Goal: Information Seeking & Learning: Find specific fact

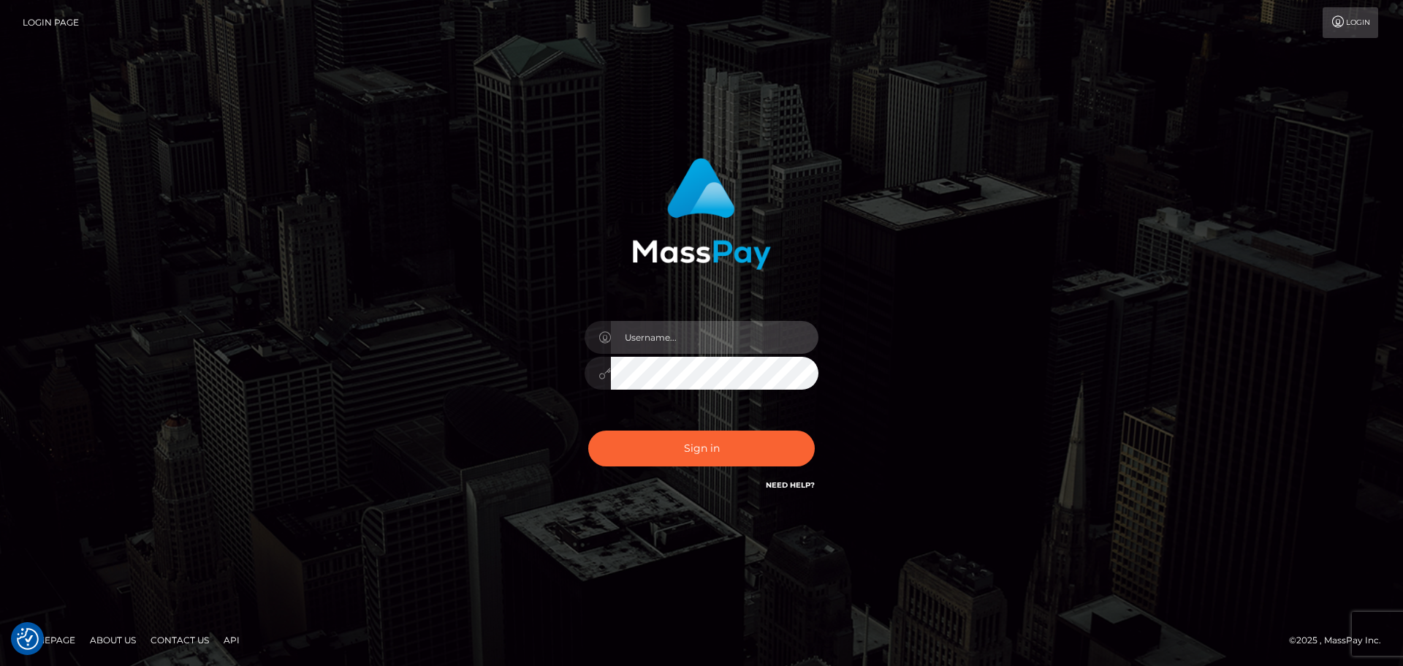
type input "[PERSON_NAME]"
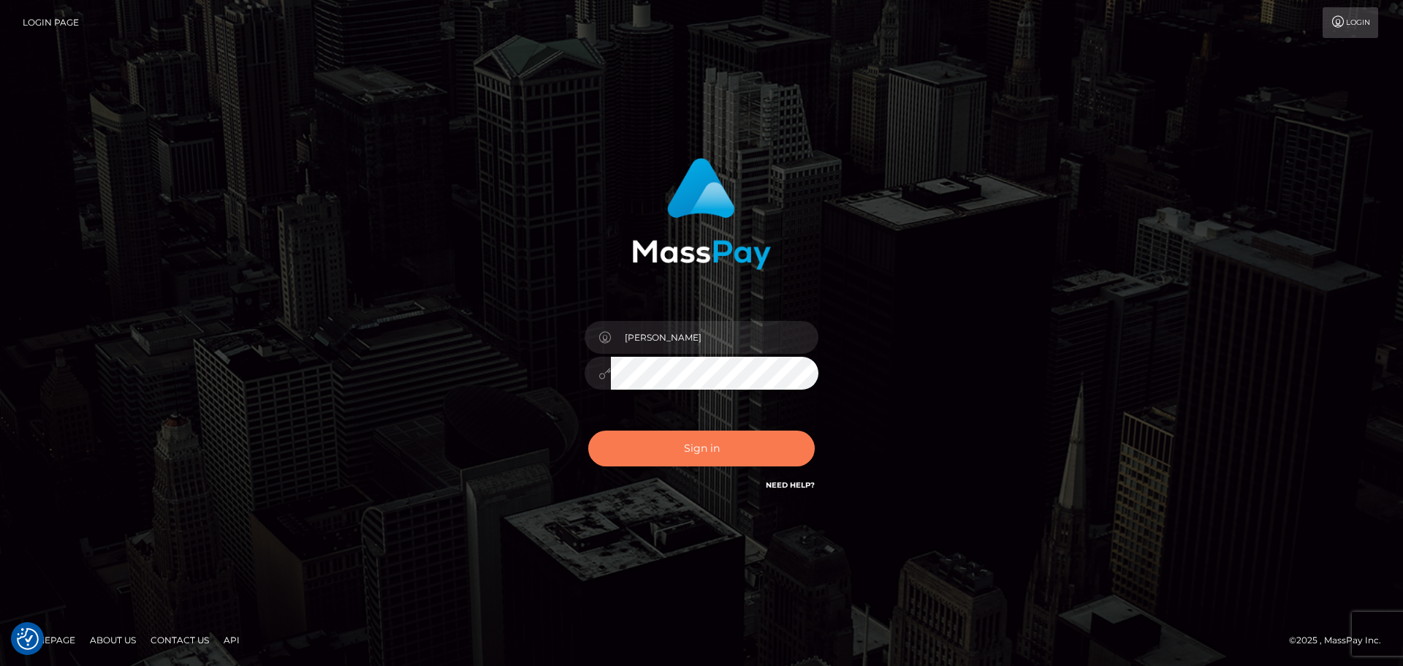
click at [739, 456] on button "Sign in" at bounding box center [701, 448] width 226 height 36
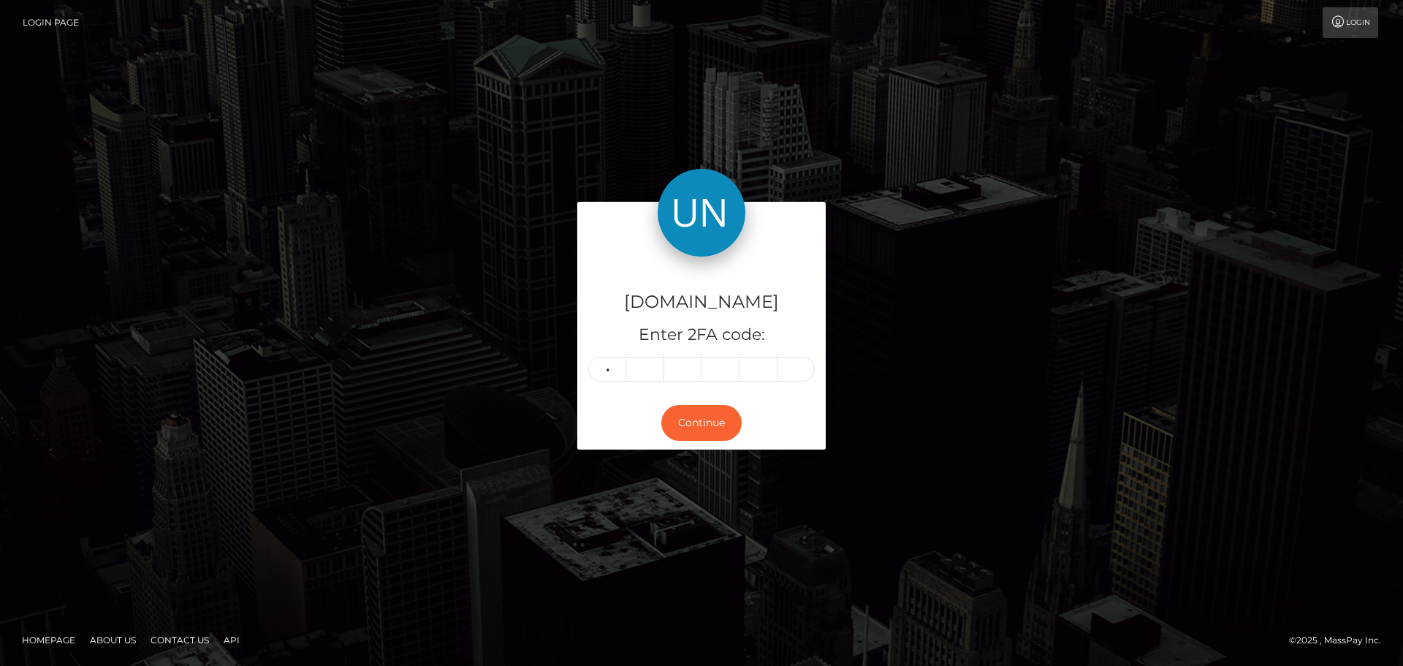
type input "9"
type input "5"
type input "7"
type input "1"
type input "3"
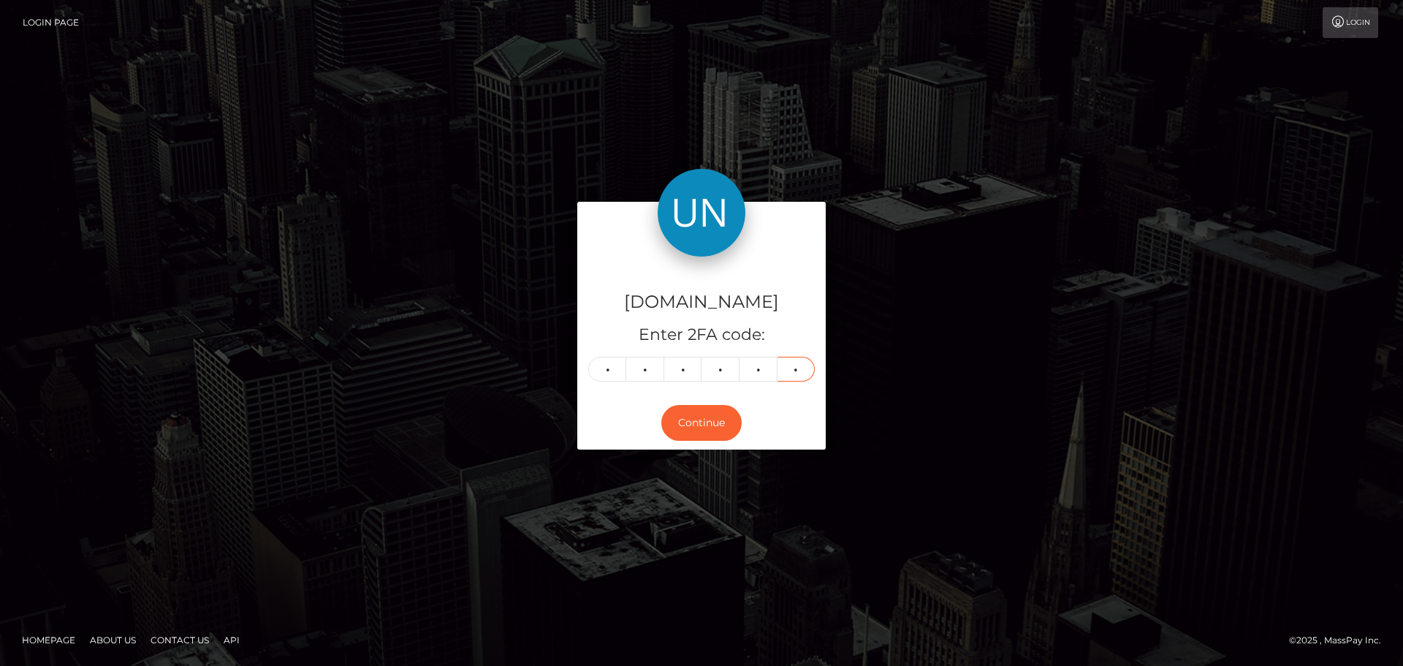
type input "9"
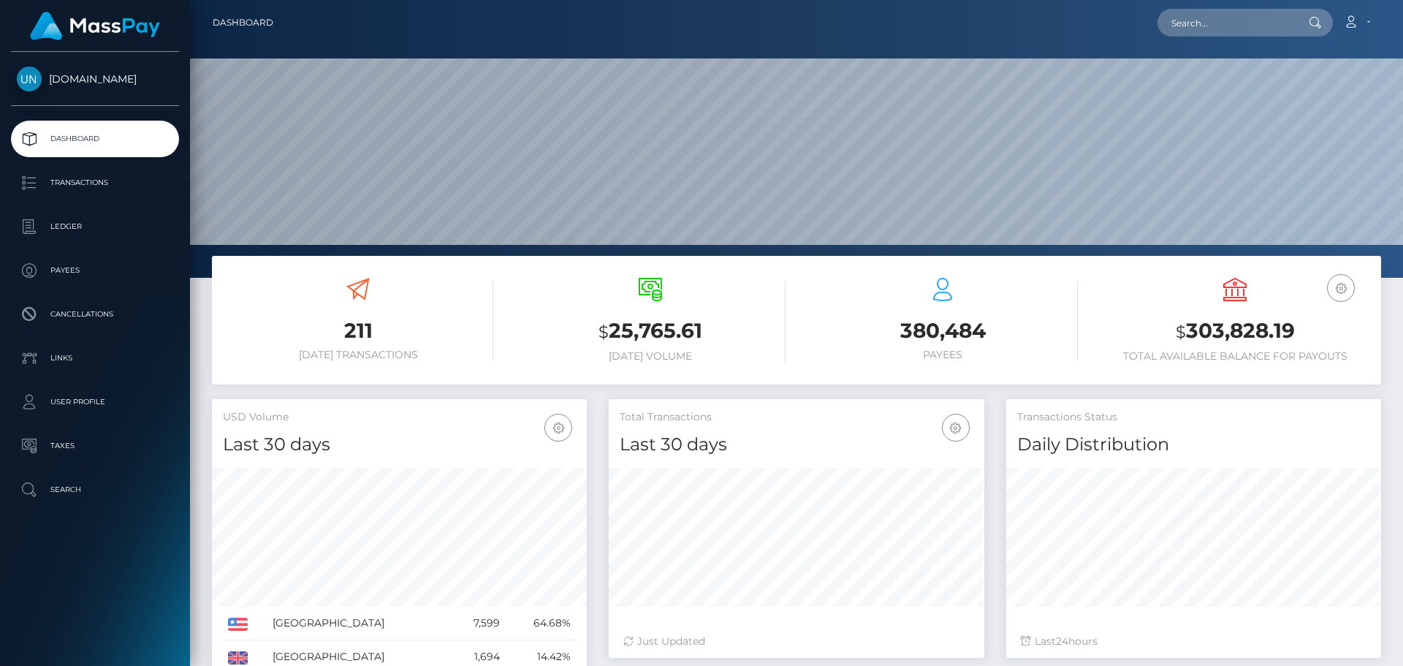
scroll to position [259, 376]
click at [1184, 21] on input "text" at bounding box center [1225, 23] width 137 height 28
paste input "6pyqm9cnm7@privaterelay.appleid.com"
type input "6pyqm9cnm7@privaterelay.appleid.com"
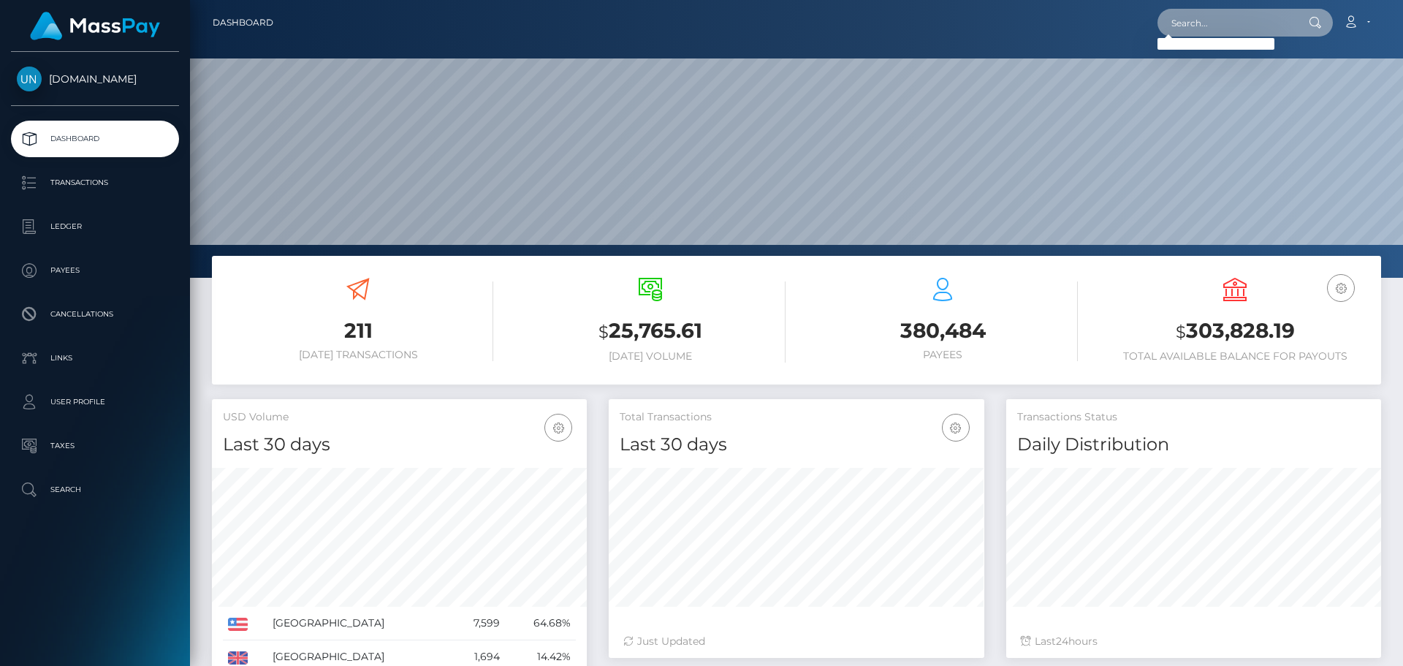
paste input "saskia.mayaud@icloud.com"
type input "[EMAIL_ADDRESS][DOMAIN_NAME]"
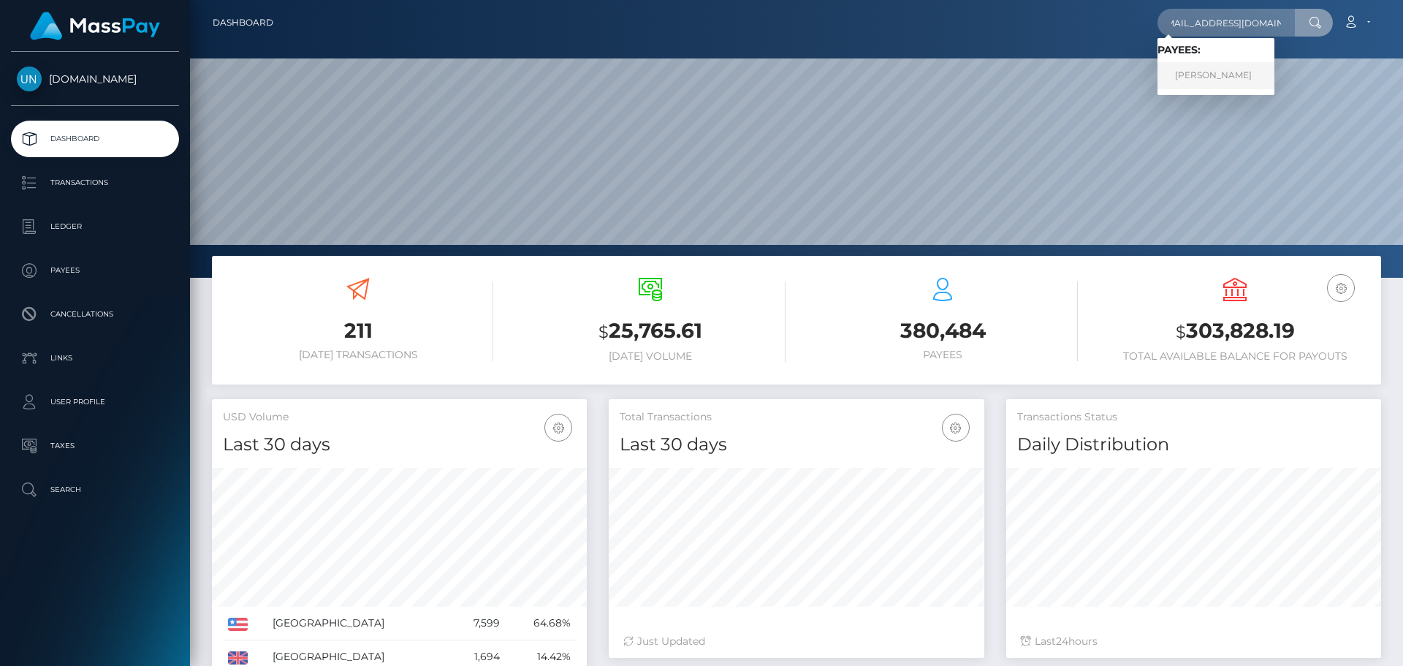
click at [1226, 82] on link "SASKIA SHANTAL MAYAUD" at bounding box center [1215, 75] width 117 height 27
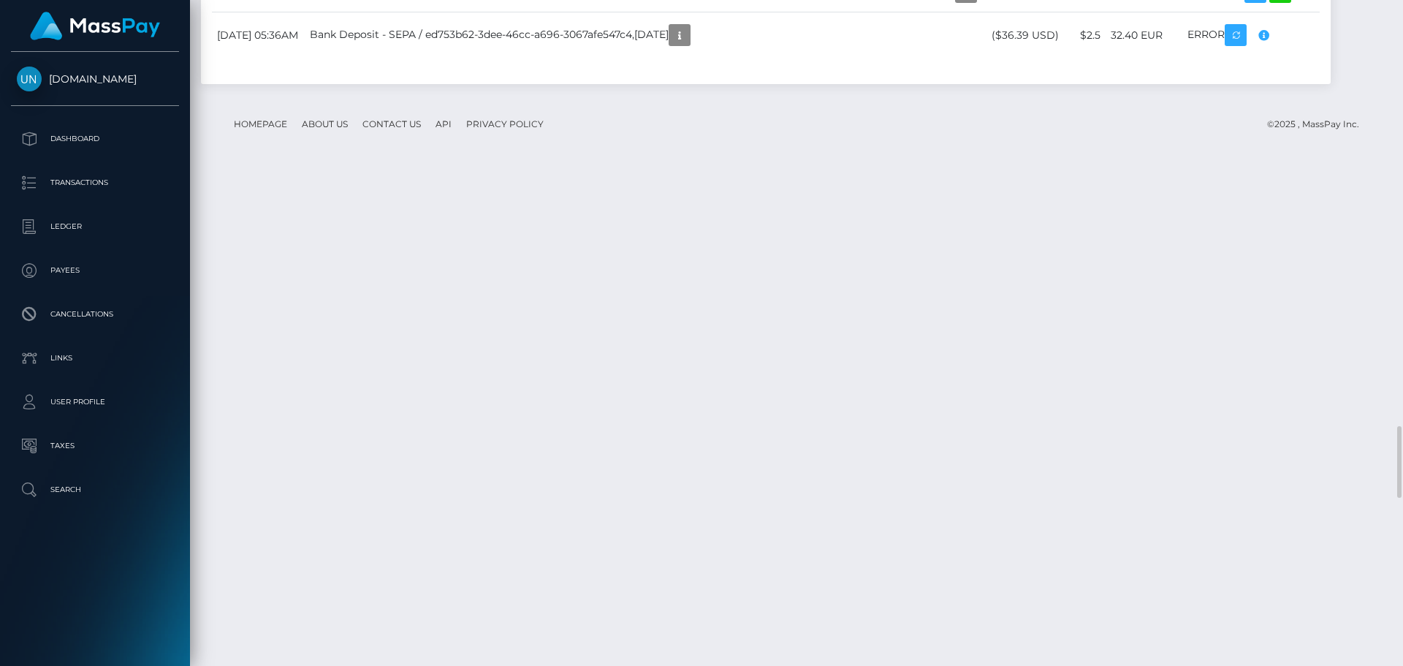
scroll to position [175, 376]
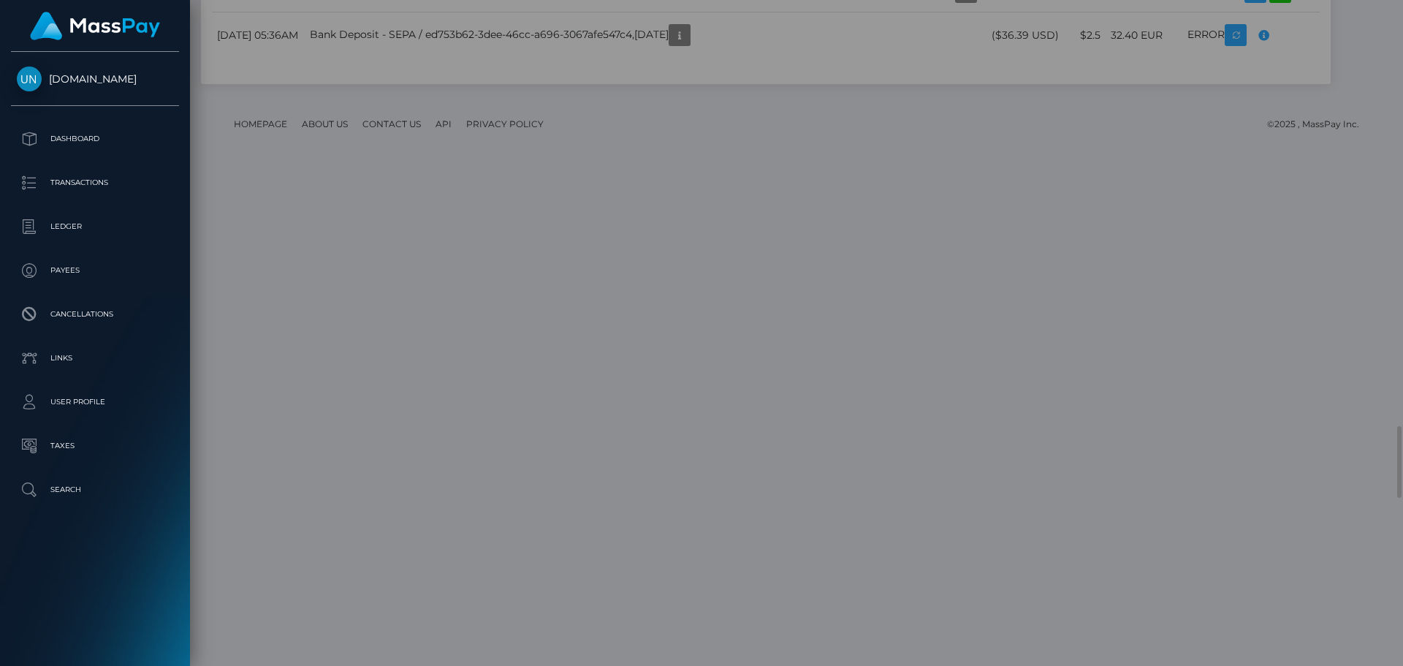
scroll to position [0, 0]
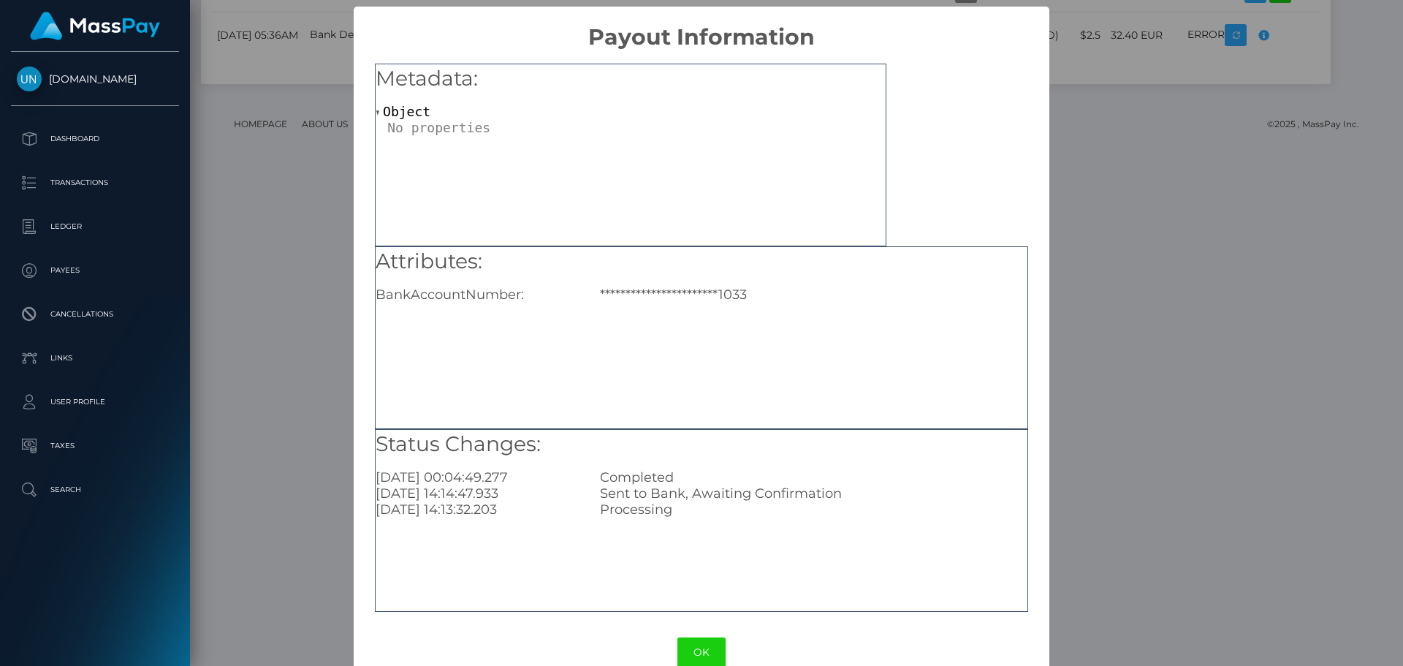
click at [1357, 119] on div "**********" at bounding box center [701, 333] width 1403 height 666
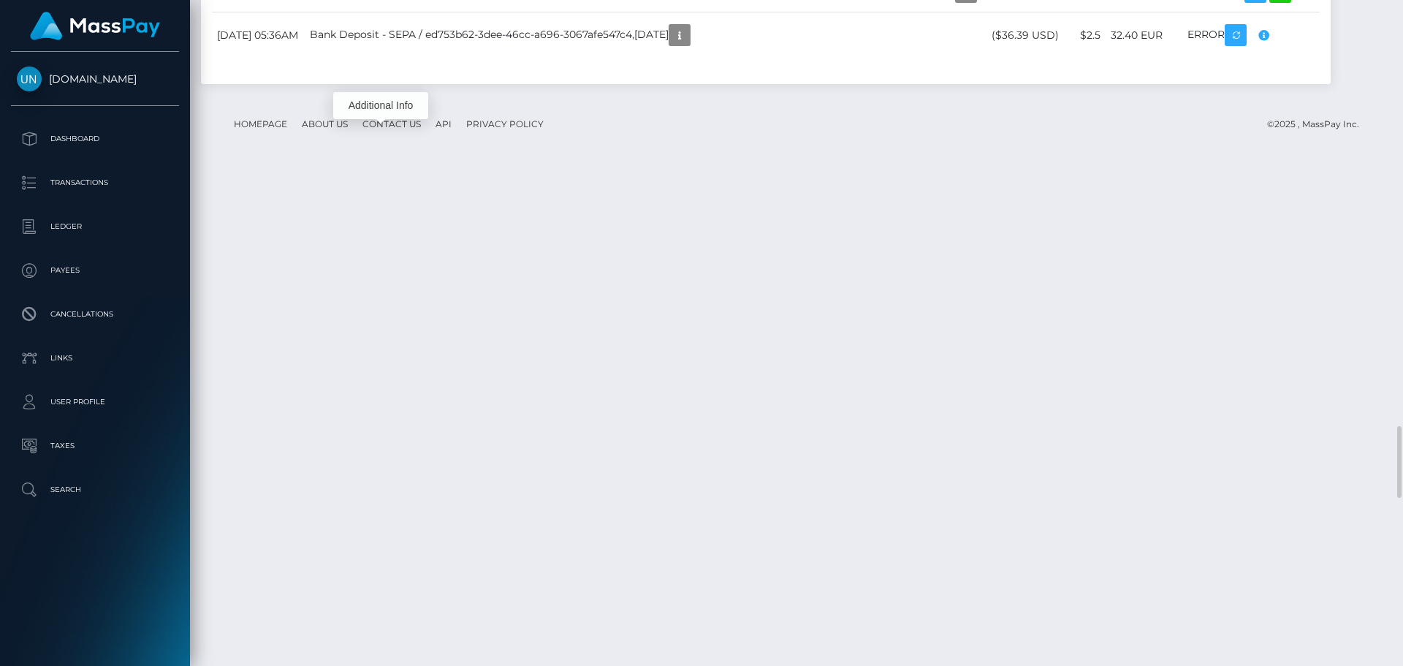
scroll to position [175, 376]
click at [1402, 6] on div at bounding box center [1397, 333] width 11 height 666
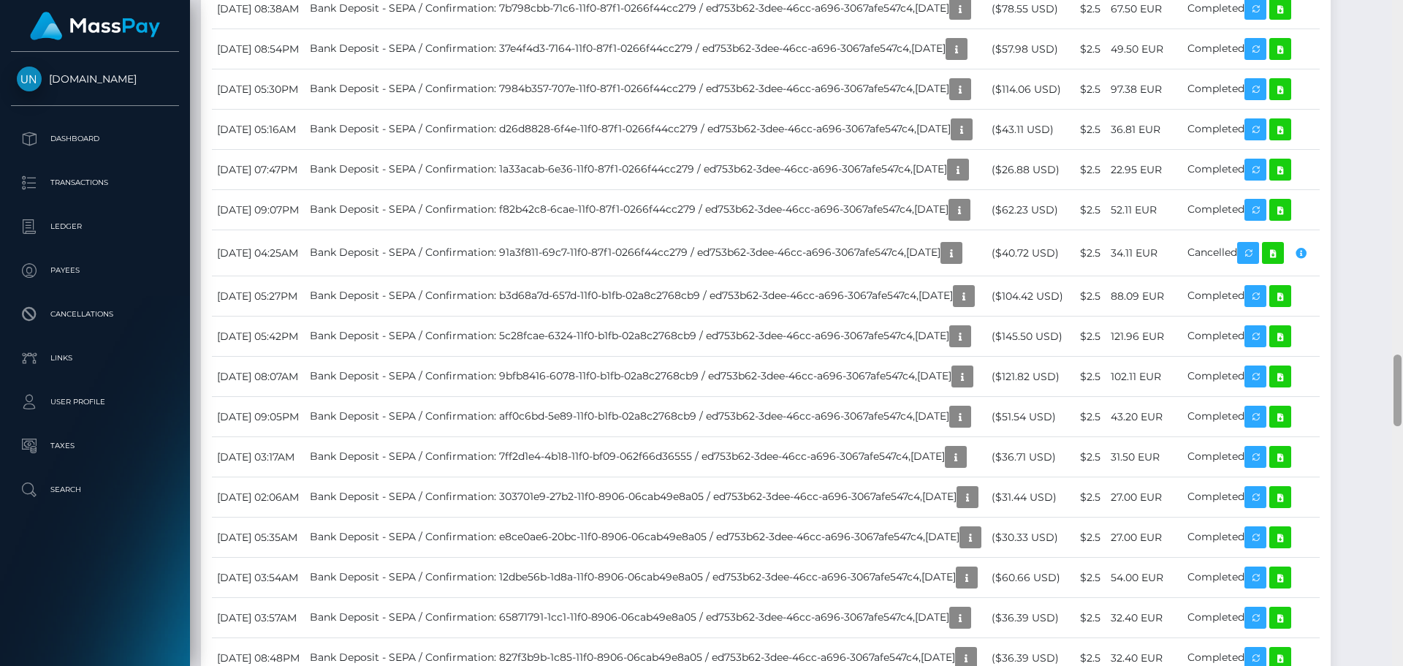
click at [1402, 6] on div at bounding box center [1397, 333] width 11 height 666
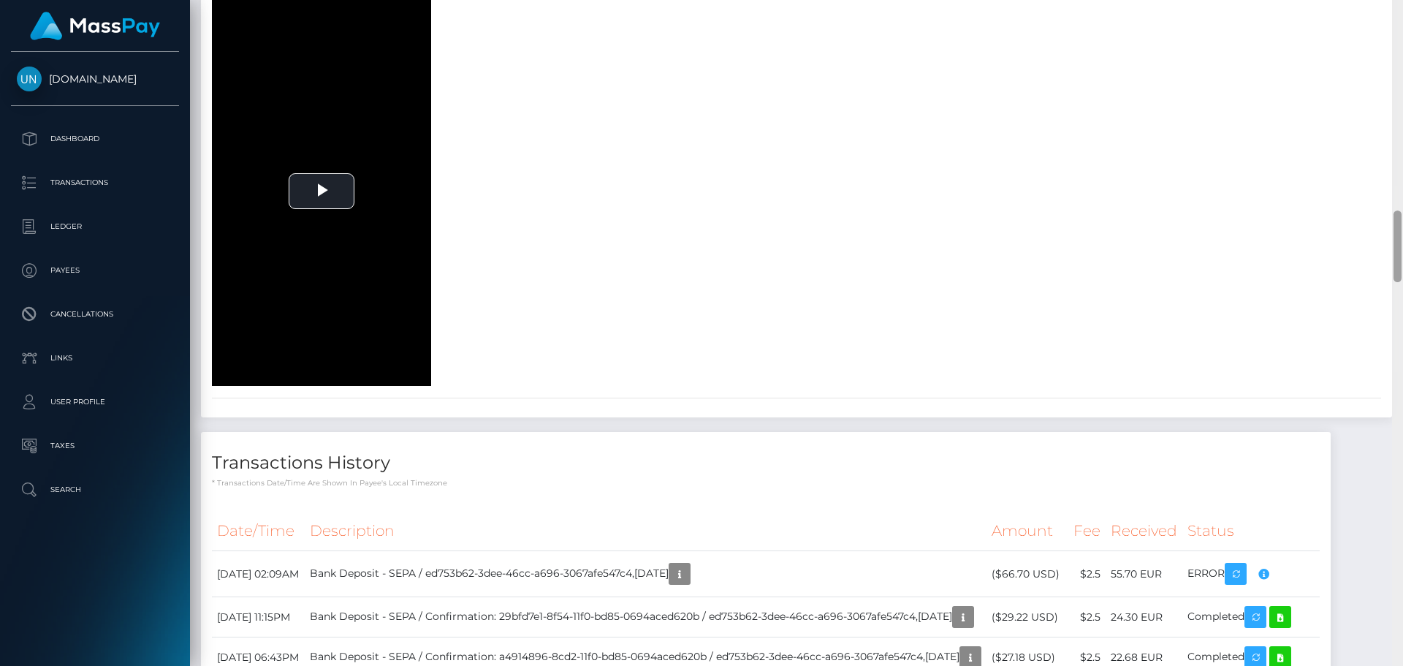
click at [1402, 6] on div at bounding box center [1397, 333] width 11 height 666
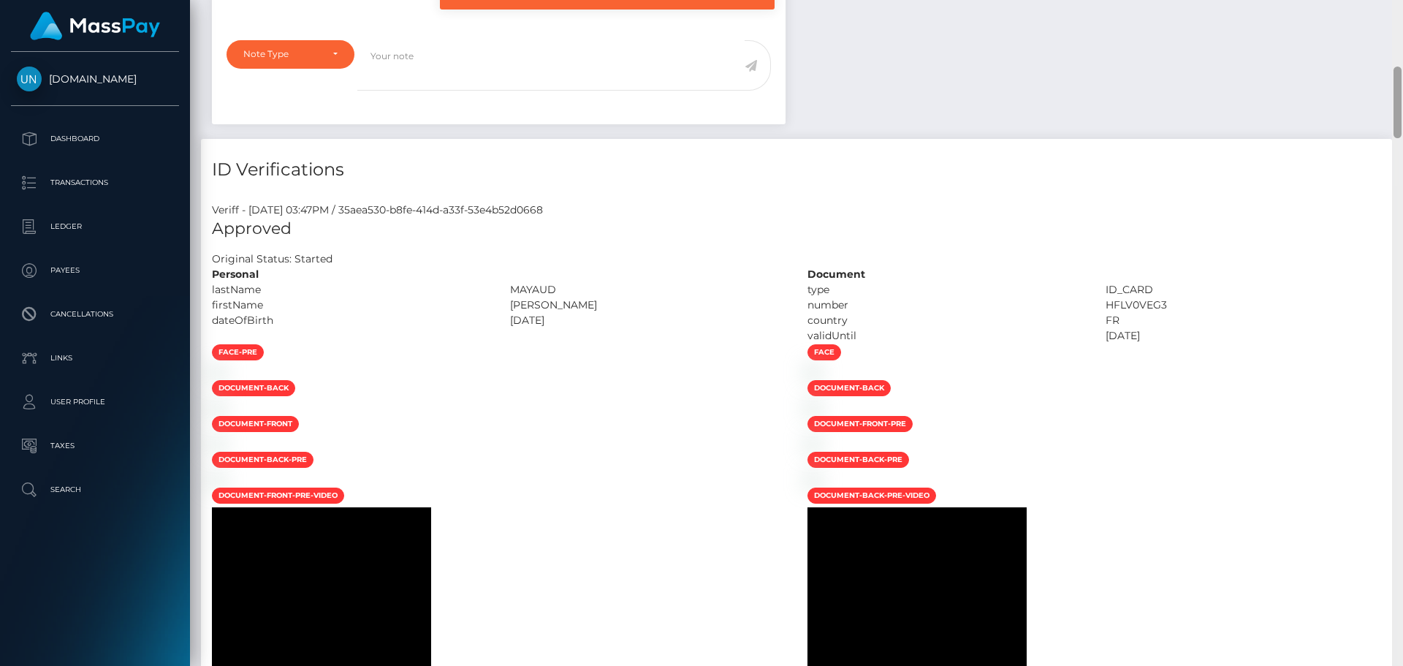
click at [1402, 6] on div "Customer Profile Loading... Loading..." at bounding box center [796, 333] width 1213 height 666
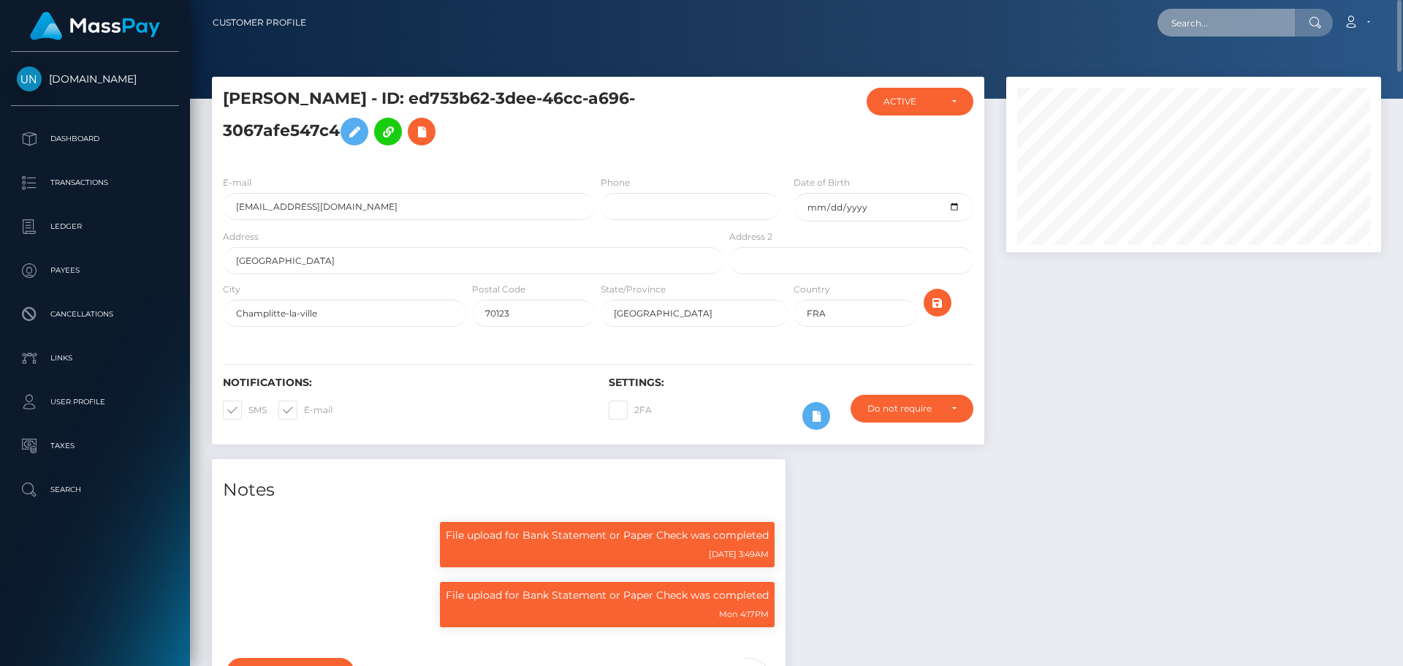
click at [1261, 18] on input "text" at bounding box center [1225, 23] width 137 height 28
paste input "willi24ca@gmail.com"
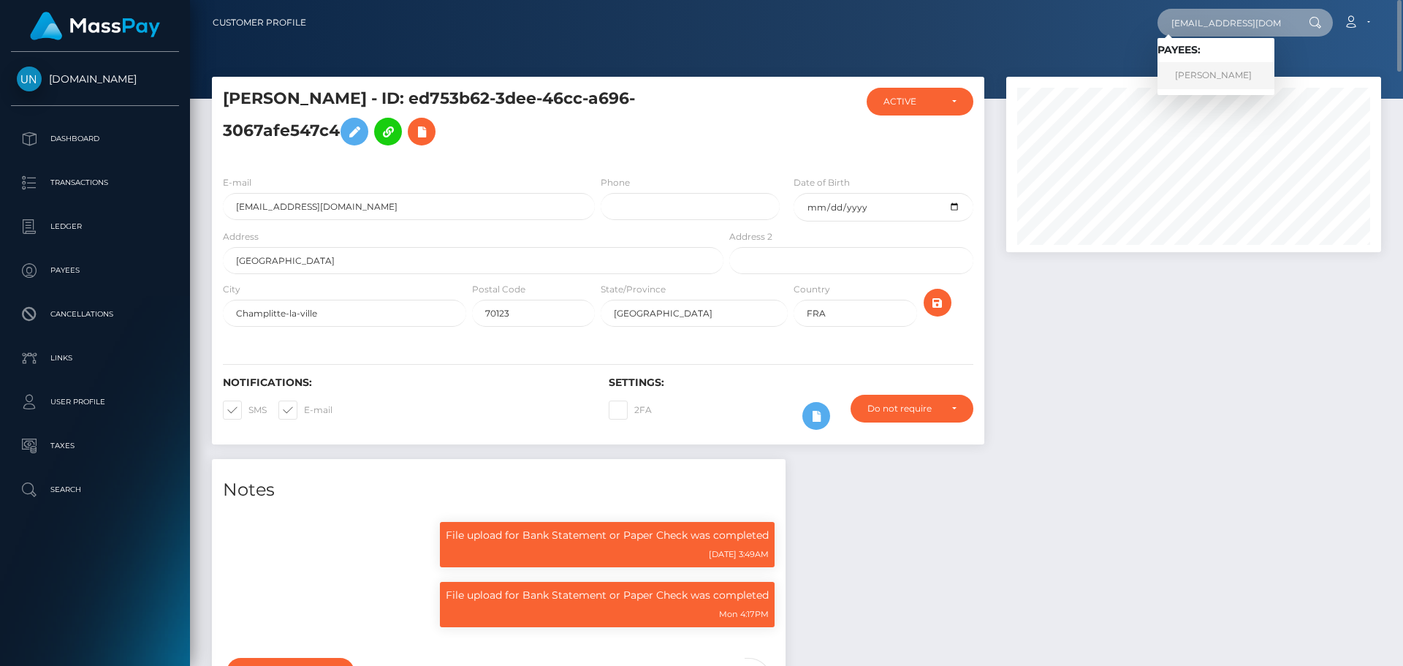
type input "willi24ca@gmail.com"
click at [1238, 69] on link "WILLIAM CASTILLO ACOSTA" at bounding box center [1215, 75] width 117 height 27
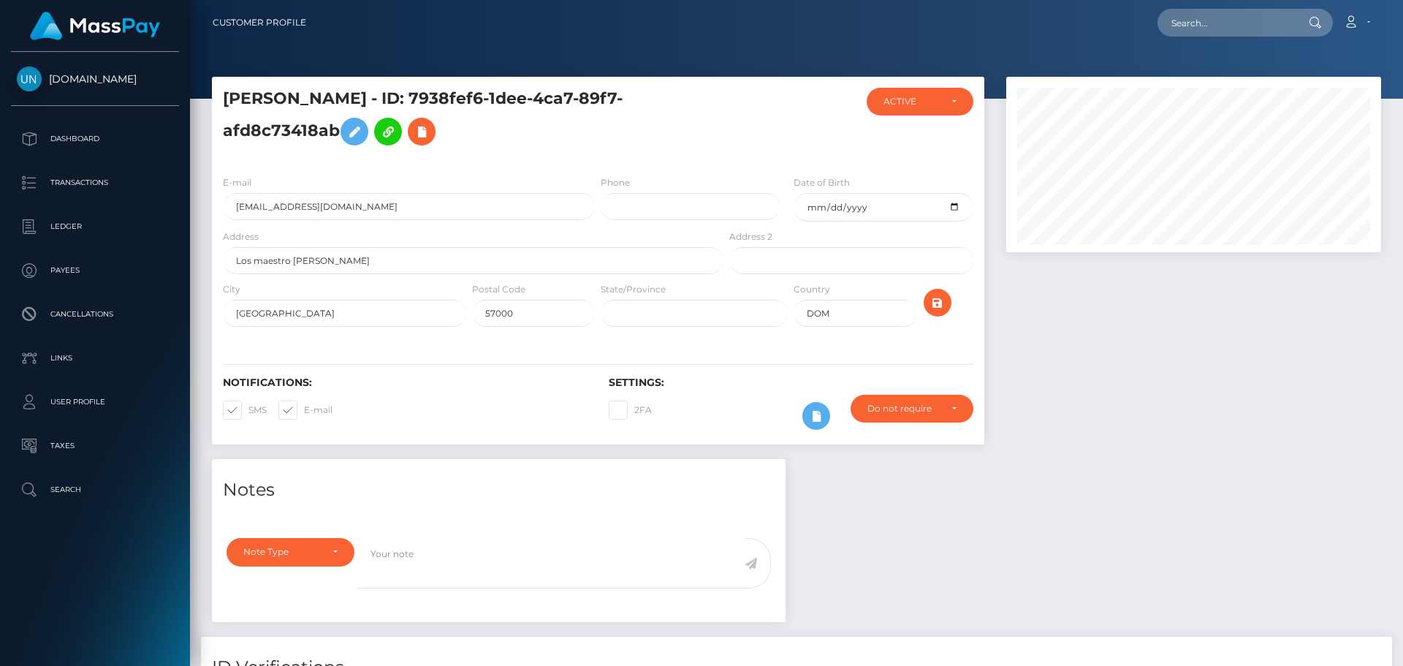
scroll to position [175, 376]
click at [1197, 28] on input "text" at bounding box center [1225, 23] width 137 height 28
paste input "costerompemdfk@icloud.com"
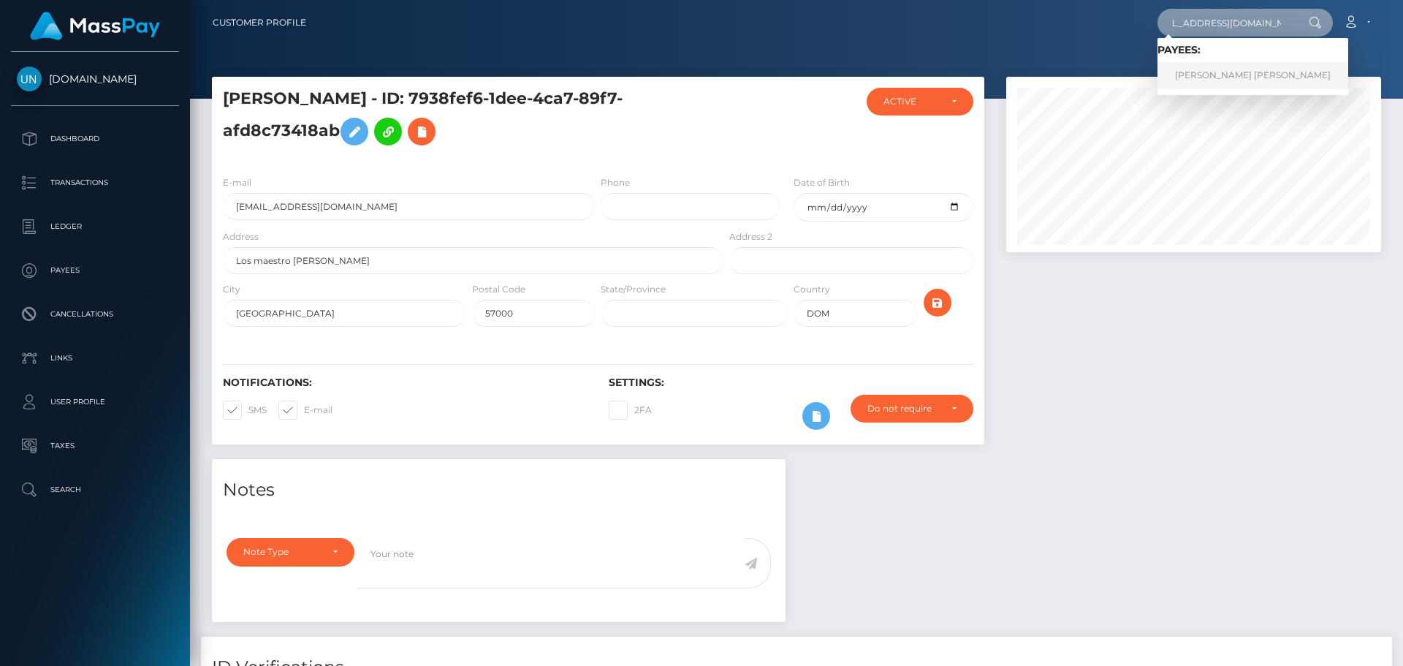
type input "costerompemdfk@icloud.com"
click at [1192, 78] on link "JHON EDINSON MORENO QUIÑONES" at bounding box center [1252, 75] width 191 height 27
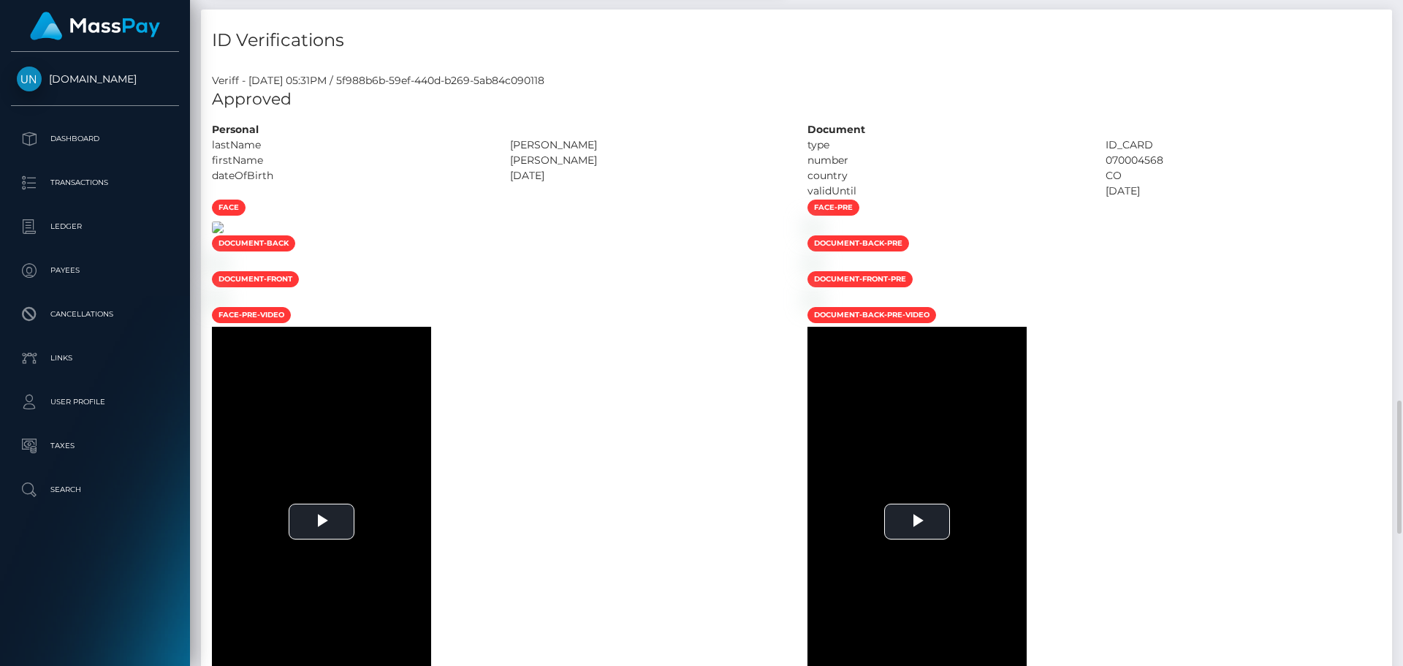
scroll to position [979, 0]
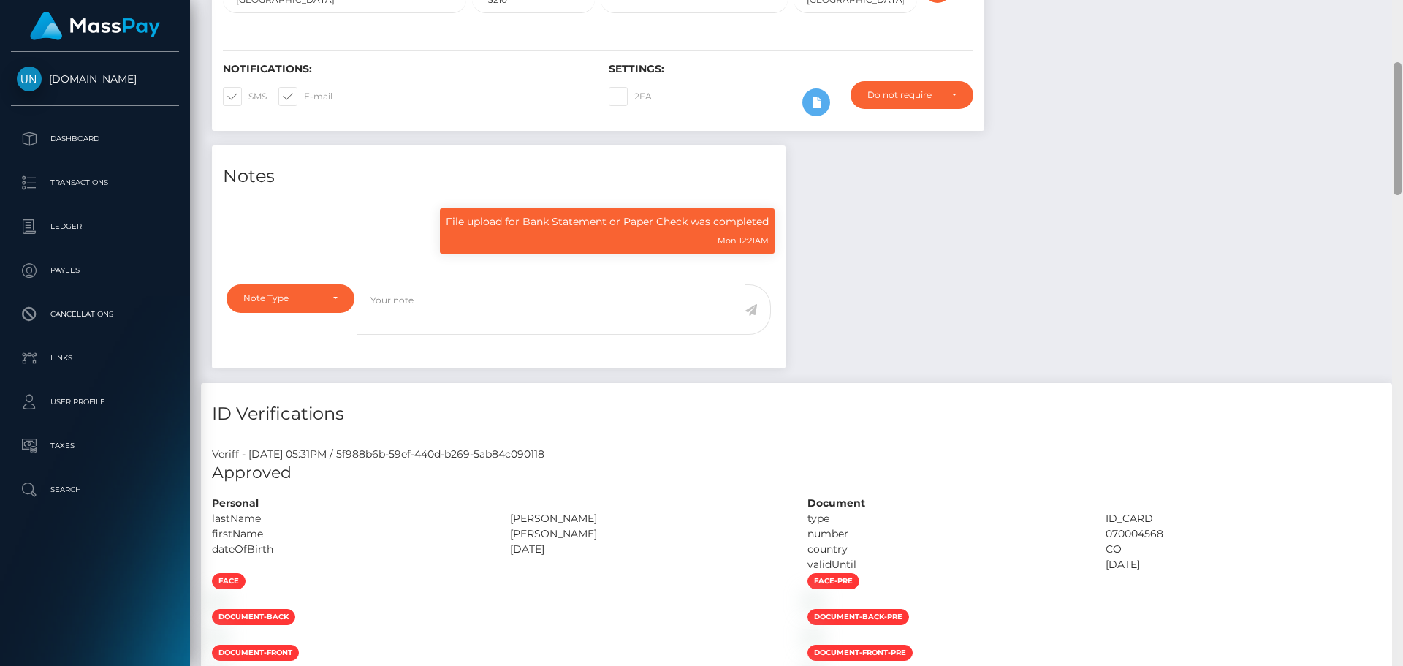
click at [1402, 23] on div "Customer Profile Loading... Loading..." at bounding box center [796, 333] width 1213 height 666
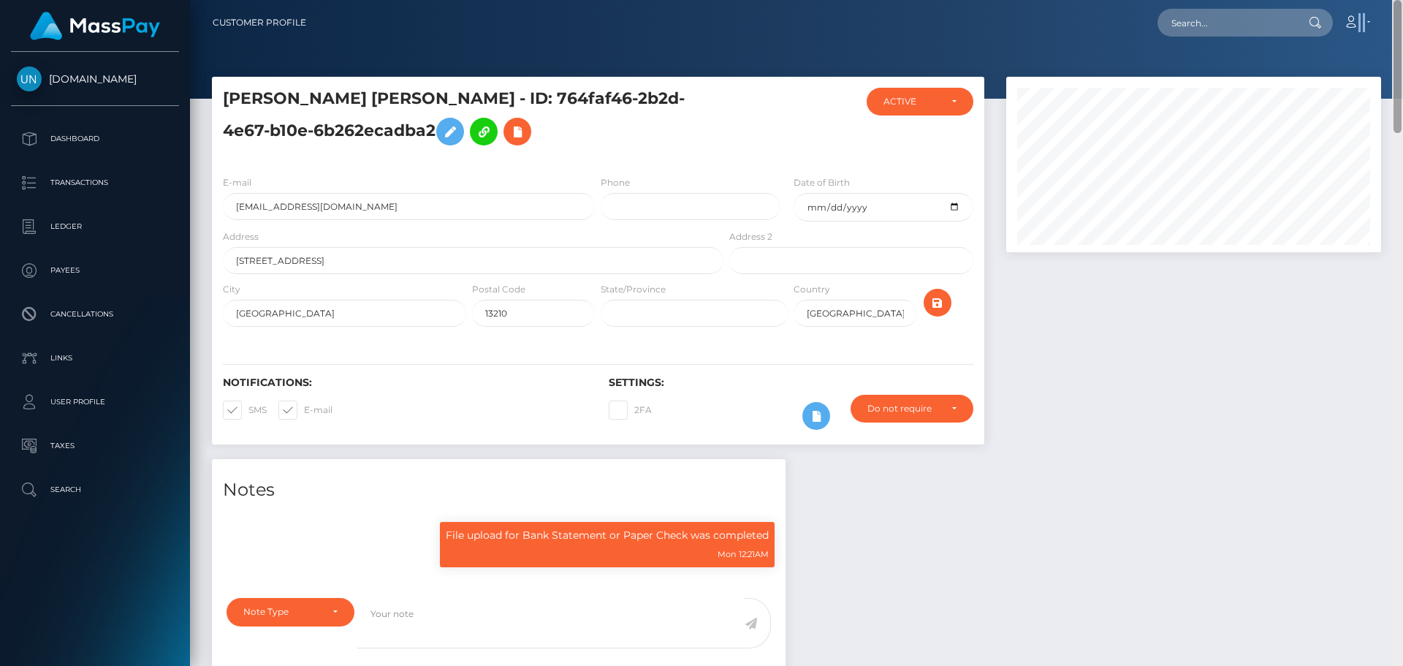
click at [1402, 23] on nav "Customer Profile Loading... Loading... Account" at bounding box center [796, 22] width 1213 height 45
click at [1265, 40] on nav "Customer Profile Loading... Loading... Account" at bounding box center [796, 22] width 1213 height 45
click at [1262, 38] on nav "Customer Profile Loading... Loading... Account" at bounding box center [796, 22] width 1213 height 45
paste input "sirlenespinal14@icloud.com"
click at [1261, 30] on input "sirlenespinal14@icloud.com" at bounding box center [1225, 23] width 137 height 28
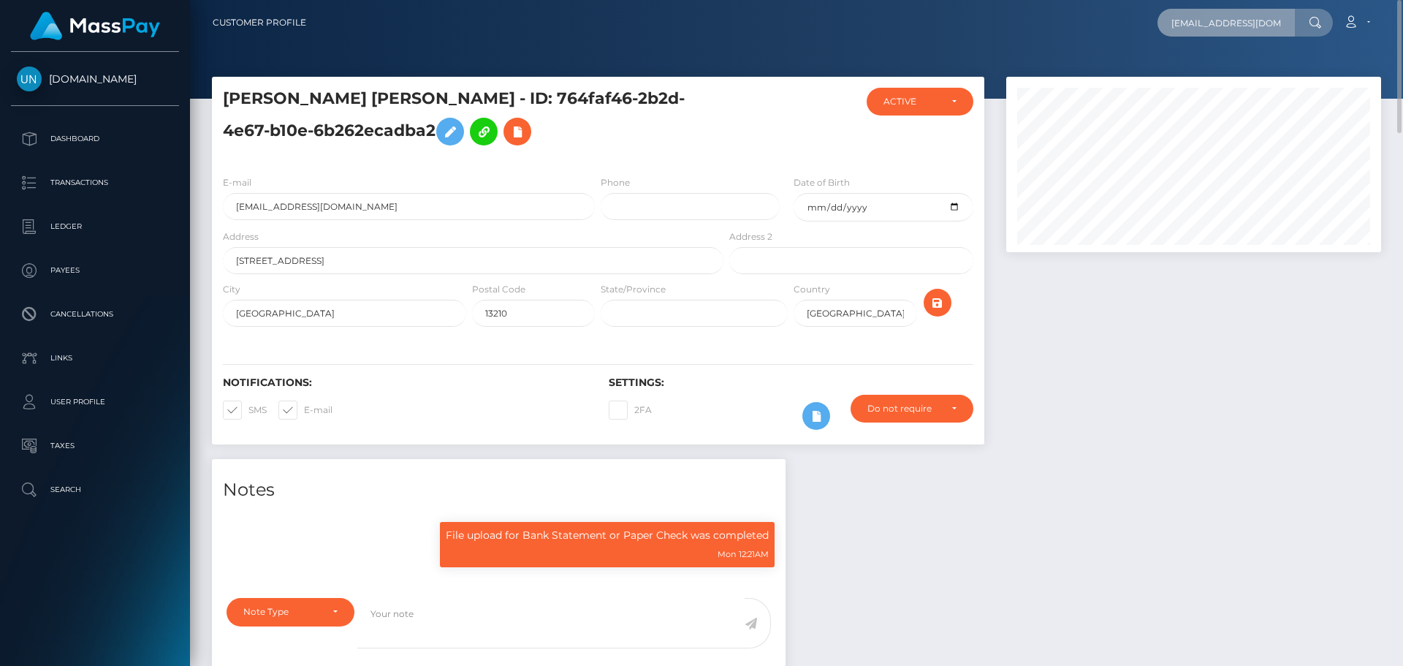
scroll to position [0, 14]
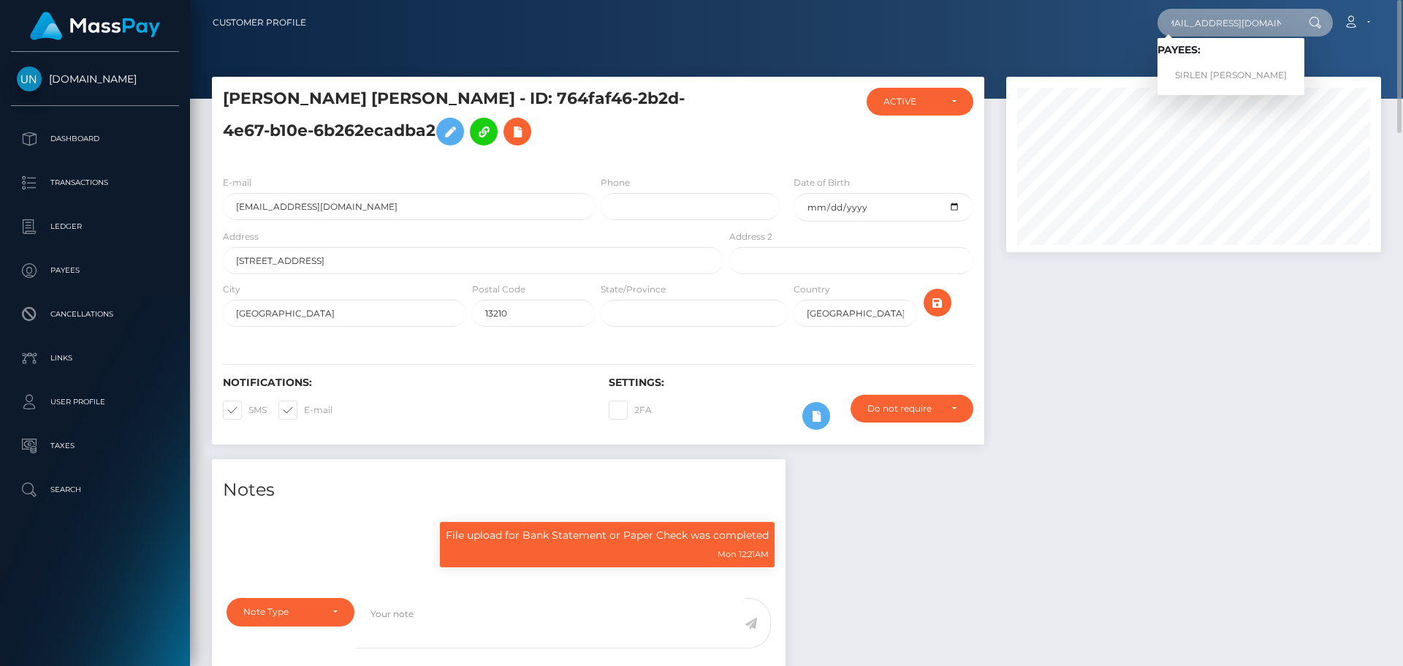
type input "sirlenespinal14@icloud.com"
drag, startPoint x: 1168, startPoint y: 83, endPoint x: 1186, endPoint y: 75, distance: 20.3
click at [1186, 75] on link "SIRLEN SOFIA ESPINAL VILORIO" at bounding box center [1230, 75] width 147 height 27
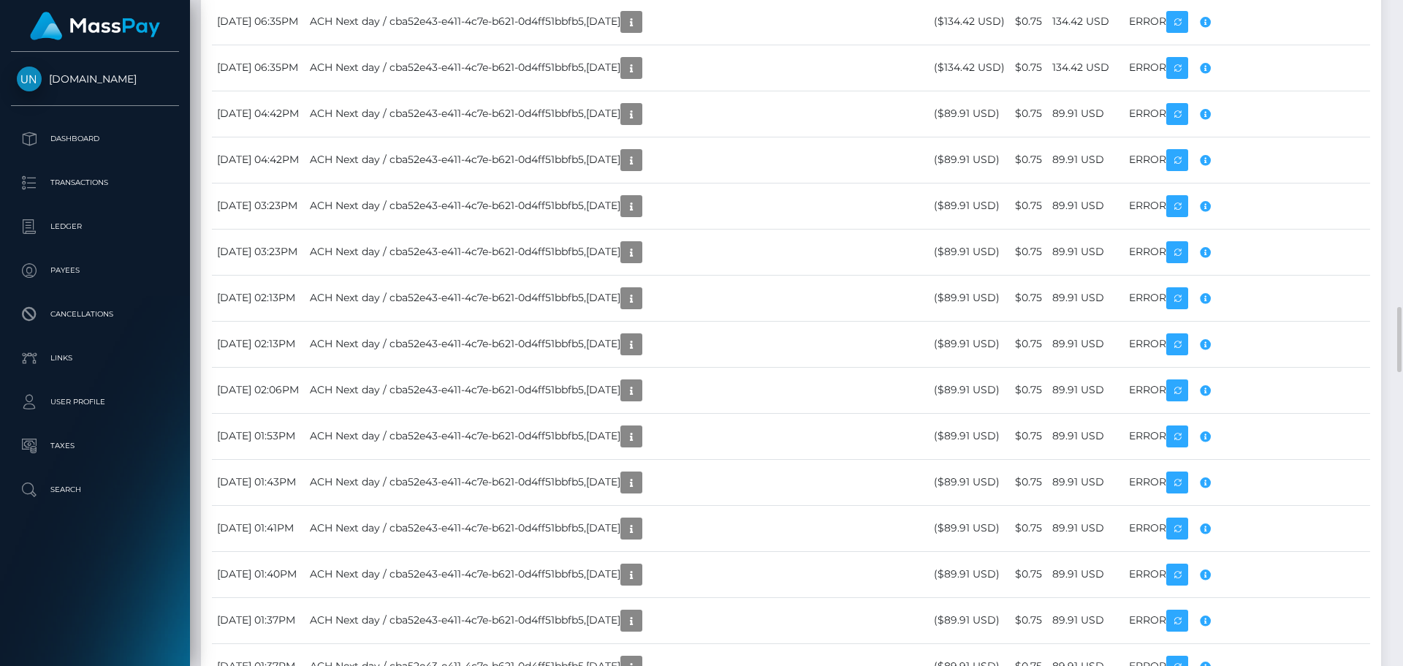
scroll to position [2628, 0]
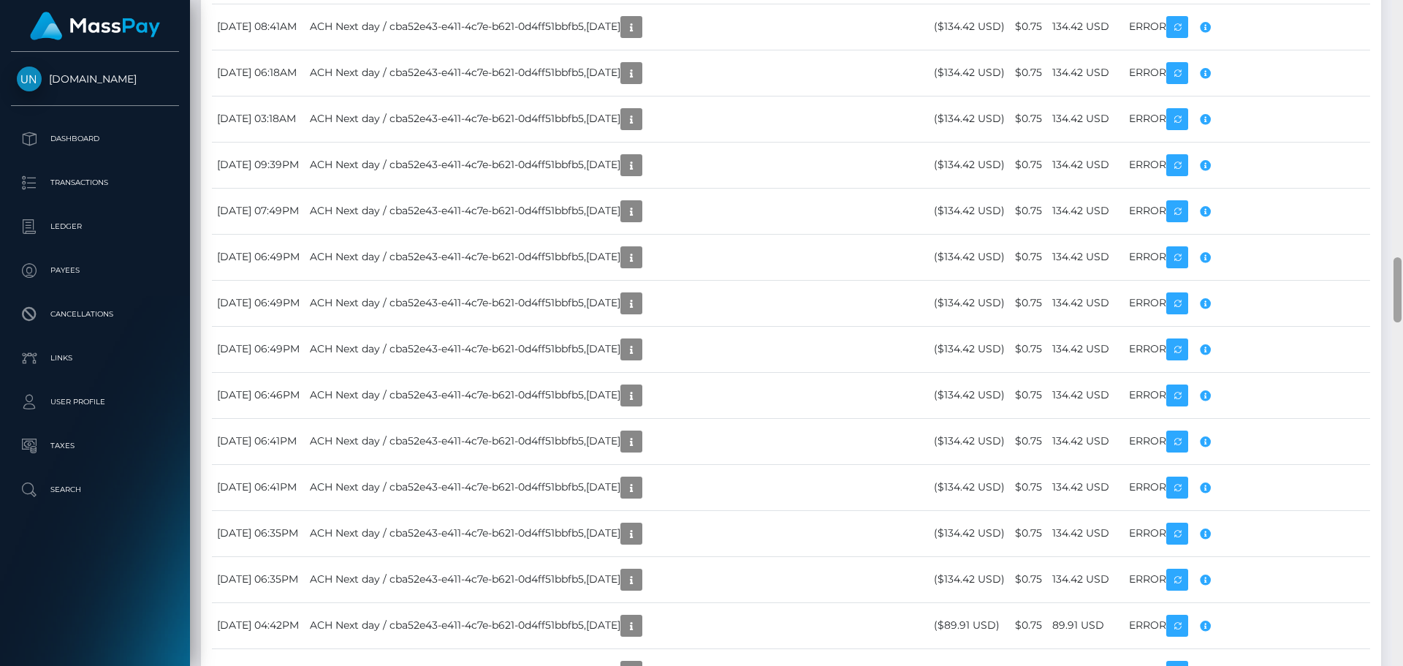
click at [1402, 26] on div at bounding box center [1397, 333] width 11 height 666
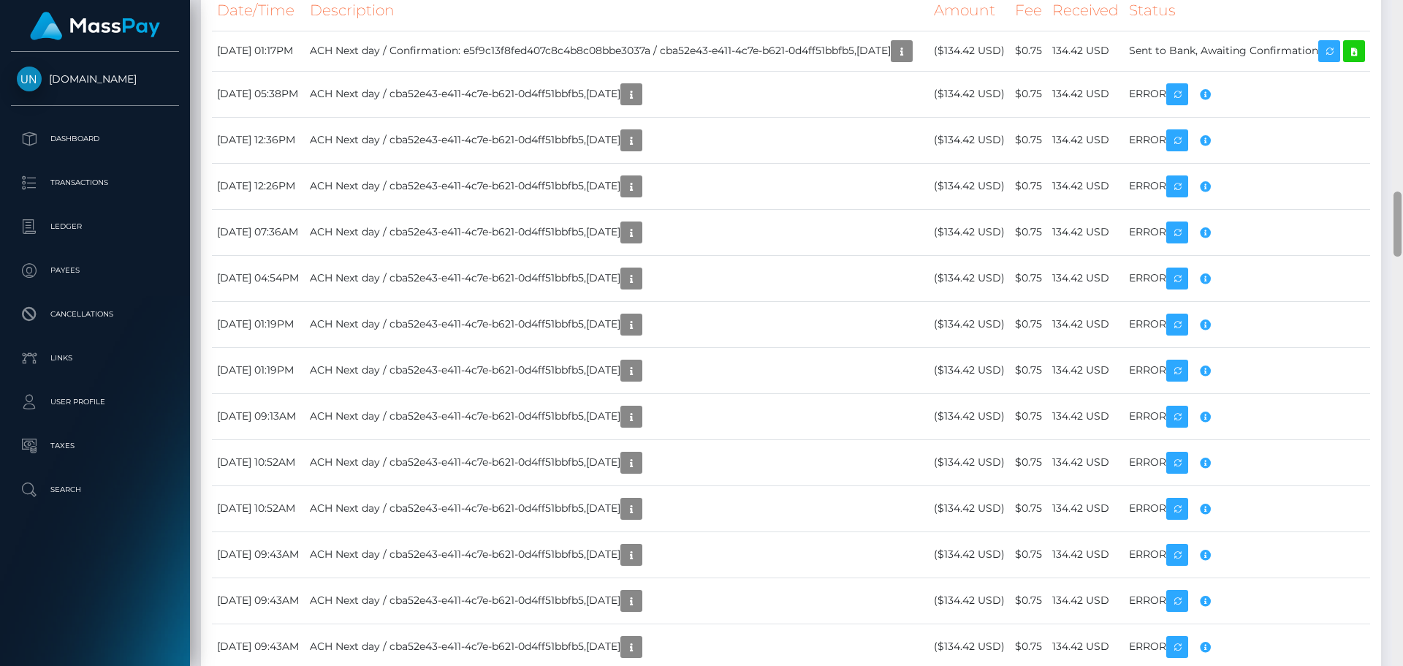
click at [1402, 26] on div at bounding box center [1397, 333] width 11 height 666
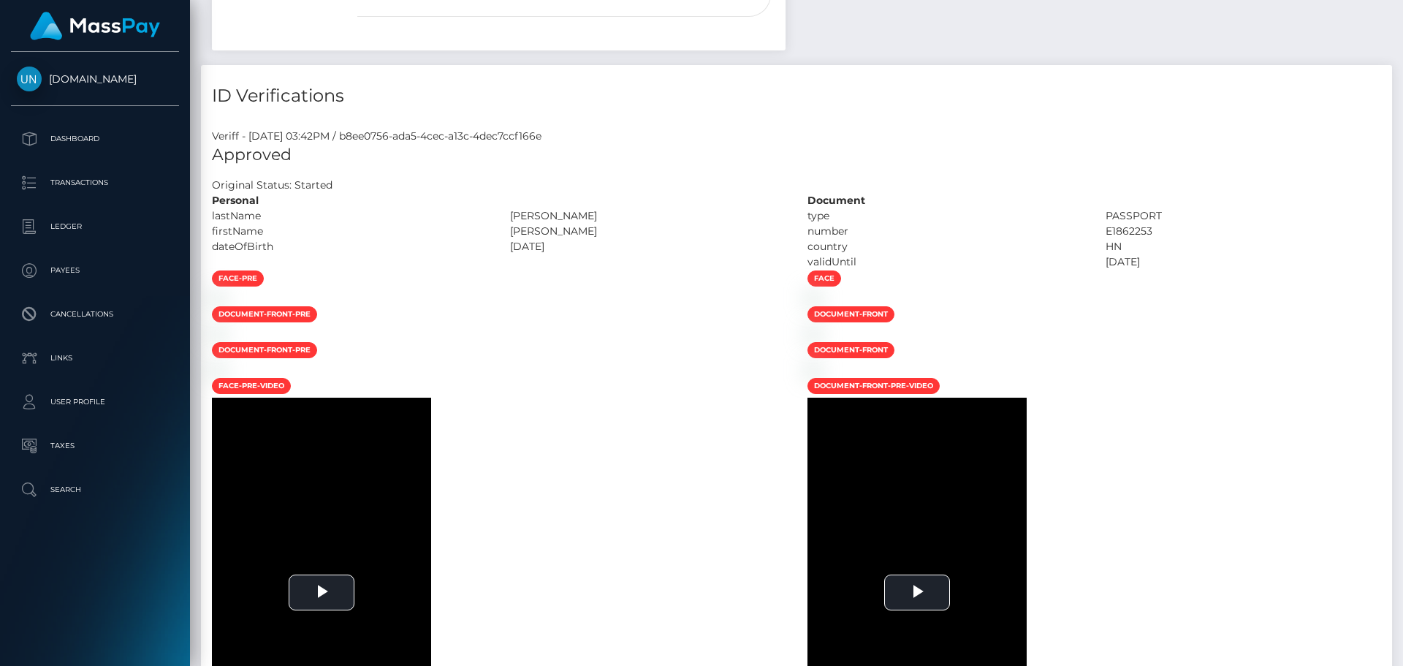
click at [1402, 5] on div "Customer Profile Loading... Loading..." at bounding box center [796, 333] width 1213 height 666
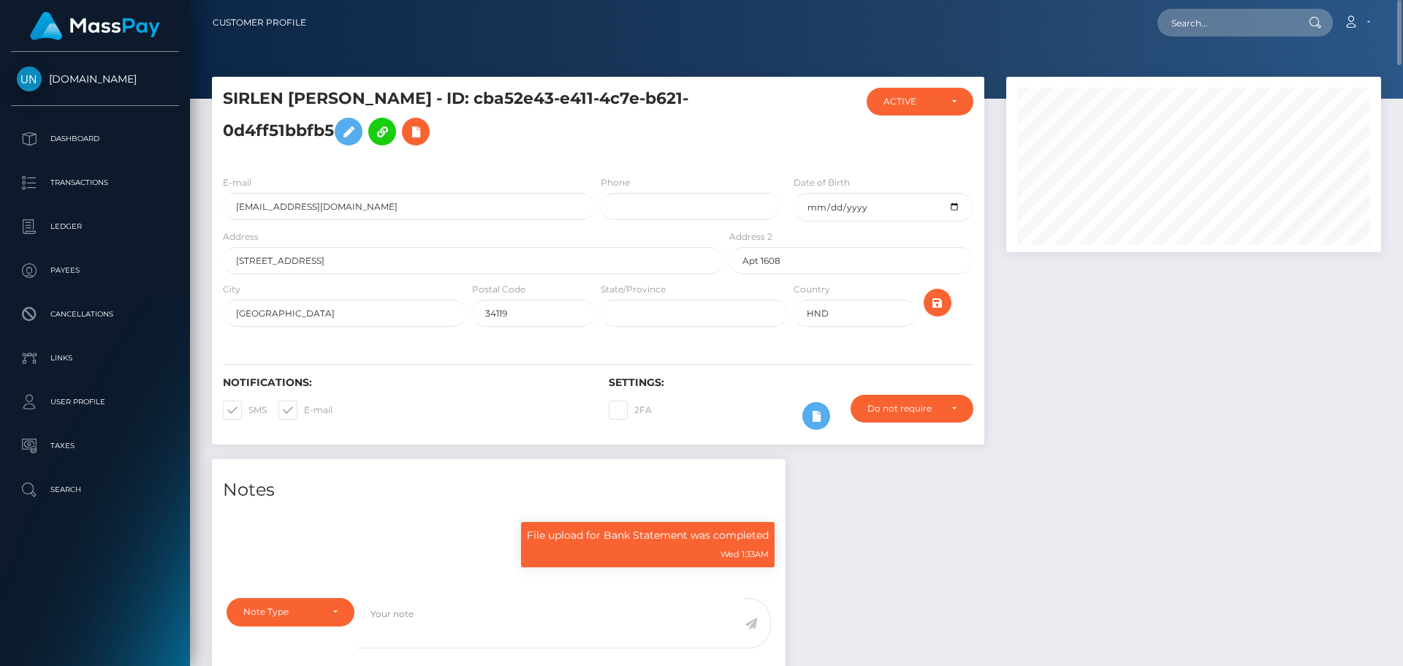
click at [1395, 4] on nav "Customer Profile Loading... Loading... Account" at bounding box center [796, 22] width 1213 height 45
click at [1237, 13] on input "text" at bounding box center [1225, 23] width 137 height 28
paste input "[EMAIL_ADDRESS][DOMAIN_NAME]"
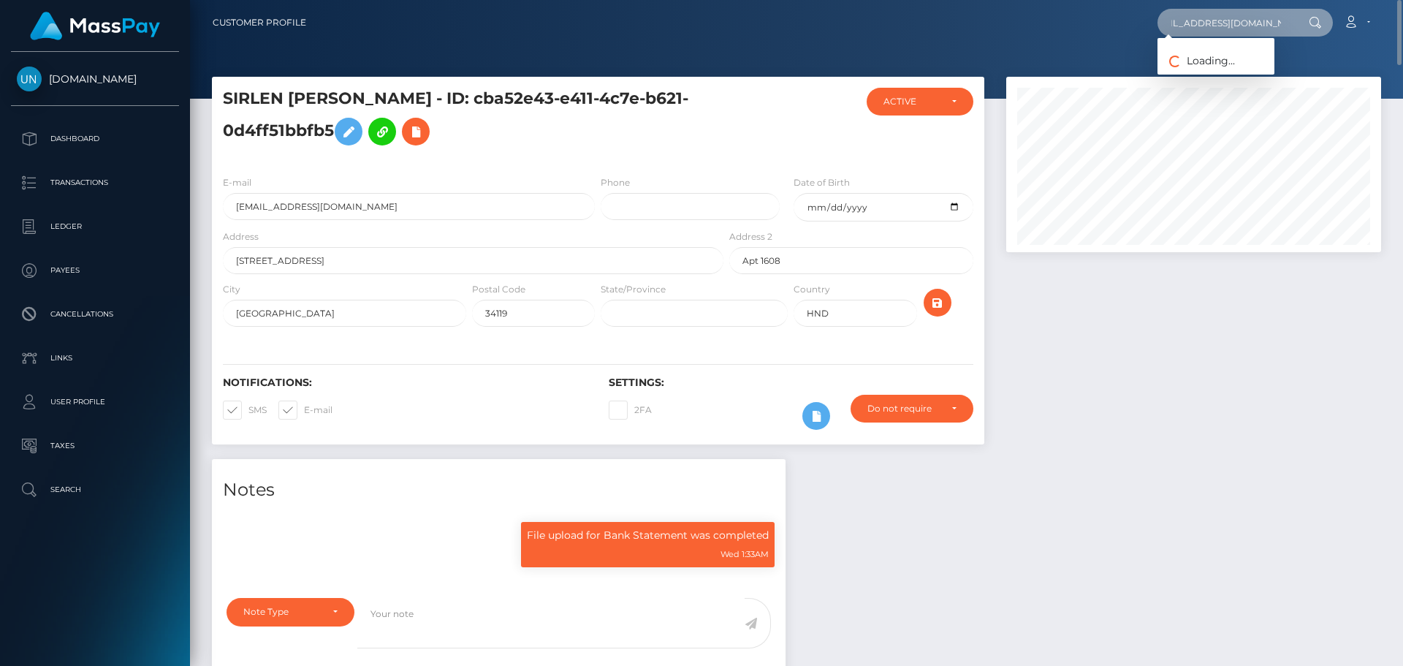
type input "[EMAIL_ADDRESS][DOMAIN_NAME]"
click at [1219, 72] on link "[PERSON_NAME]" at bounding box center [1215, 75] width 117 height 27
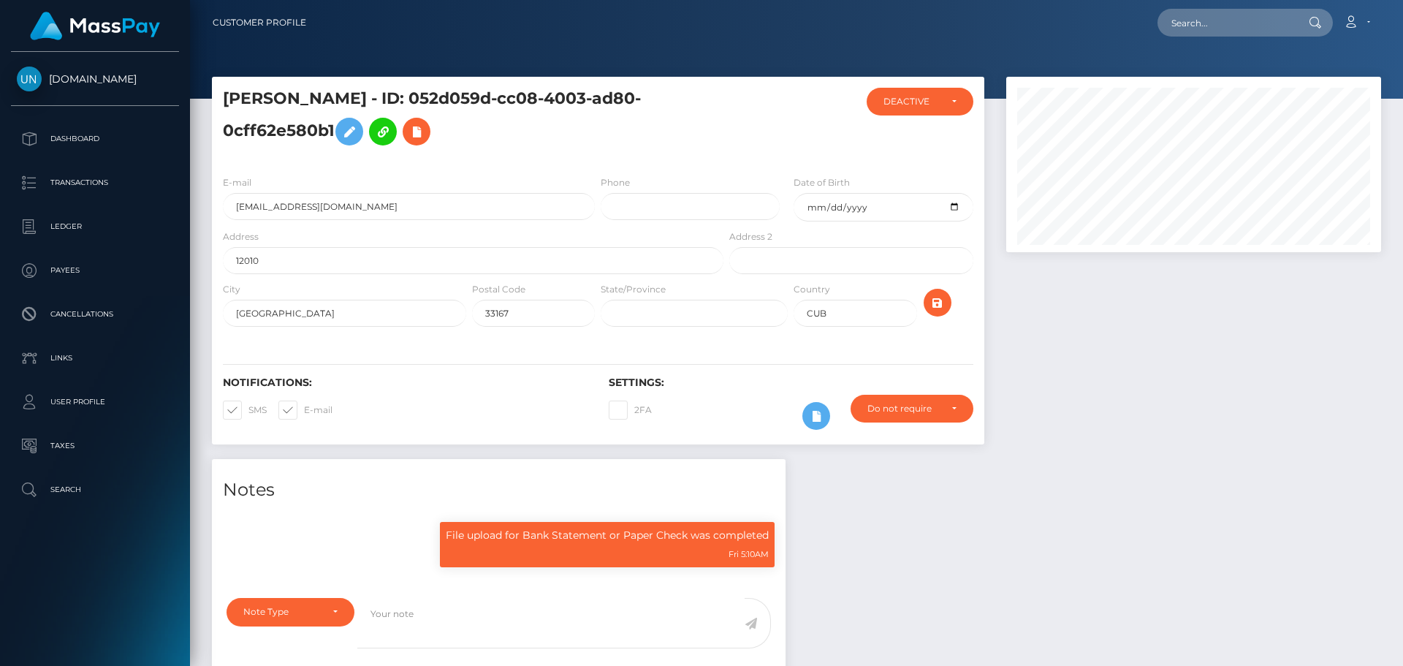
scroll to position [175, 376]
drag, startPoint x: 474, startPoint y: 94, endPoint x: 228, endPoint y: 93, distance: 246.2
click at [228, 93] on h5 "[PERSON_NAME] - ID: 052d059d-cc08-4003-ad80-0cff62e580b1" at bounding box center [469, 120] width 492 height 65
copy h5 "[PERSON_NAME]"
click at [1236, 12] on input "text" at bounding box center [1225, 23] width 137 height 28
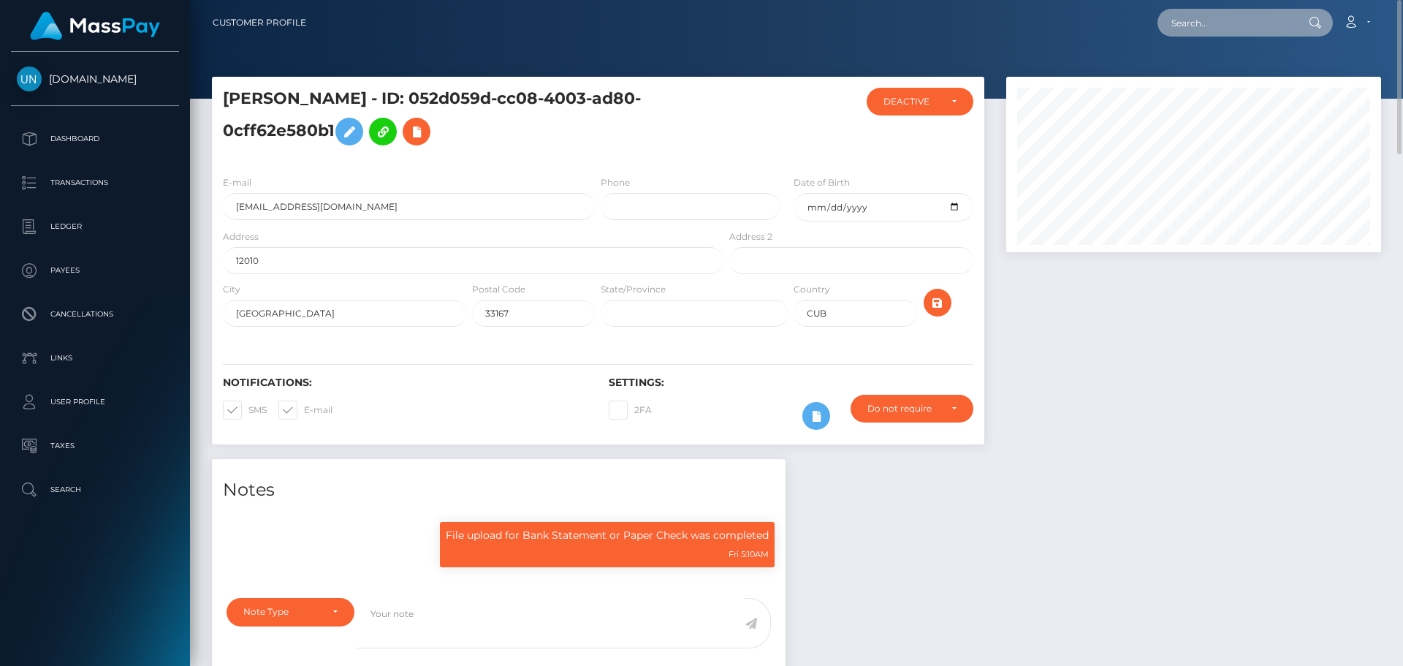
paste input "[EMAIL_ADDRESS][DOMAIN_NAME]"
type input "[EMAIL_ADDRESS][DOMAIN_NAME]"
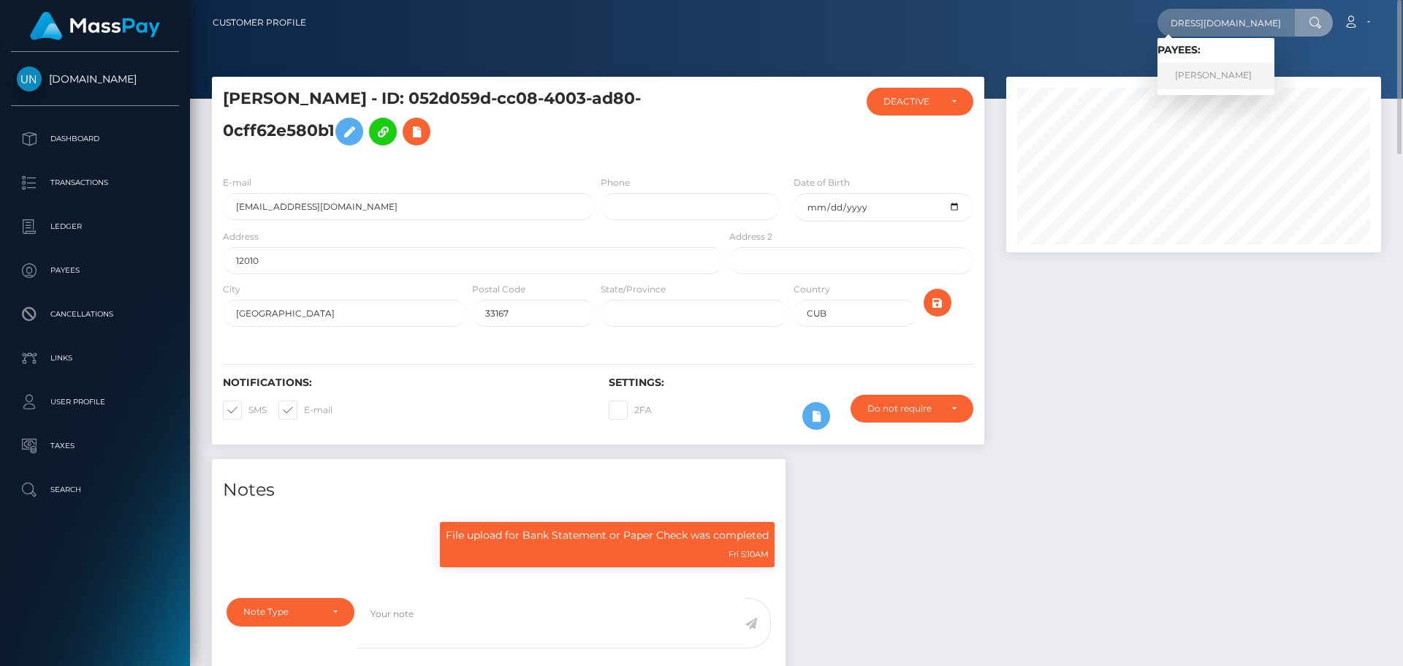
click at [1197, 70] on link "[PERSON_NAME]" at bounding box center [1215, 75] width 117 height 27
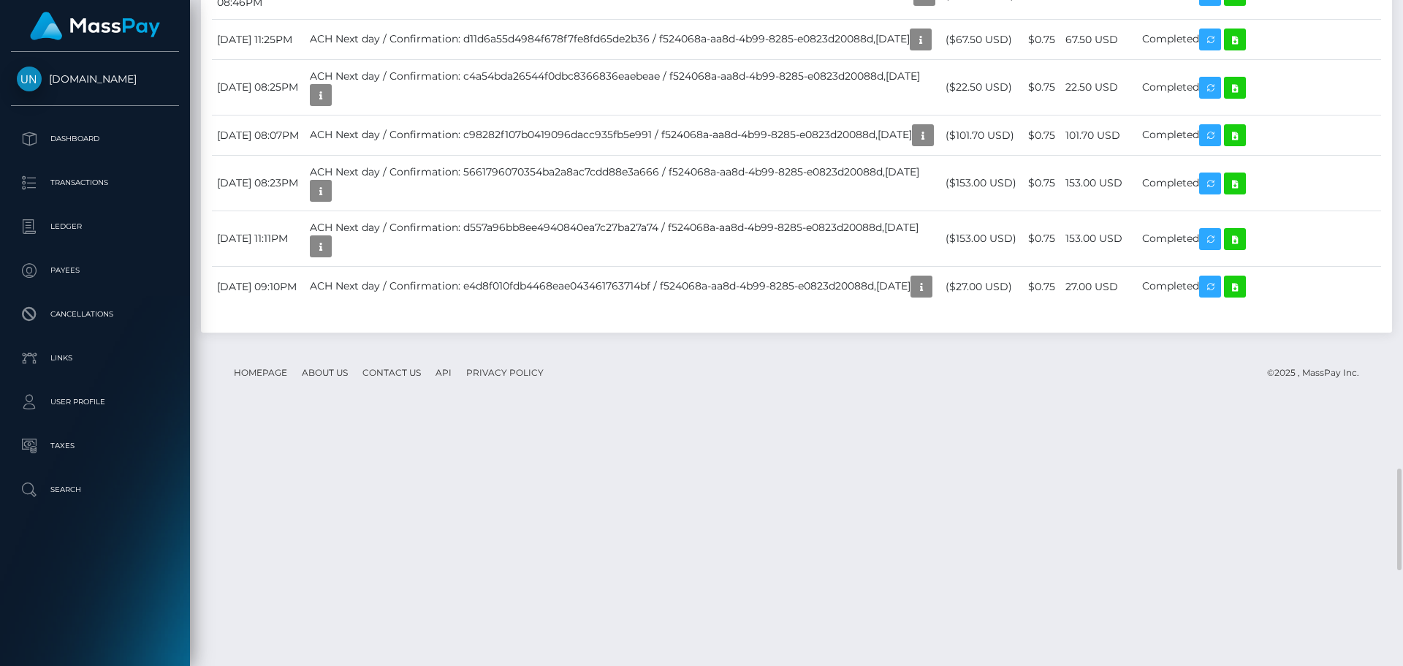
scroll to position [2849, 0]
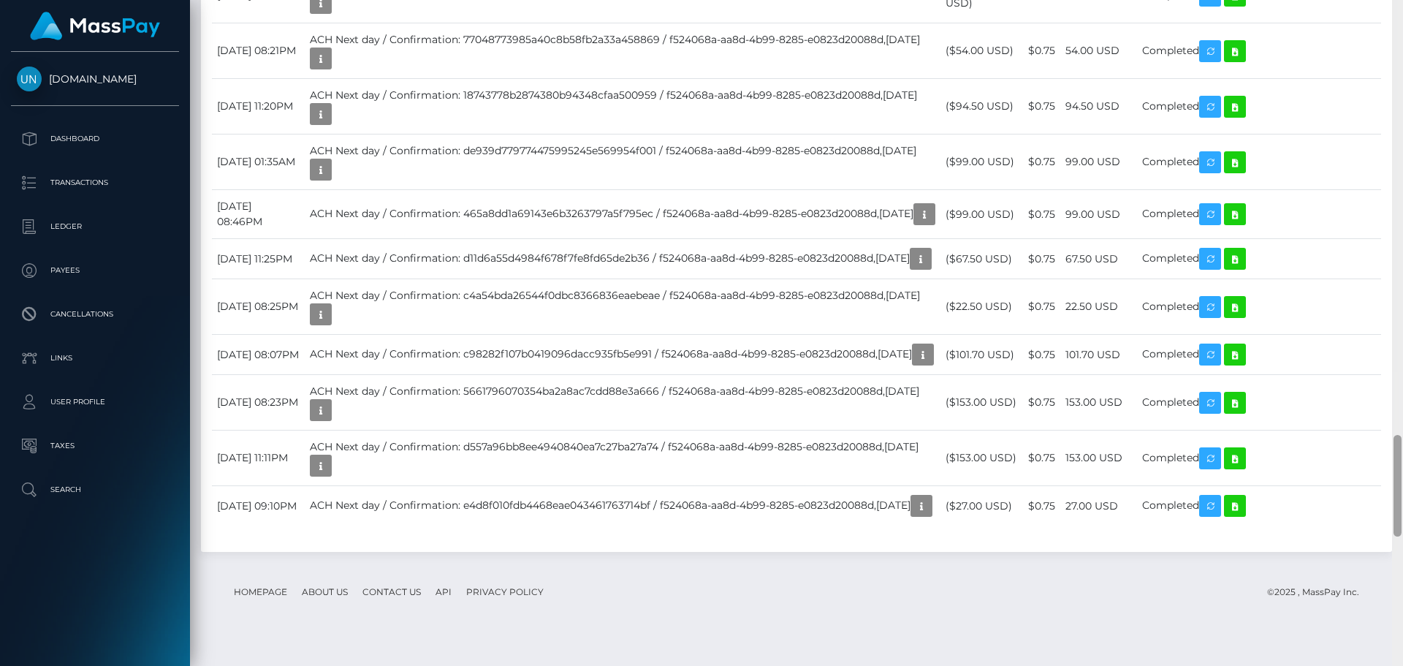
click at [1402, 28] on div at bounding box center [1397, 333] width 11 height 666
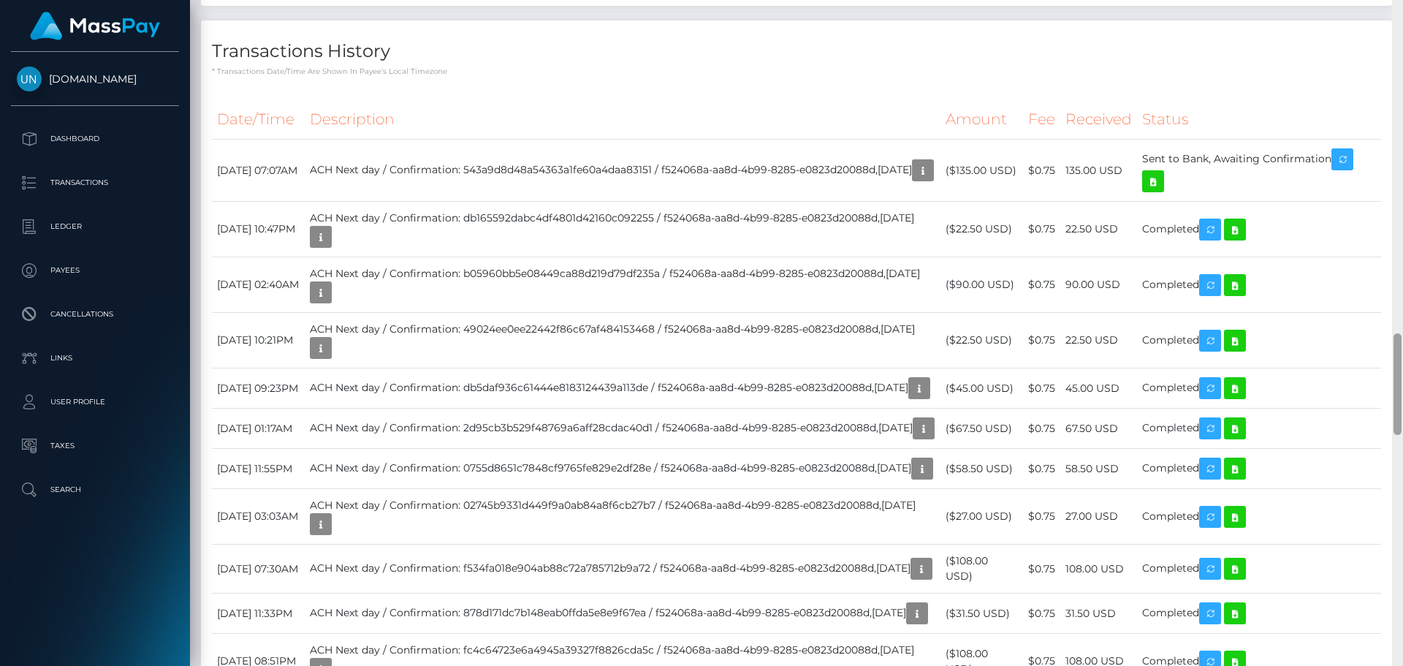
click at [1402, 9] on div at bounding box center [1397, 333] width 11 height 666
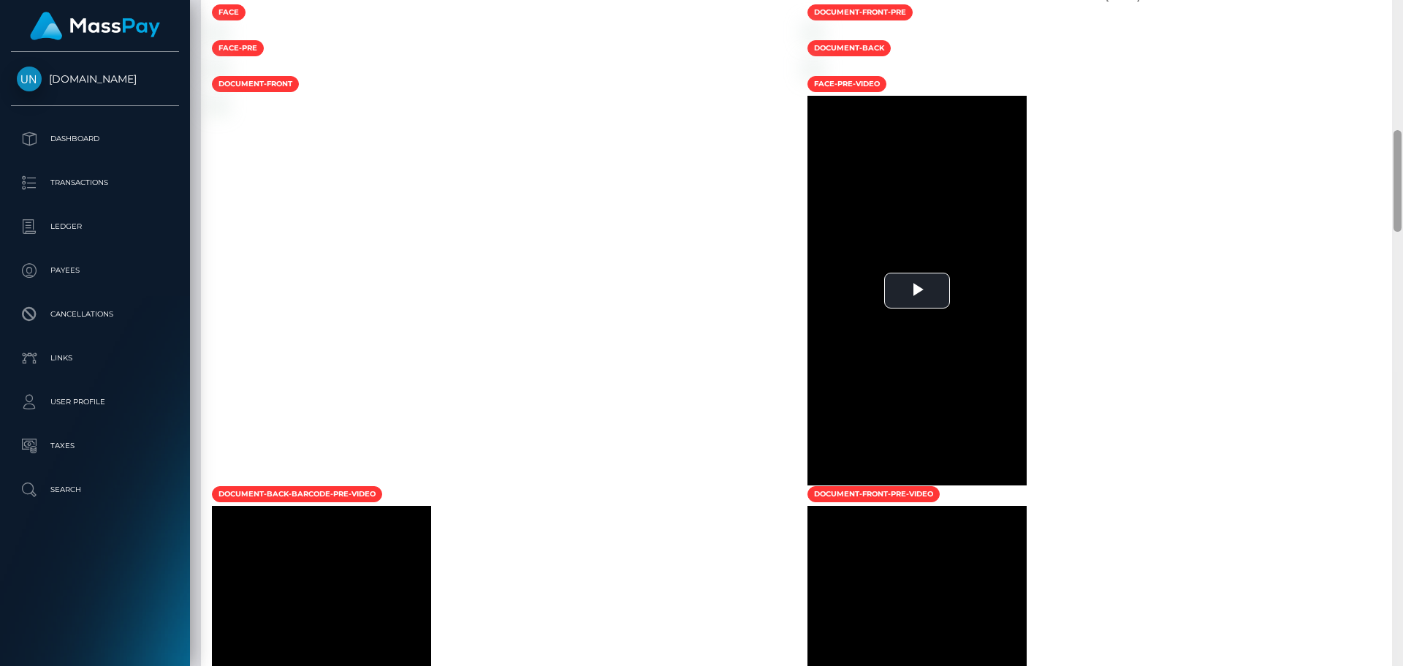
click at [1402, 9] on div at bounding box center [1397, 333] width 11 height 666
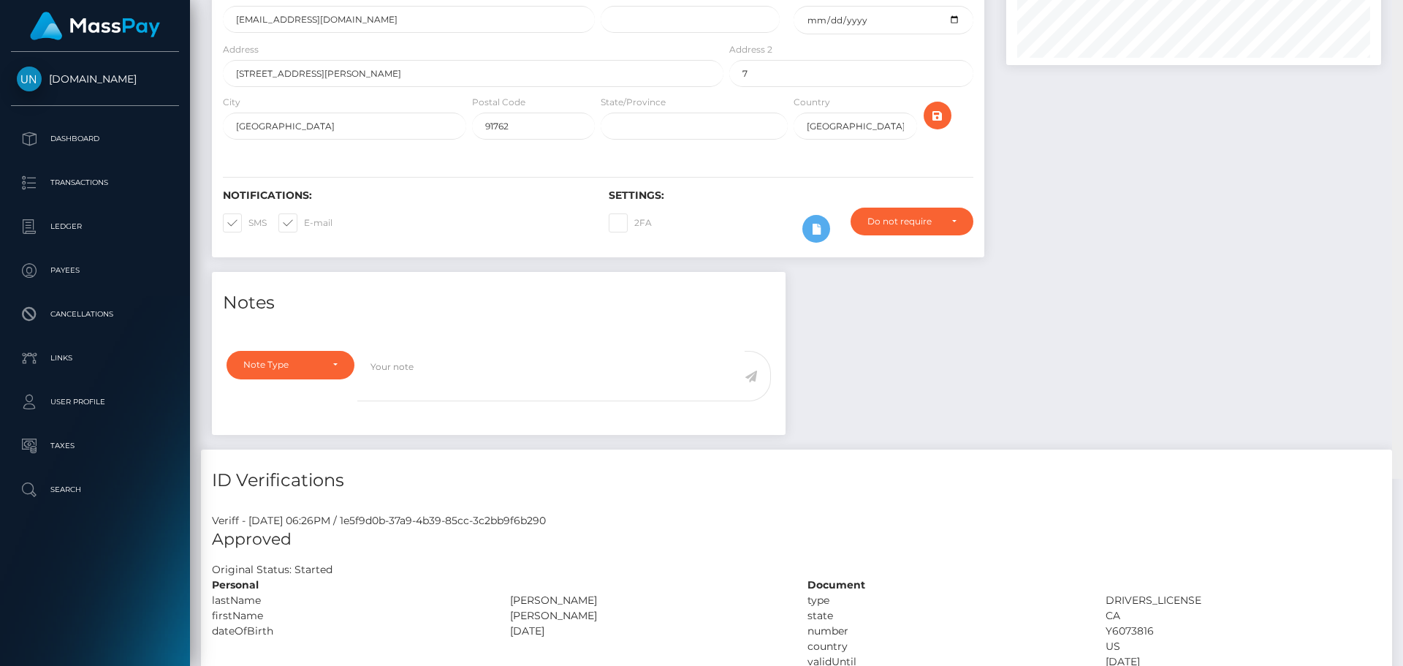
click at [1402, 9] on div "Customer Profile Loading... Loading..." at bounding box center [796, 333] width 1213 height 666
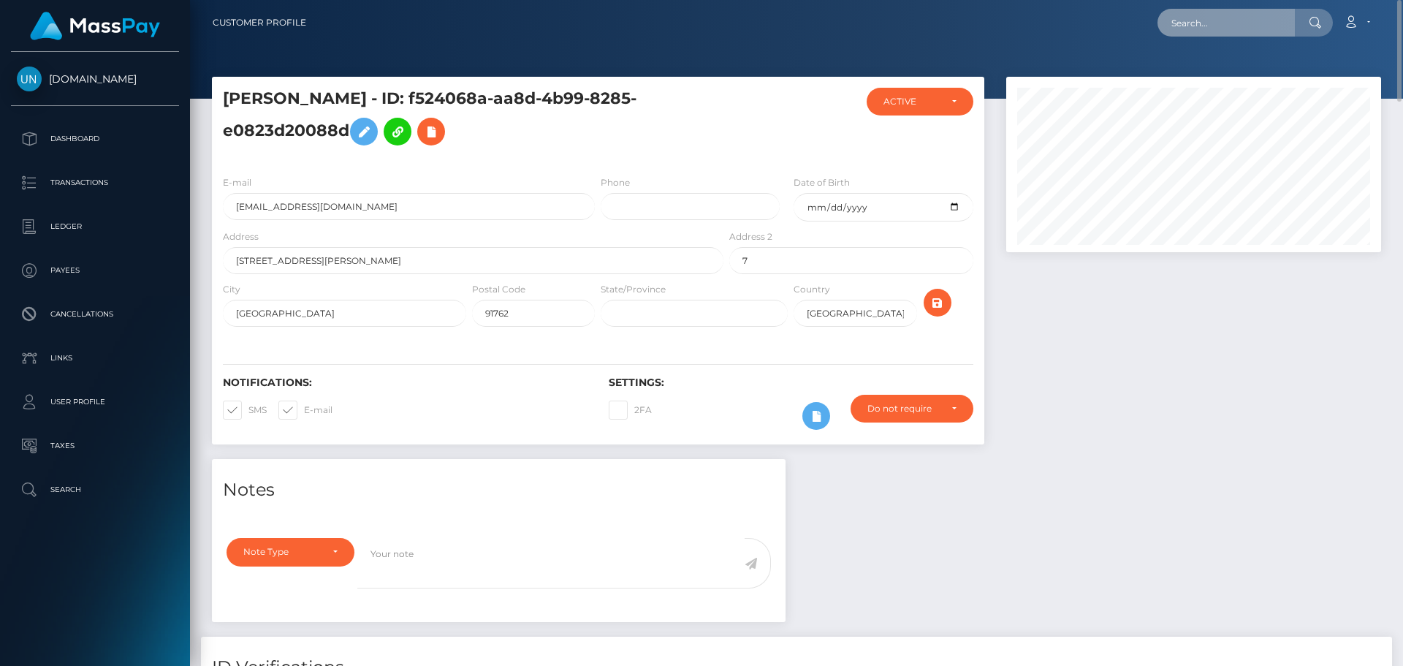
click at [1282, 18] on input "text" at bounding box center [1225, 23] width 137 height 28
paste input "[EMAIL_ADDRESS][DOMAIN_NAME]"
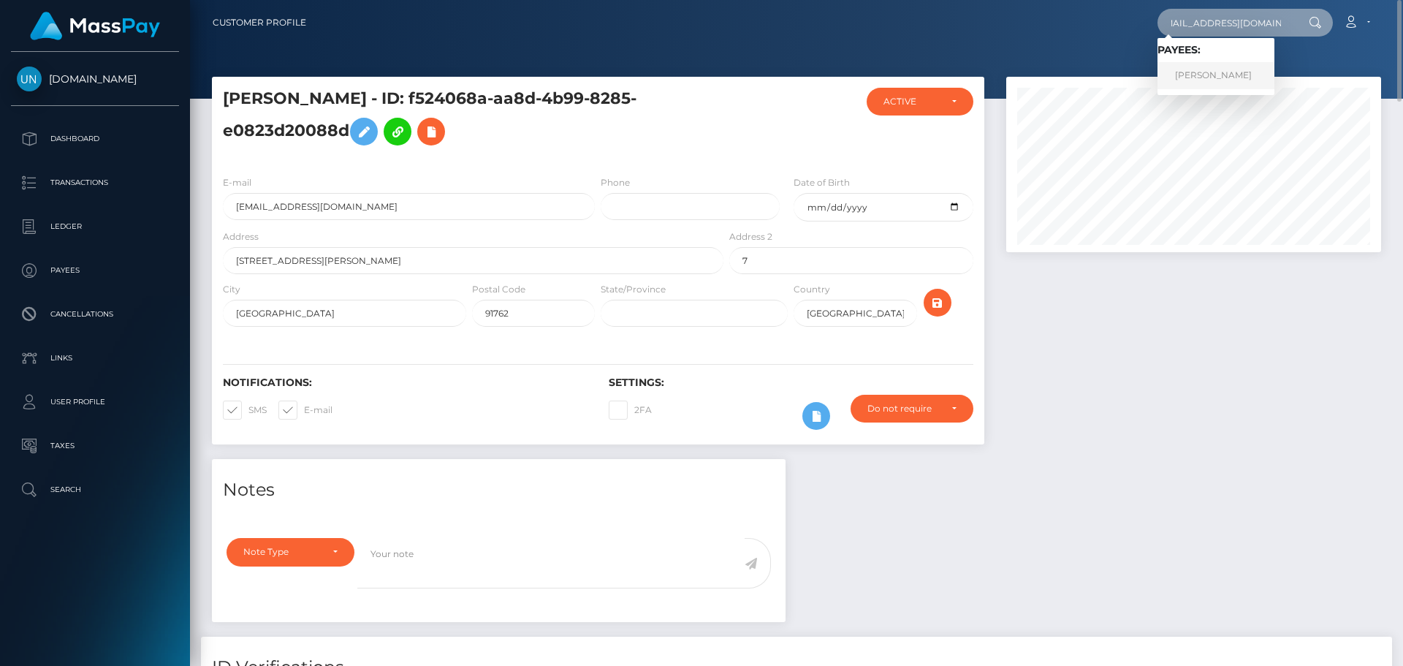
type input "[EMAIL_ADDRESS][DOMAIN_NAME]"
click at [1224, 72] on link "TIFANY CANTRES TORRES" at bounding box center [1215, 75] width 117 height 27
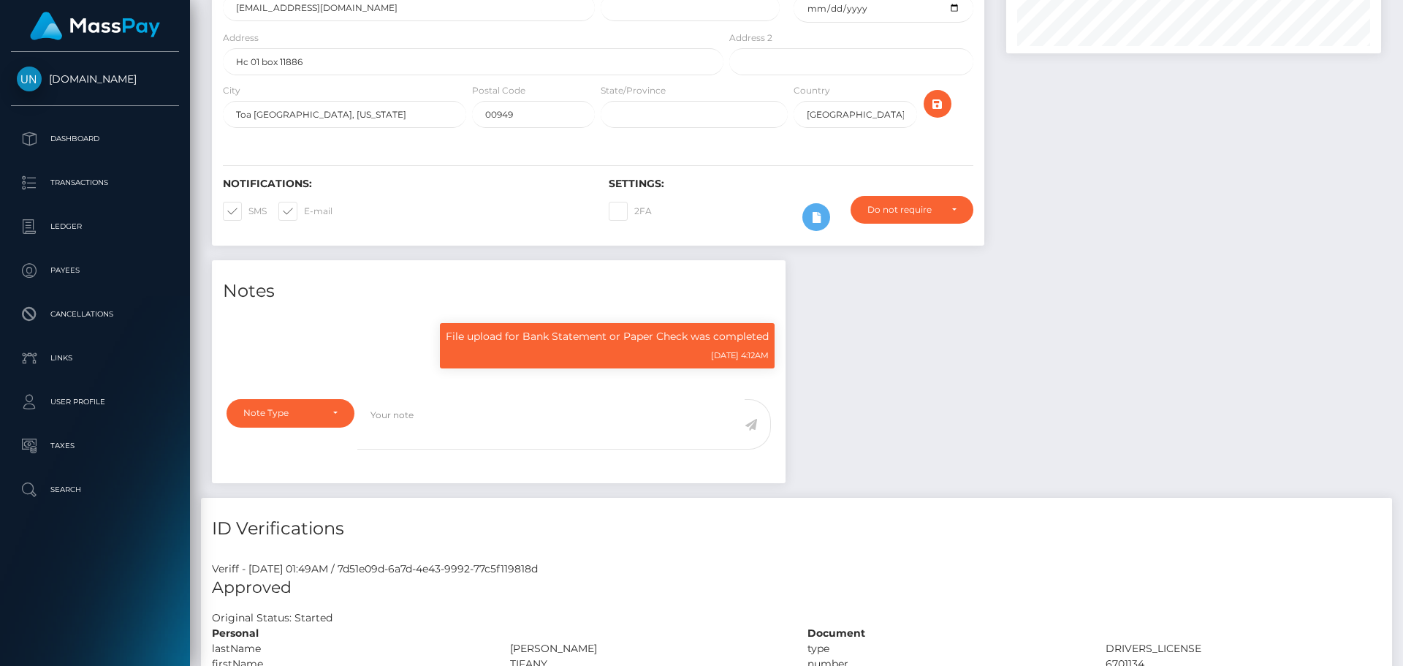
scroll to position [175, 376]
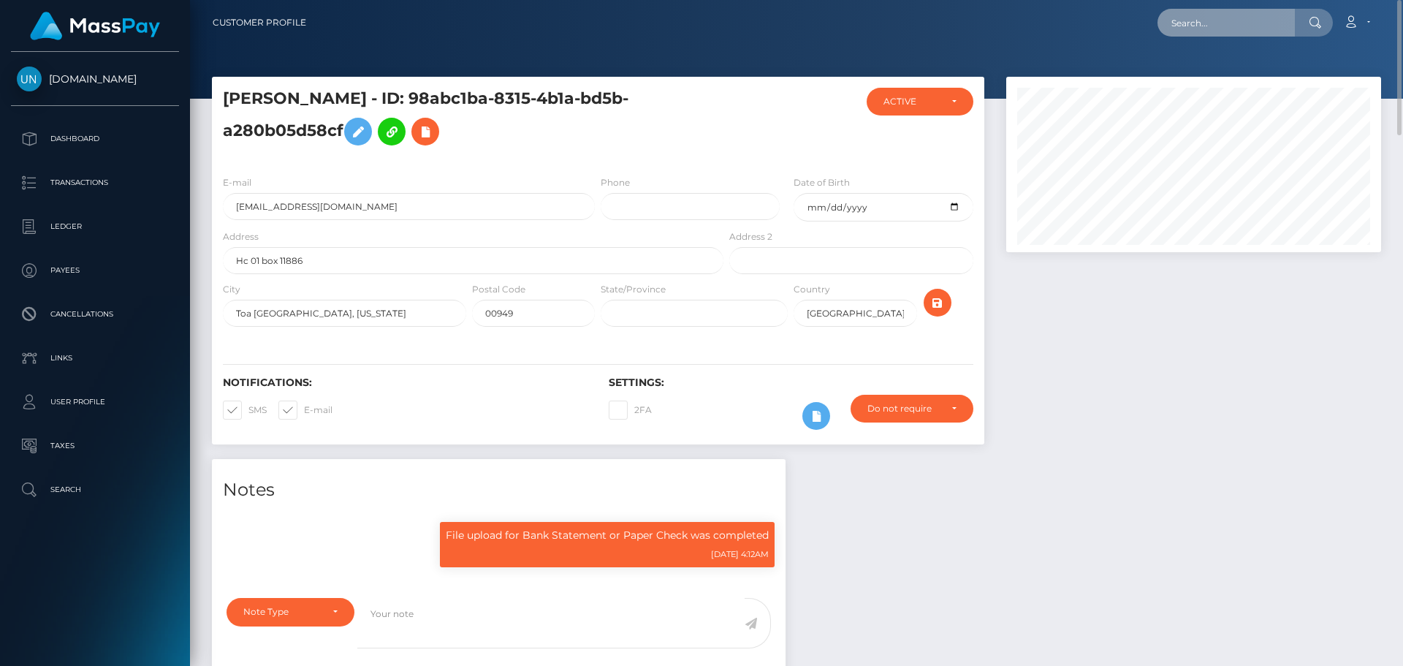
click at [1289, 22] on input "text" at bounding box center [1225, 23] width 137 height 28
paste input "[EMAIL_ADDRESS][DOMAIN_NAME]"
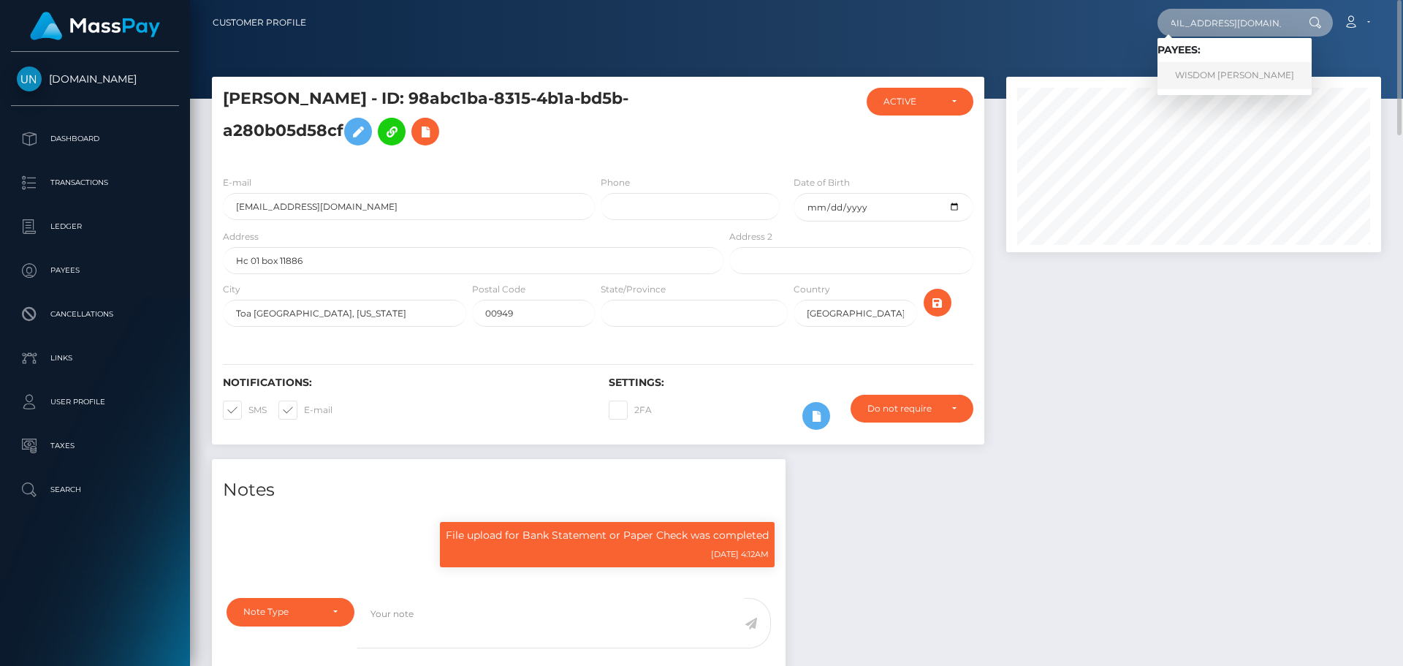
type input "[EMAIL_ADDRESS][DOMAIN_NAME]"
click at [1211, 80] on link "WISDOM [PERSON_NAME]" at bounding box center [1234, 75] width 154 height 27
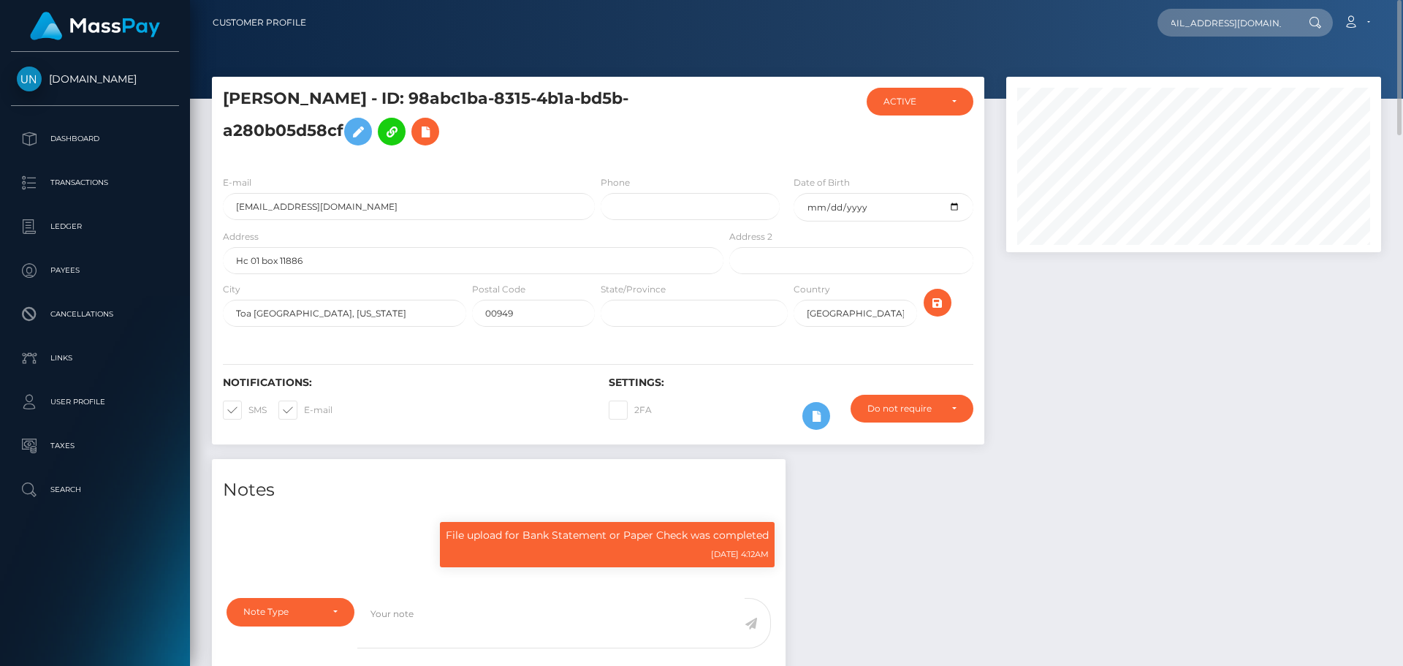
scroll to position [0, 0]
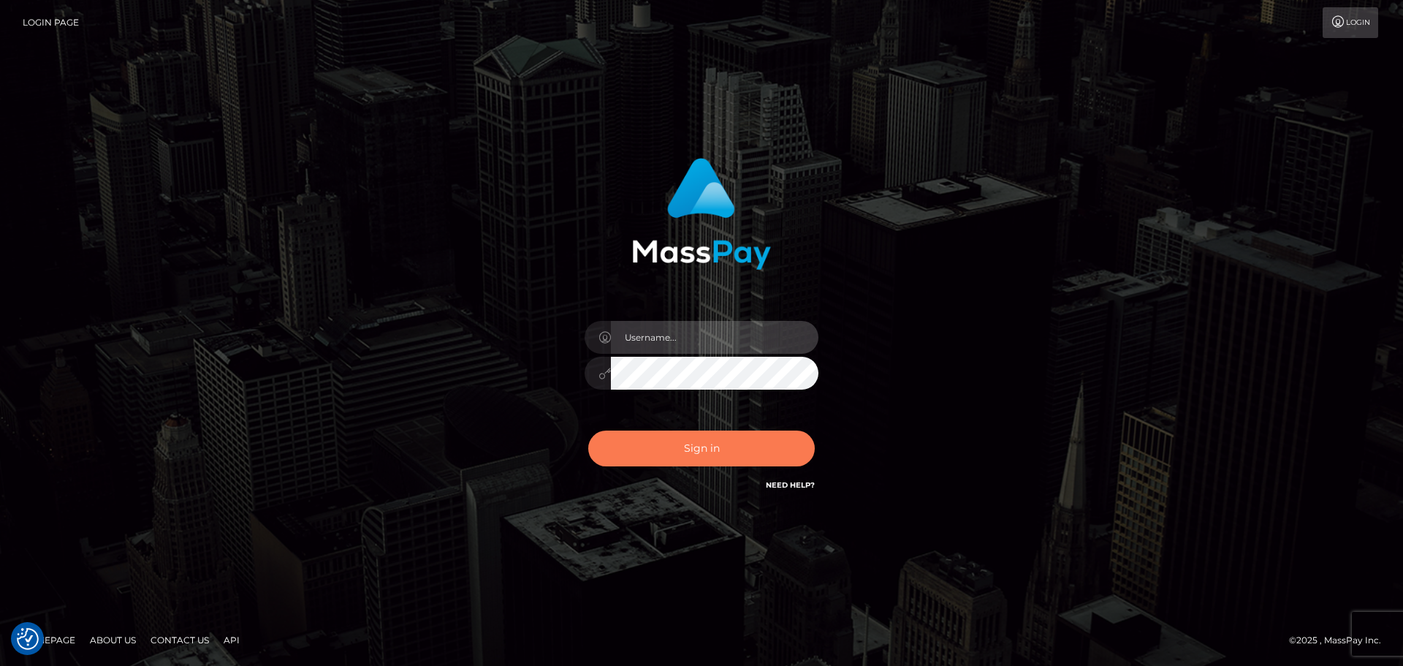
type input "[PERSON_NAME]"
click at [759, 438] on button "Sign in" at bounding box center [701, 448] width 226 height 36
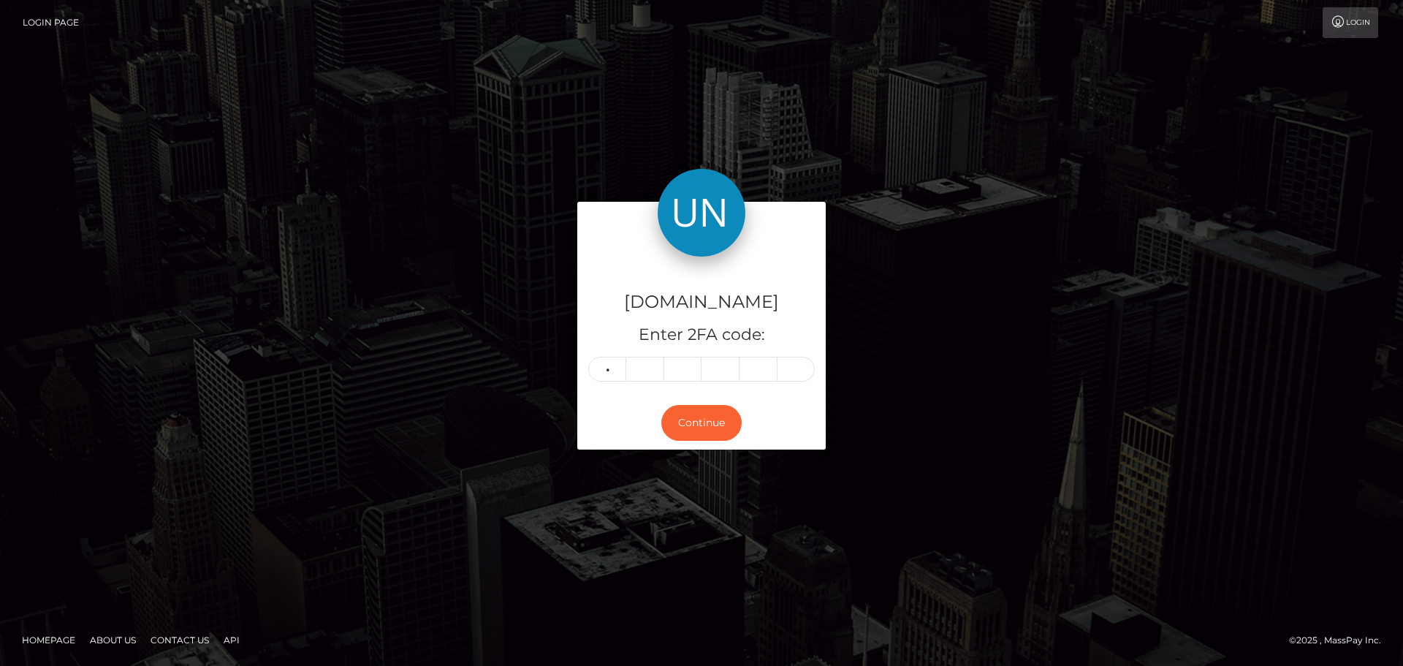
type input "0"
type input "5"
type input "4"
type input "8"
type input "5"
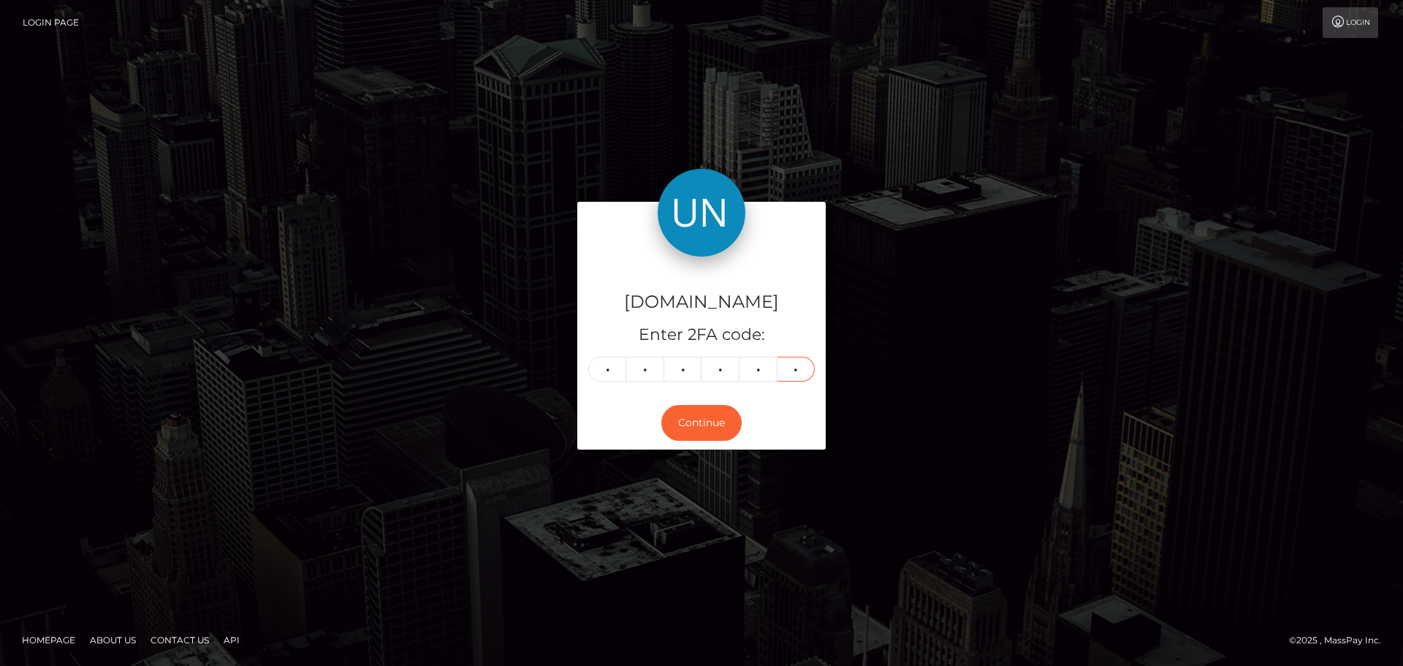
type input "2"
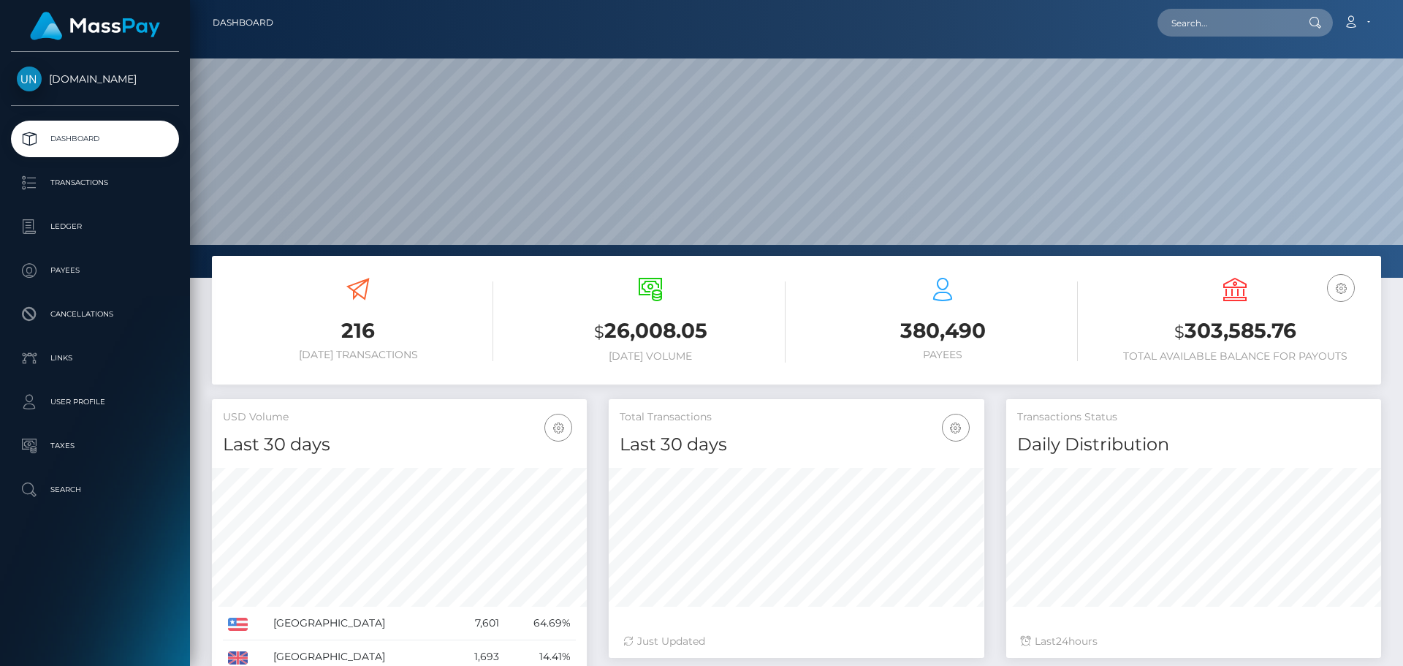
scroll to position [259, 376]
click at [1261, 28] on input "text" at bounding box center [1225, 23] width 137 height 28
paste input "[EMAIL_ADDRESS][DOMAIN_NAME]"
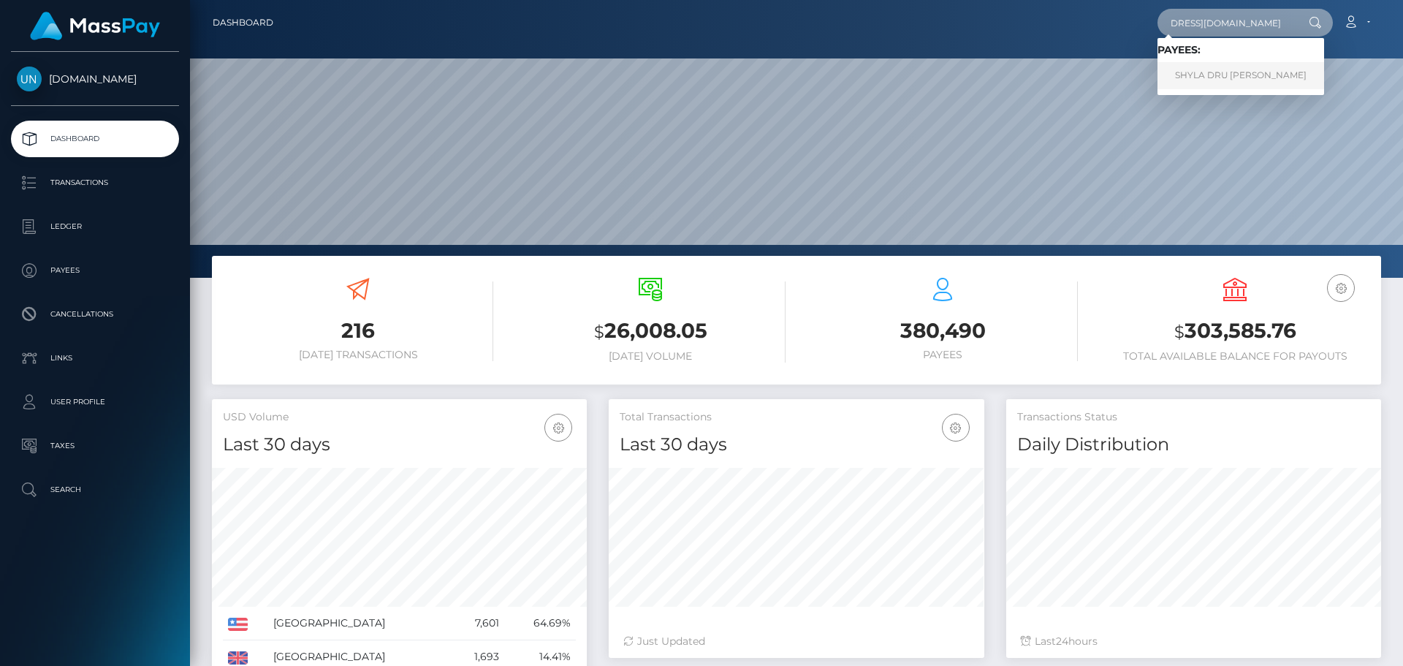
type input "[EMAIL_ADDRESS][DOMAIN_NAME]"
click at [1197, 71] on link "SHYLA DRU YANKTON YANKTON" at bounding box center [1240, 75] width 167 height 27
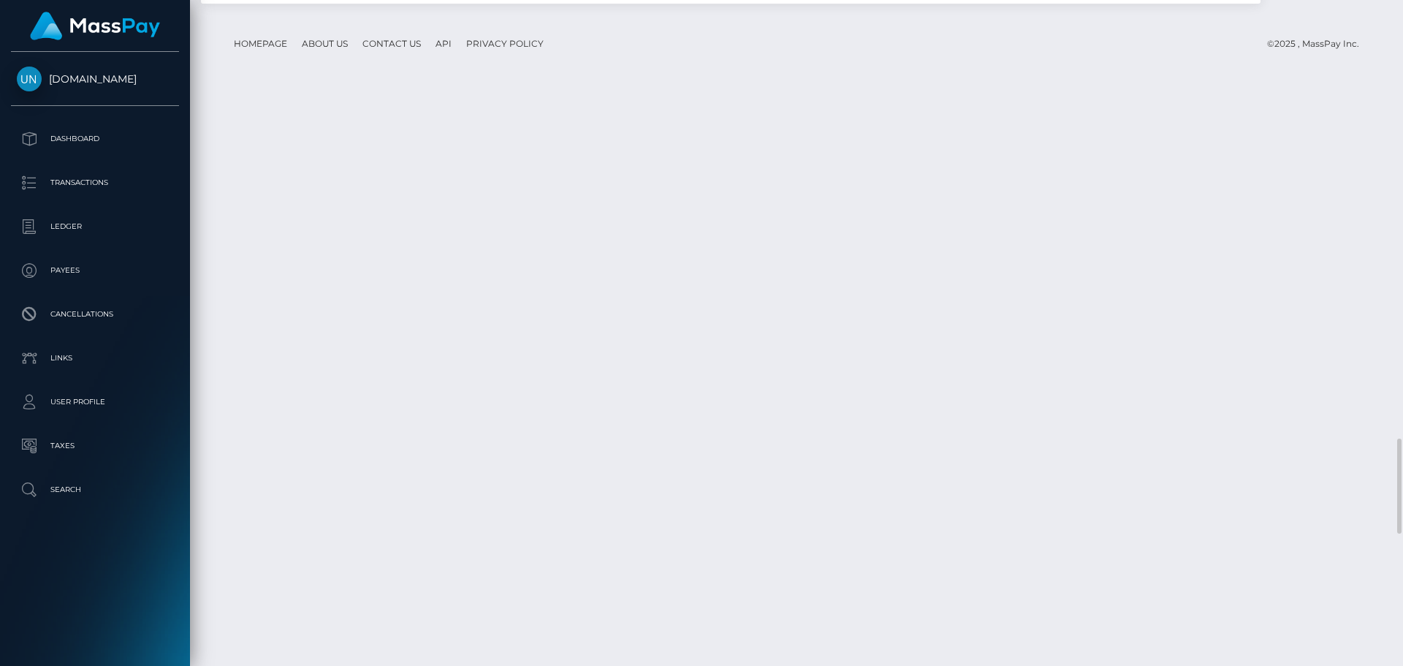
scroll to position [3434, 0]
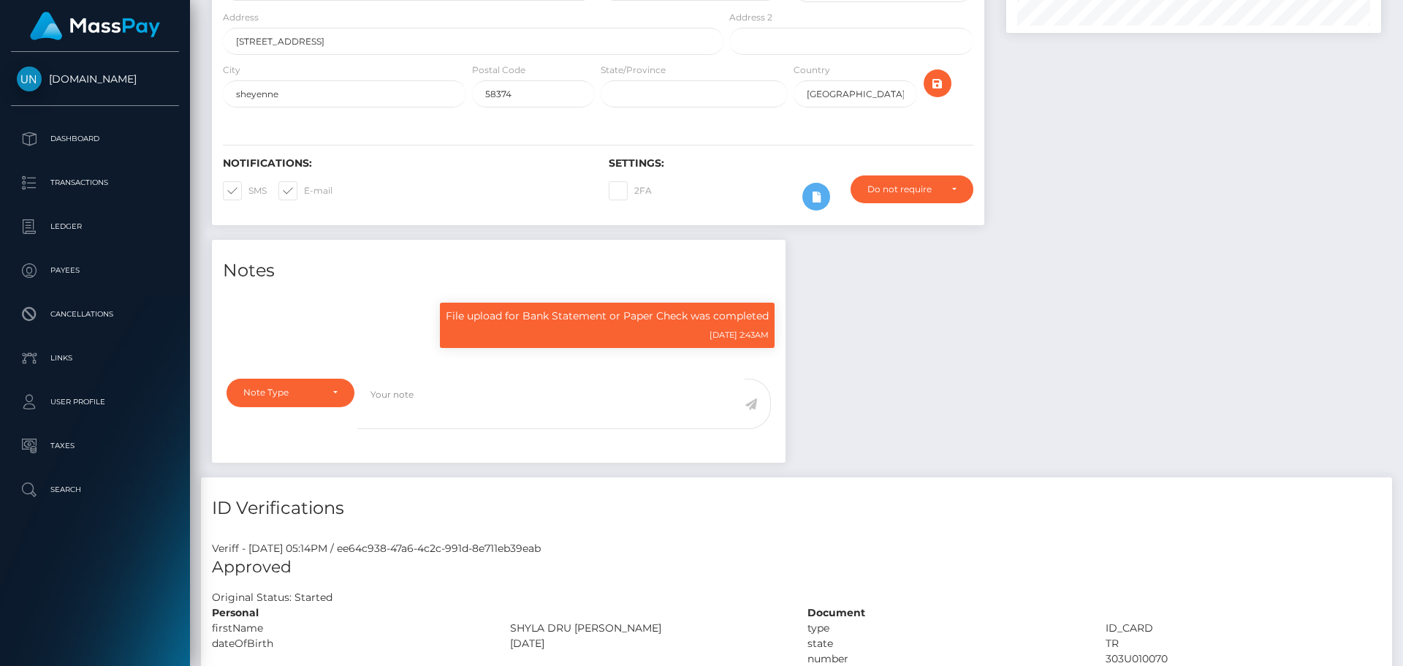
scroll to position [0, 0]
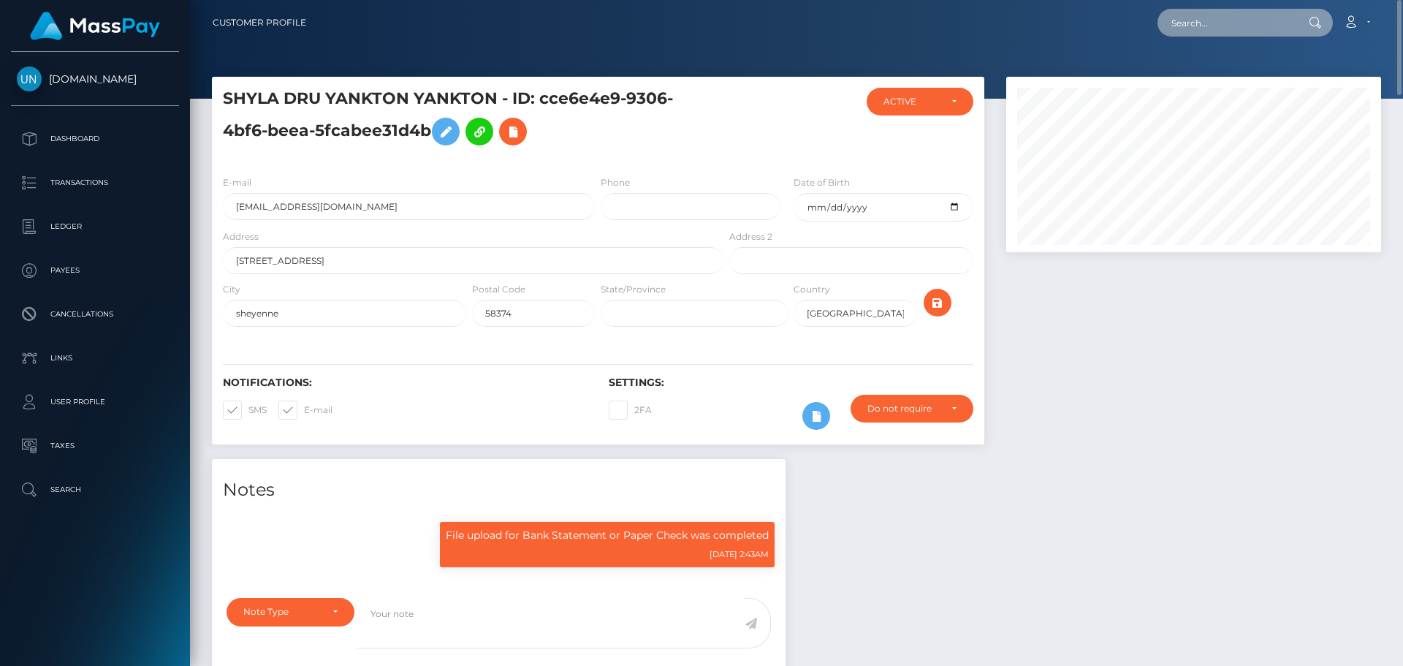
click at [1217, 20] on input "text" at bounding box center [1225, 23] width 137 height 28
paste input "ianm5502@icloud.com"
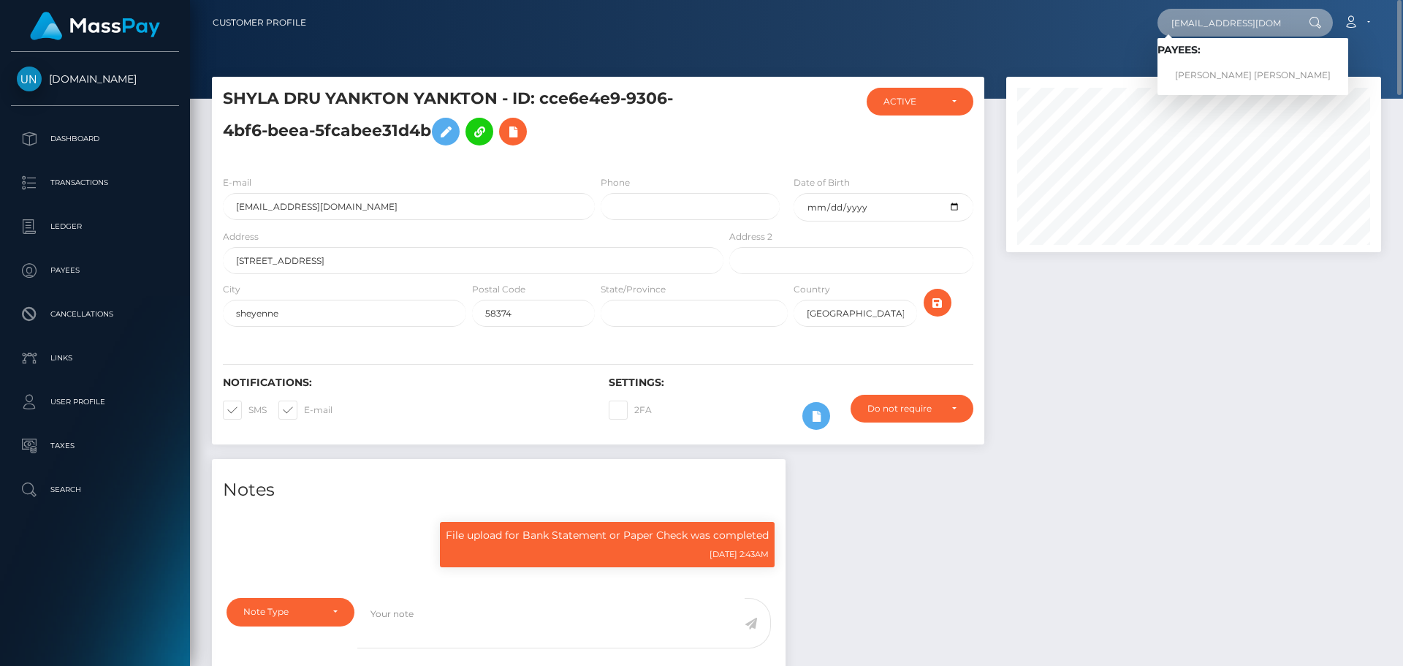
type input "ianm5502@icloud.com"
drag, startPoint x: 1211, startPoint y: 74, endPoint x: 1197, endPoint y: 78, distance: 13.9
click at [1211, 74] on link "IAN EDWARD MILLER-RIVIERE" at bounding box center [1252, 75] width 191 height 27
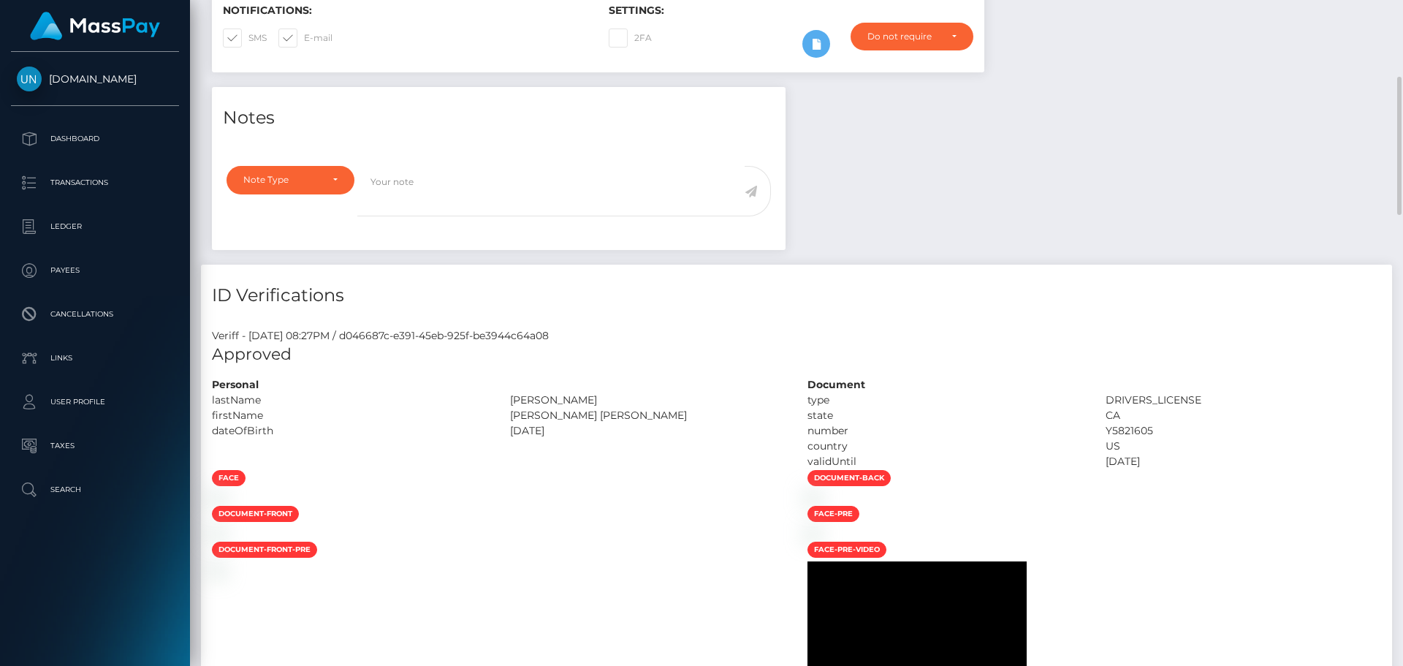
scroll to position [664, 0]
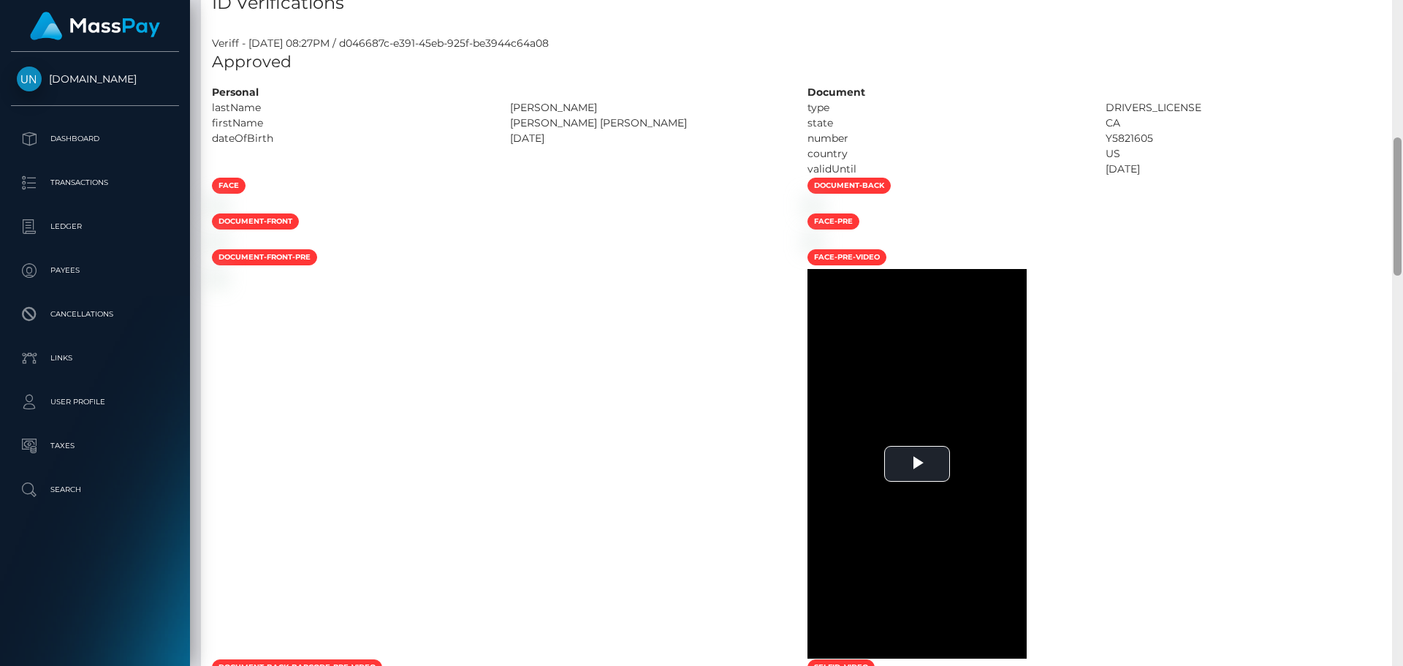
click at [1402, 15] on div "Customer Profile Loading... Loading..." at bounding box center [796, 333] width 1213 height 666
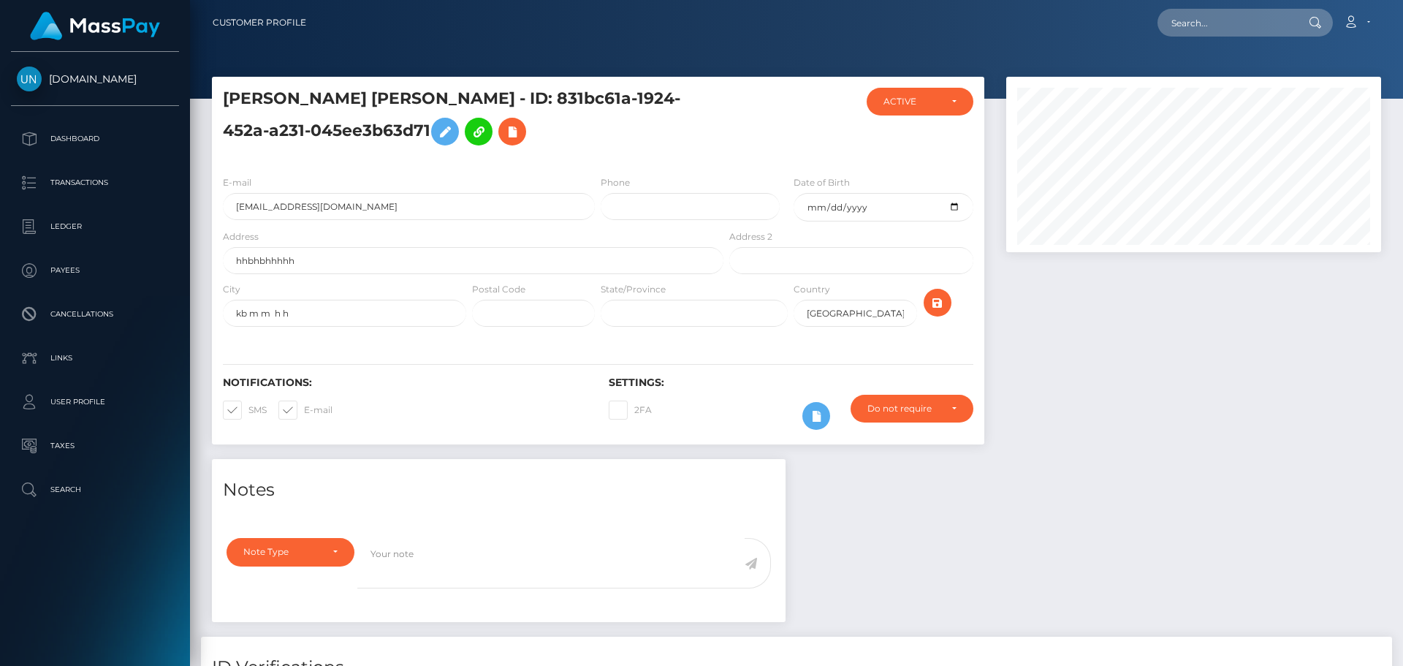
click at [1402, 16] on nav "Customer Profile Loading... Loading... Account" at bounding box center [796, 22] width 1213 height 45
click at [1401, 18] on nav "Customer Profile Loading... Loading... Account" at bounding box center [796, 22] width 1213 height 45
click at [1245, 26] on input "text" at bounding box center [1225, 23] width 137 height 28
paste input "pc8frdzr7y@privaterelay.appleid.com"
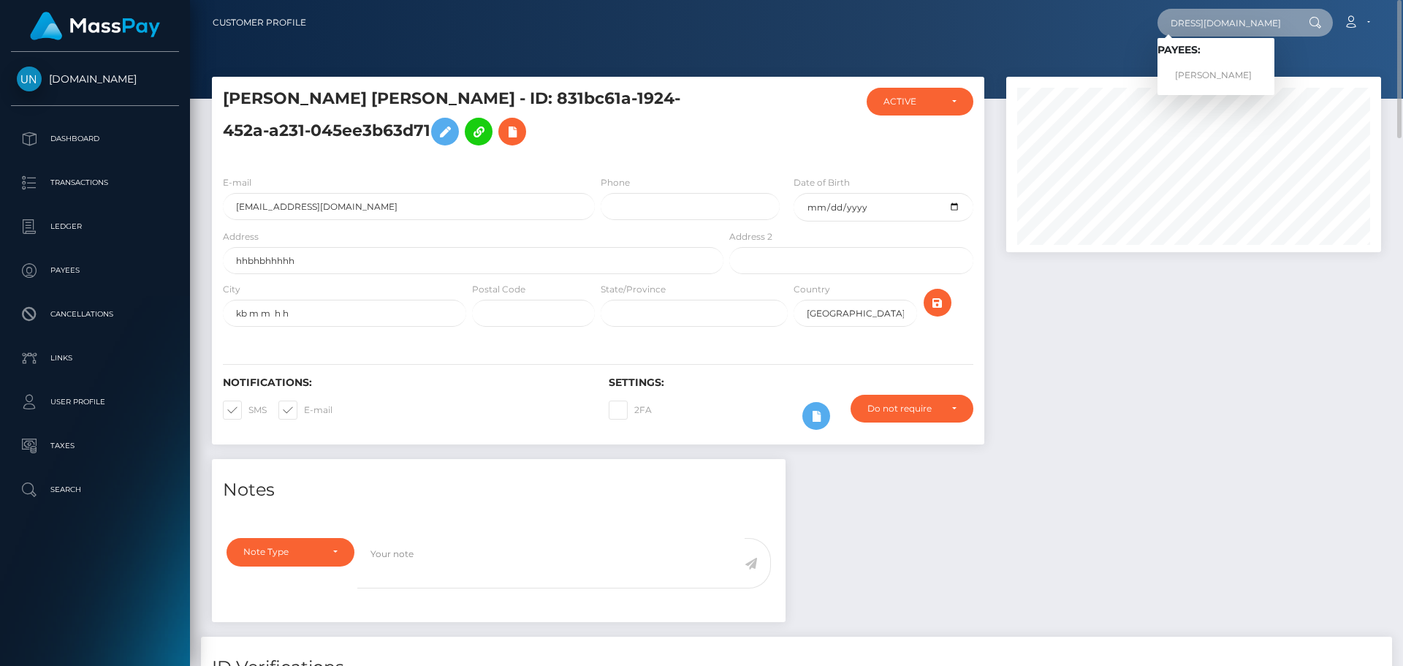
type input "pc8frdzr7y@privaterelay.appleid.com"
click at [1224, 76] on link "JACKELYNE TIRADO SUAREZ" at bounding box center [1215, 75] width 117 height 27
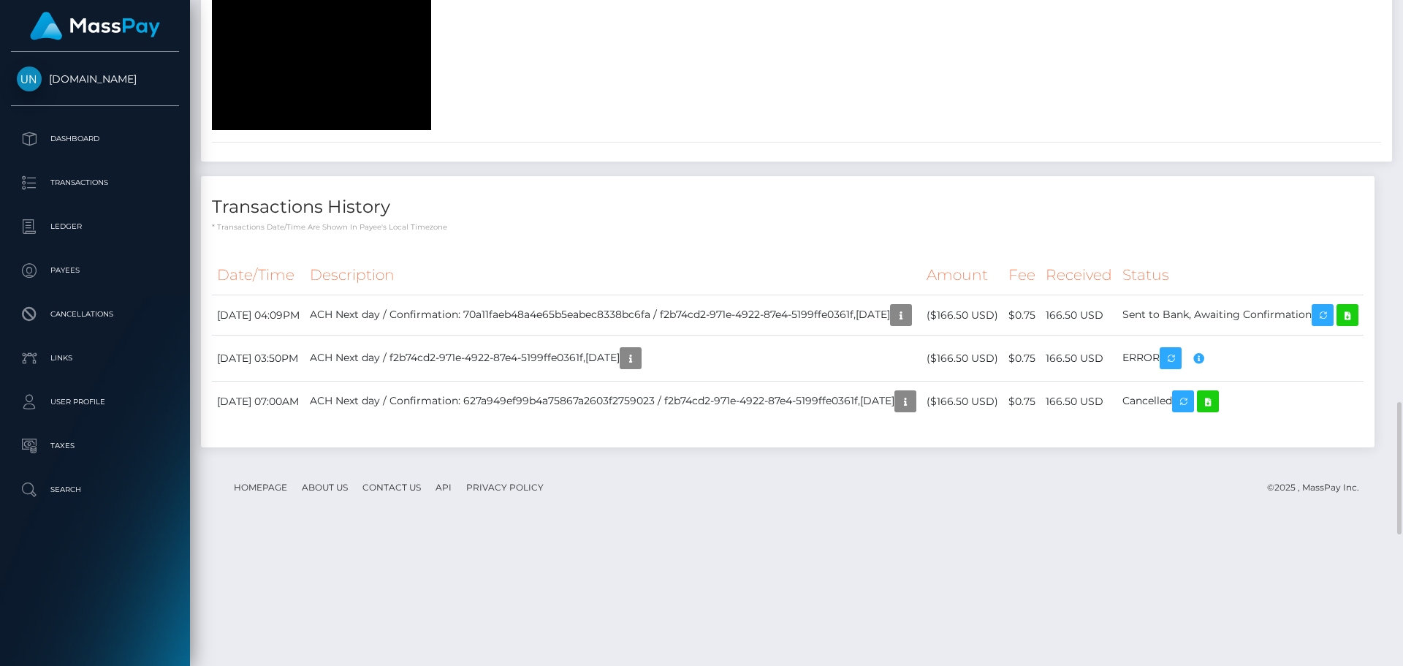
scroll to position [2597, 0]
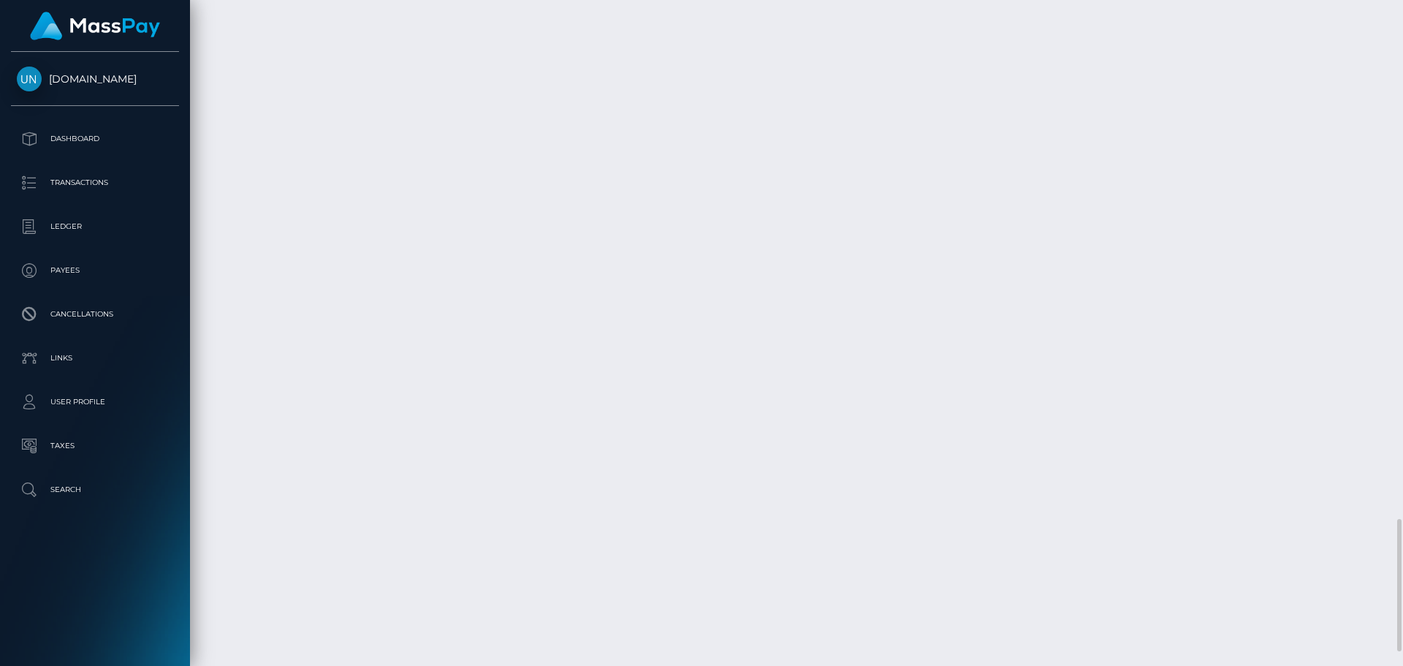
click at [1393, 8] on div at bounding box center [1397, 333] width 11 height 666
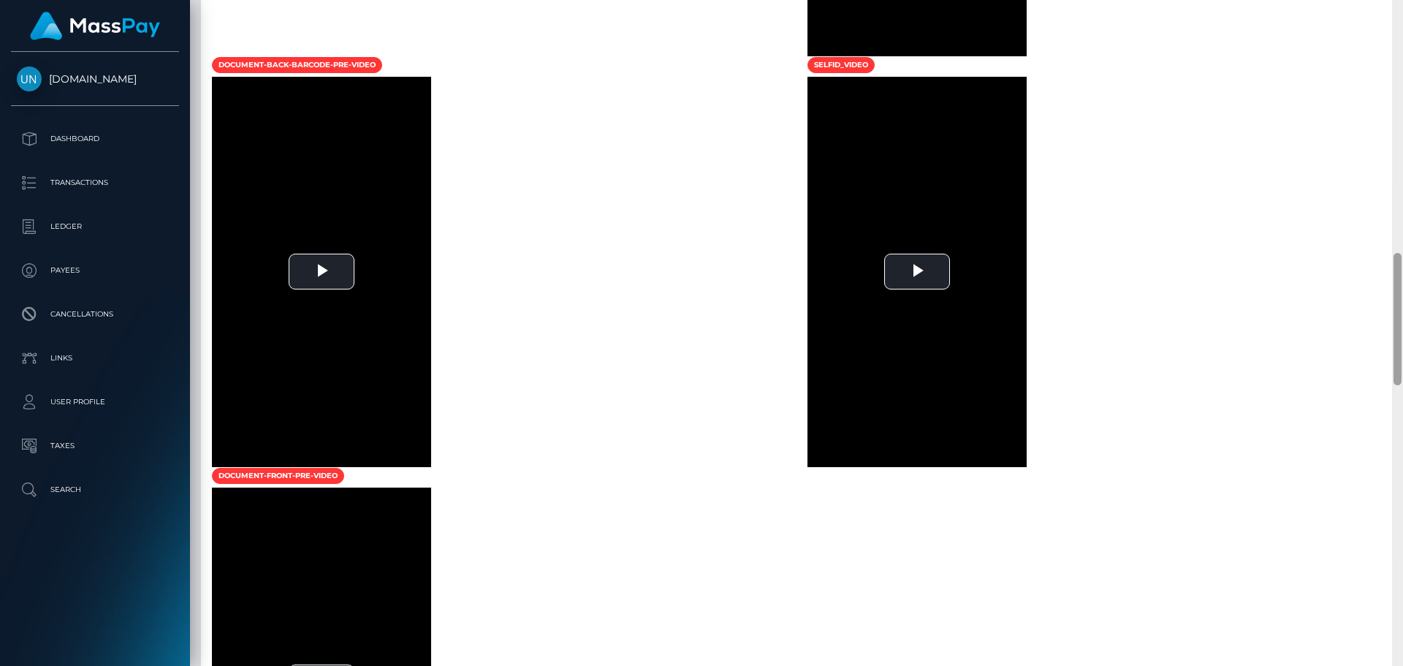
click at [1393, 8] on div at bounding box center [1397, 333] width 11 height 666
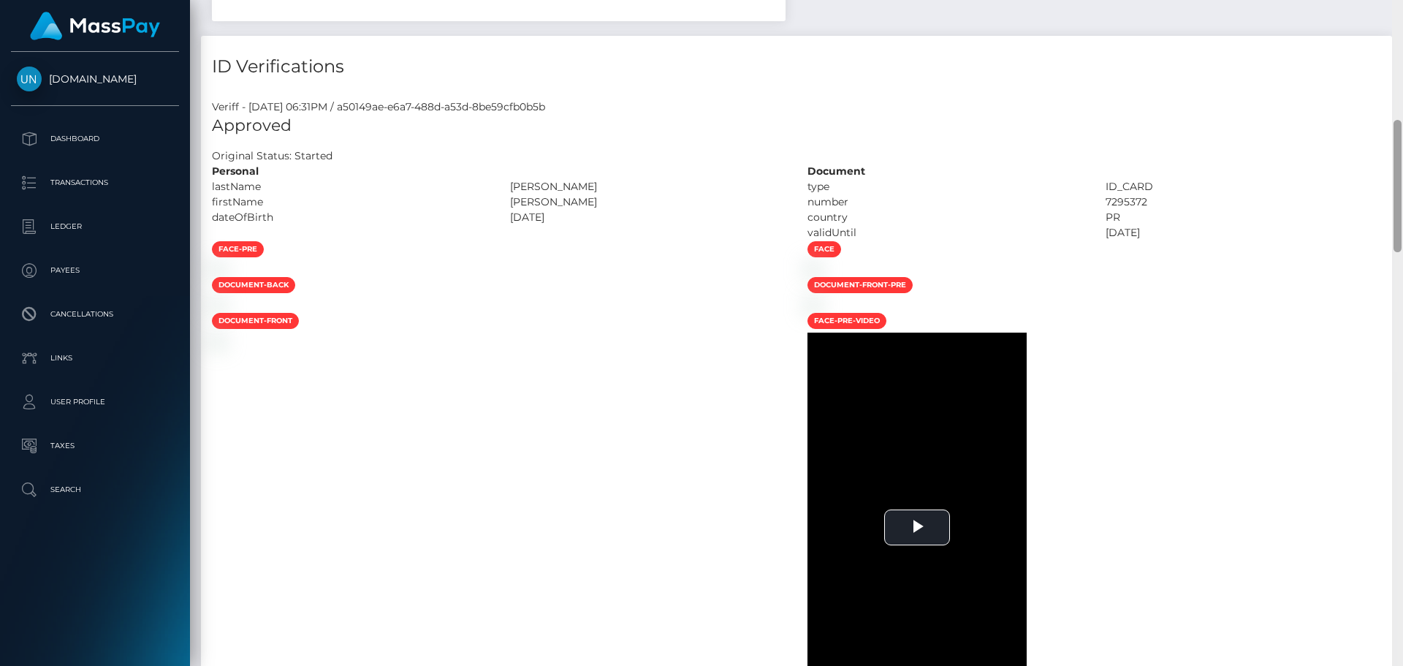
click at [1393, 8] on div "Customer Profile Loading... Loading..." at bounding box center [796, 333] width 1213 height 666
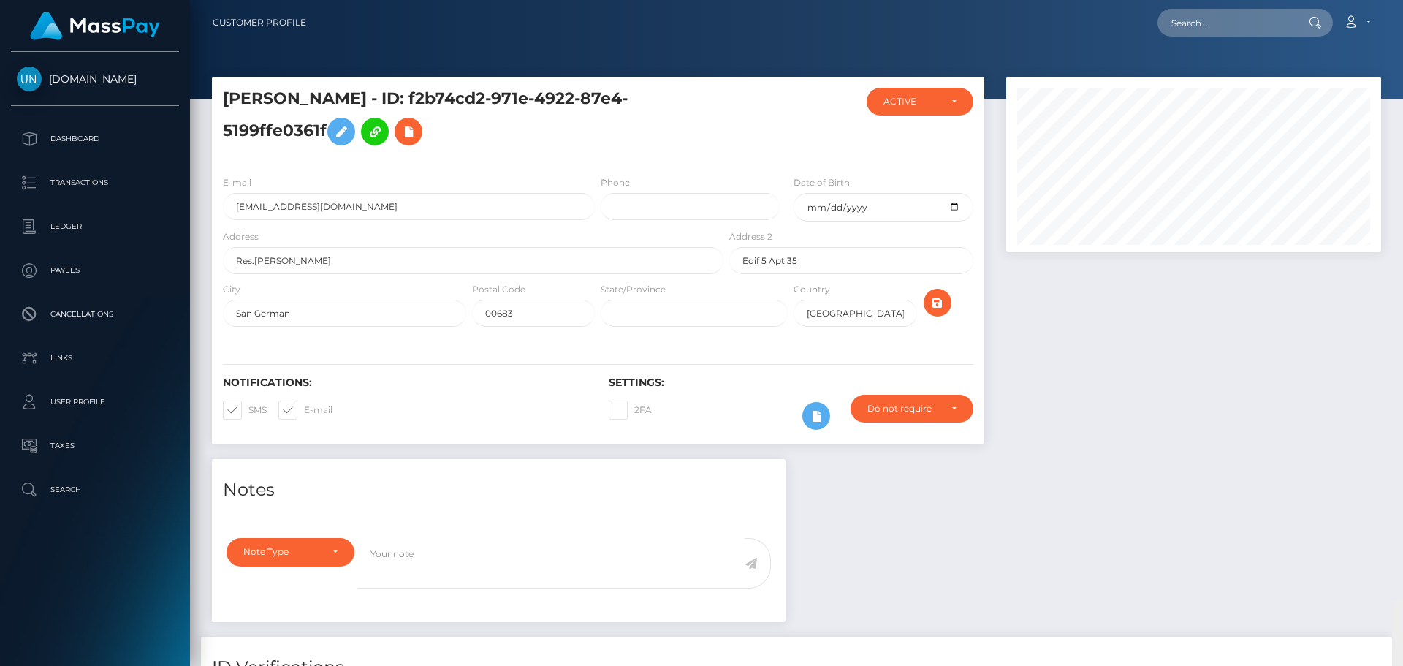
click at [1393, 8] on nav "Customer Profile Loading... Loading... Account" at bounding box center [796, 22] width 1213 height 45
click at [1286, 26] on input "text" at bounding box center [1225, 23] width 137 height 28
paste input "[EMAIL_ADDRESS][DOMAIN_NAME]"
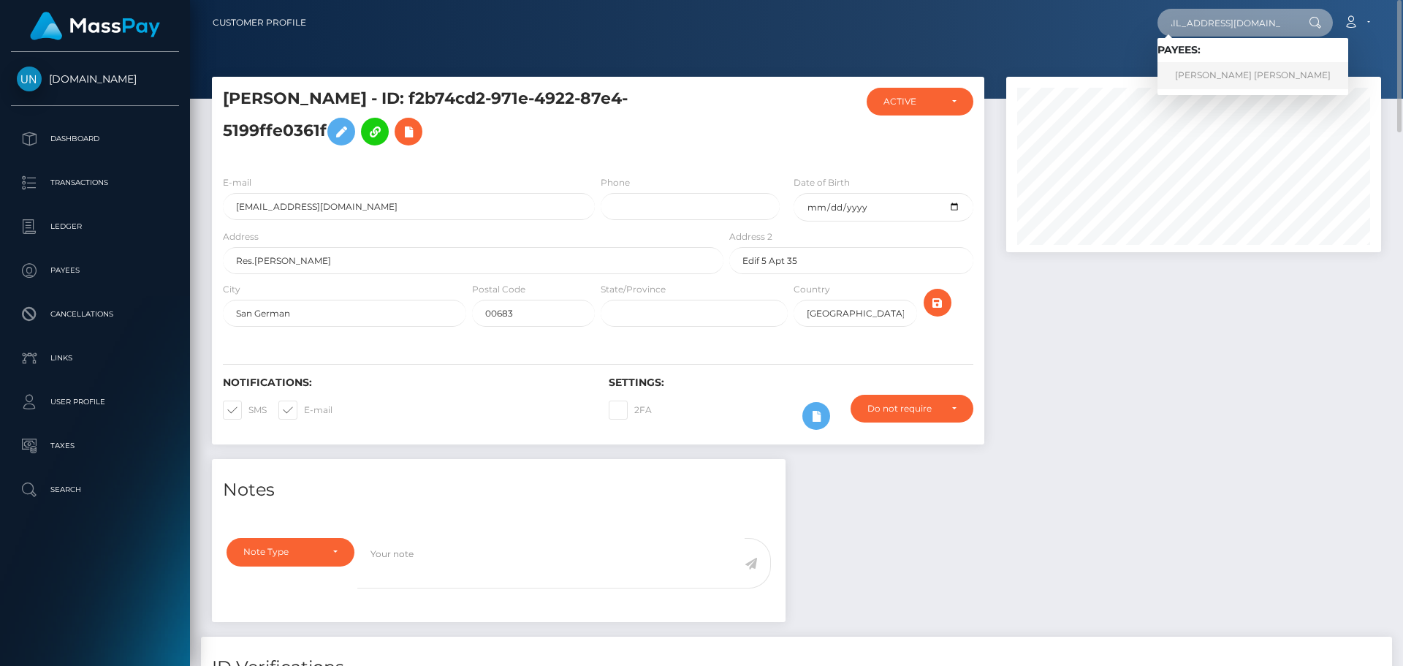
type input "padillaortizxavier@gmail.com"
click at [1233, 70] on link "JANIRIS JANIAN SOTO DAVILA" at bounding box center [1252, 75] width 191 height 27
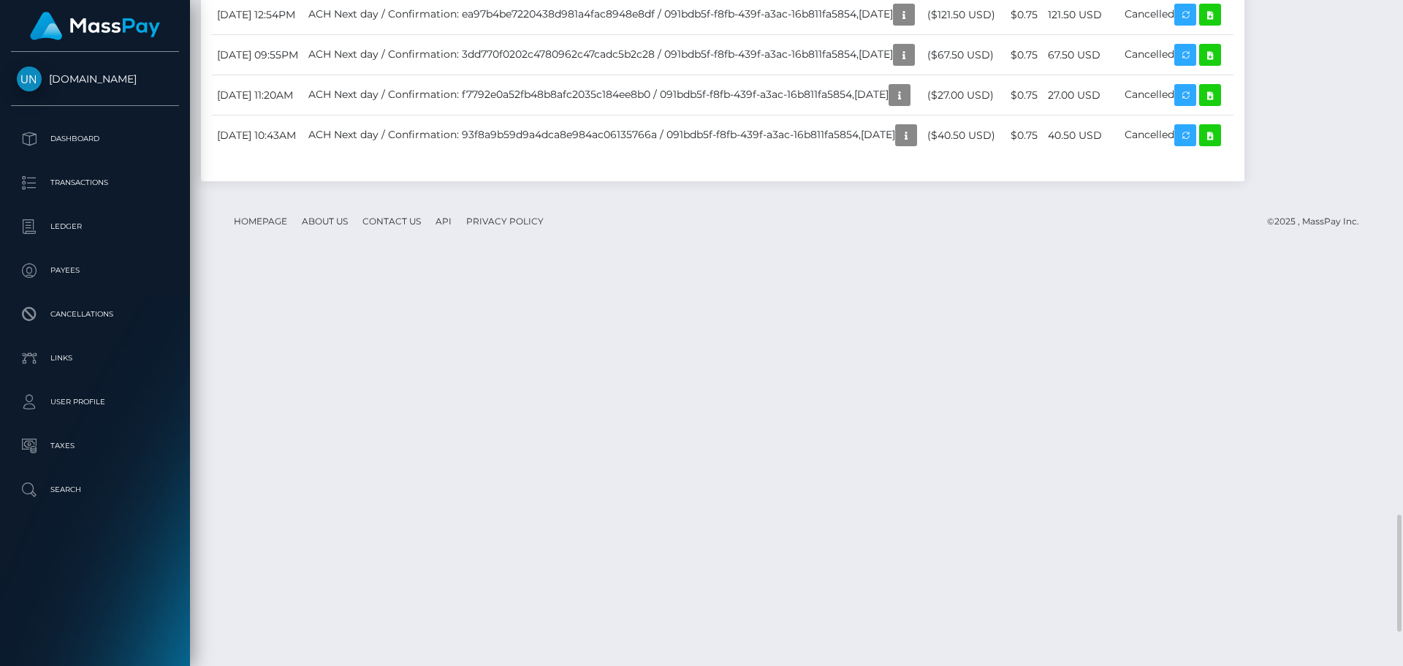
scroll to position [3431, 0]
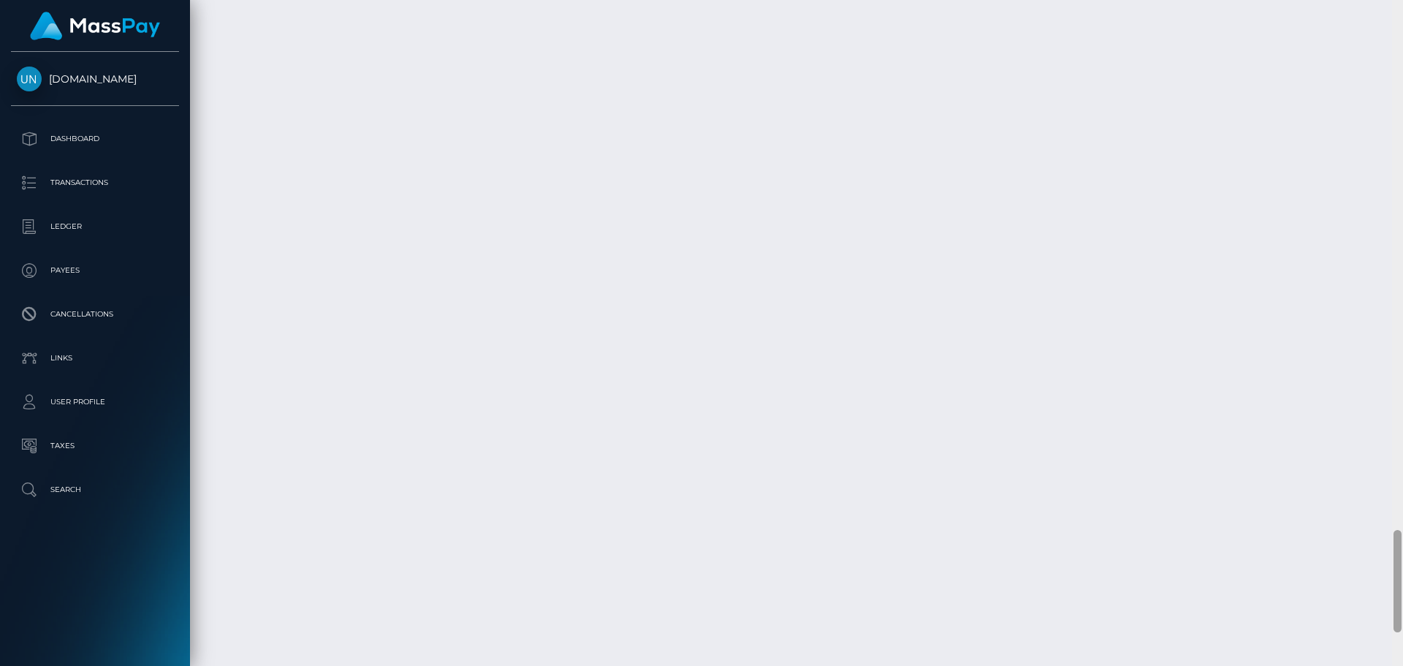
click at [1402, 7] on div at bounding box center [1397, 333] width 11 height 666
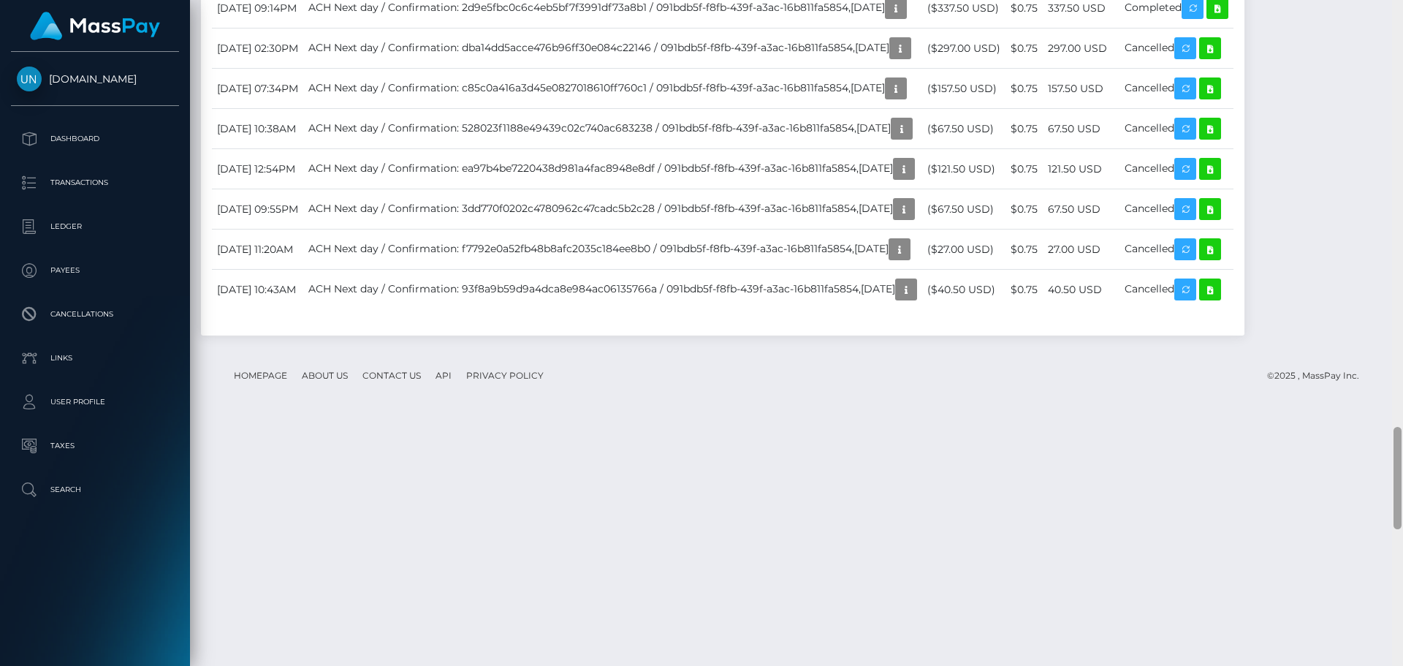
click at [1402, 7] on div at bounding box center [1397, 333] width 11 height 666
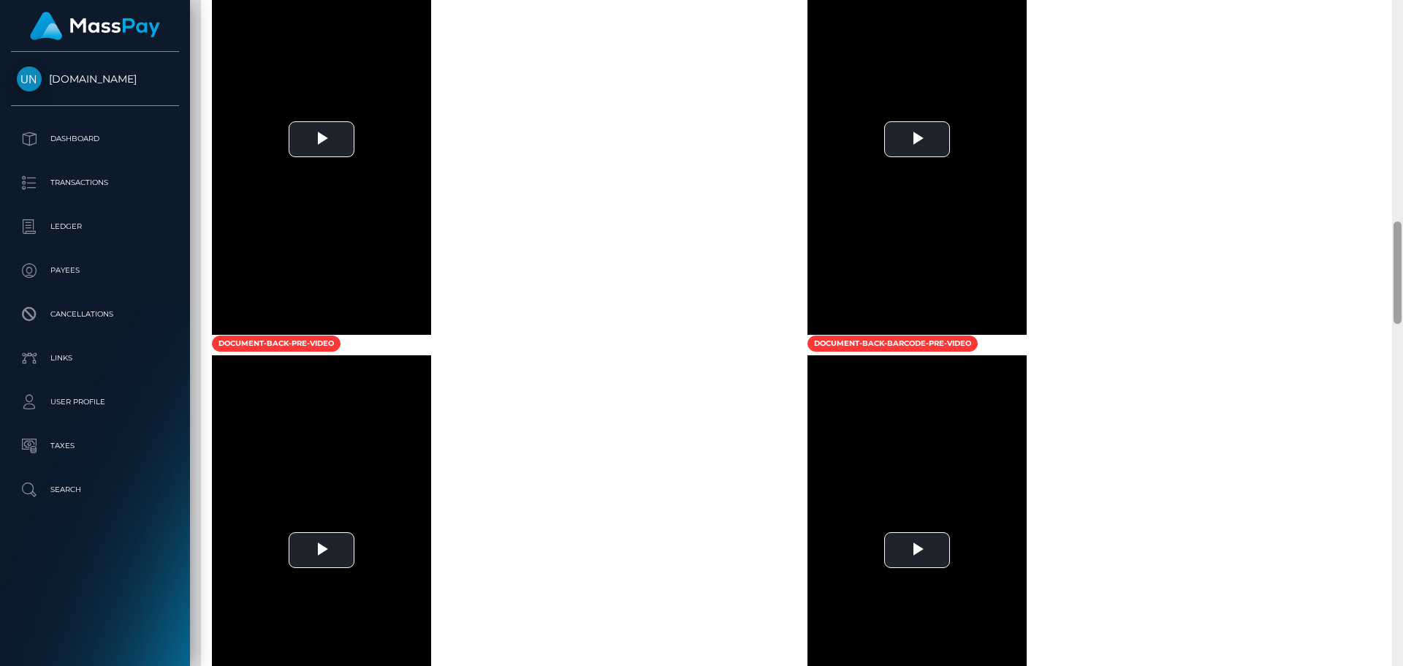
click at [1402, 7] on div at bounding box center [1397, 333] width 11 height 666
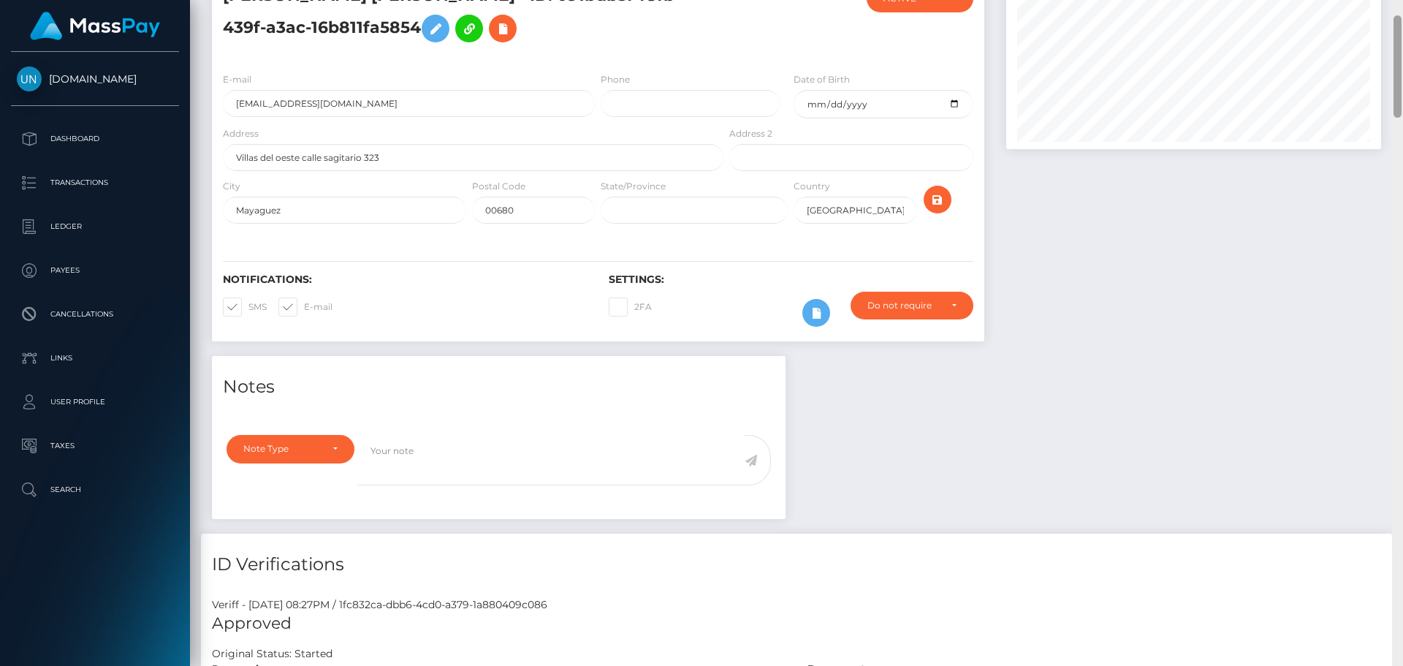
click at [1402, 7] on div "Customer Profile Loading... Loading..." at bounding box center [796, 333] width 1213 height 666
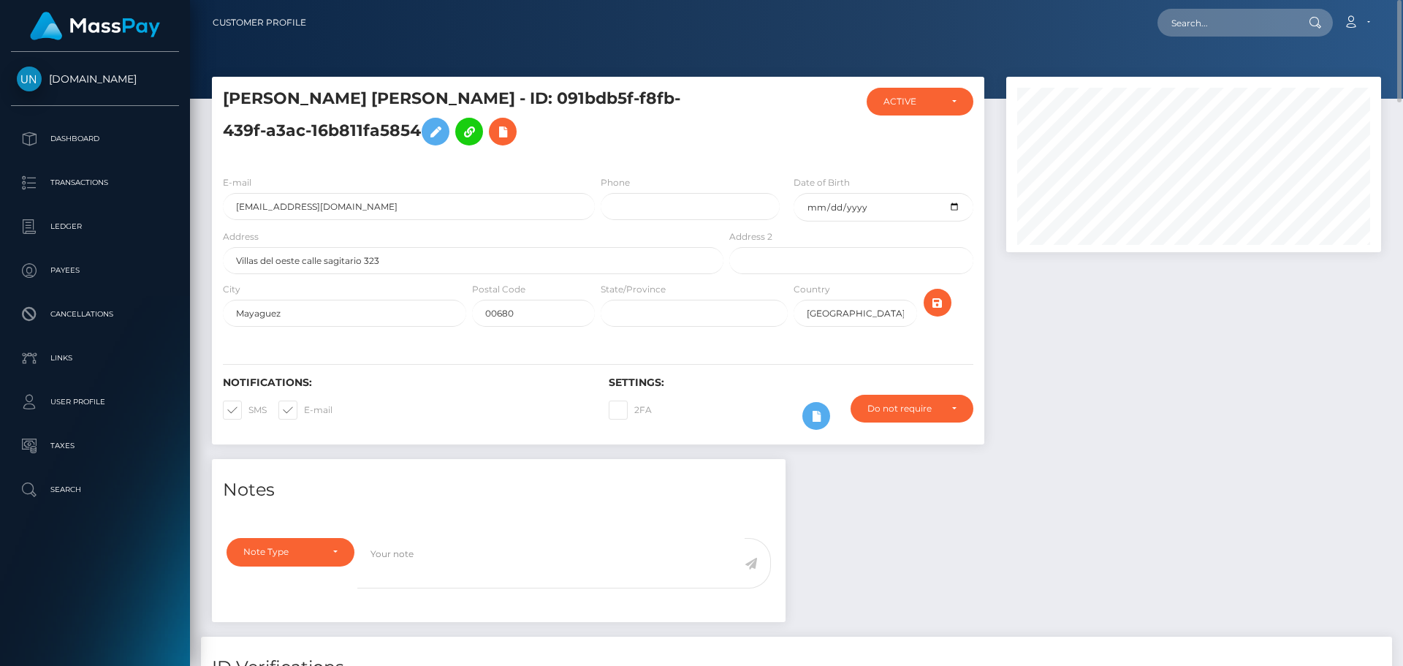
click at [1249, 7] on div "Loading... Loading... Account Edit Profile Logout" at bounding box center [849, 22] width 1062 height 31
click at [1245, 20] on input "text" at bounding box center [1225, 23] width 137 height 28
paste input "abcdefnatasha@gmail.com"
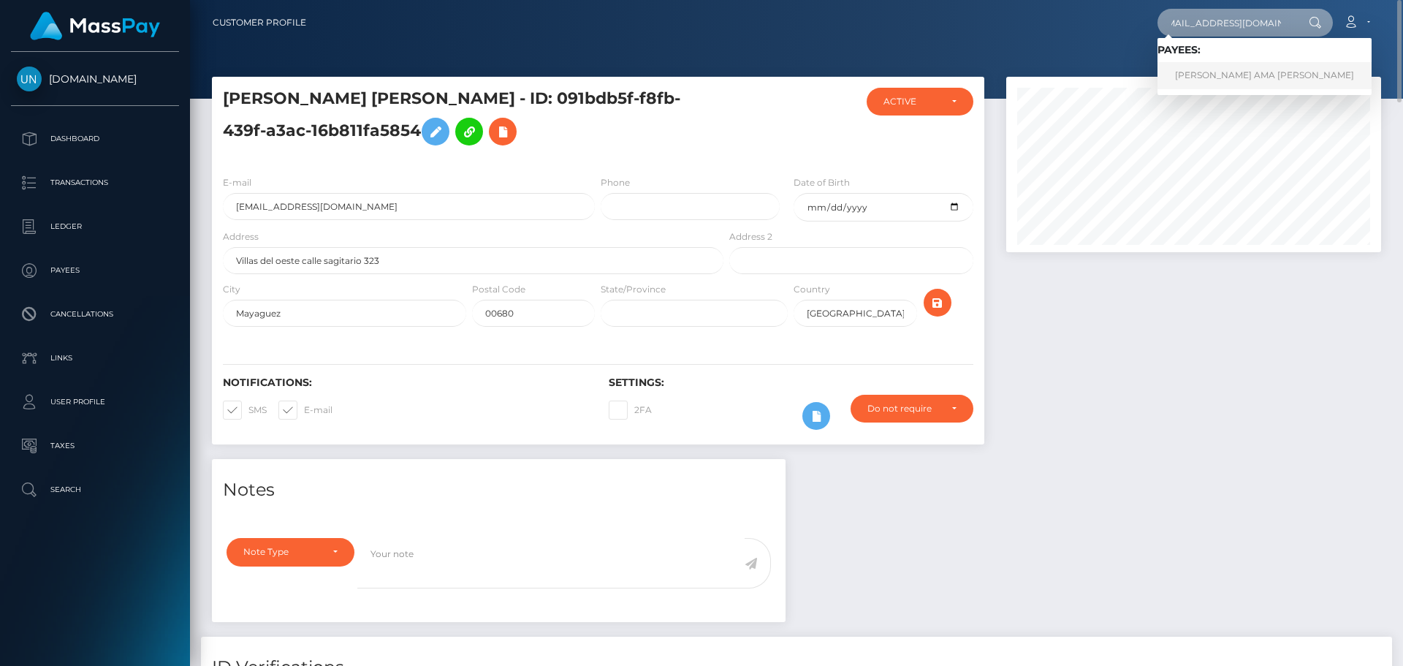
type input "[EMAIL_ADDRESS][DOMAIN_NAME]"
click at [1214, 72] on link "GIFTY AMA MENSAH" at bounding box center [1264, 75] width 214 height 27
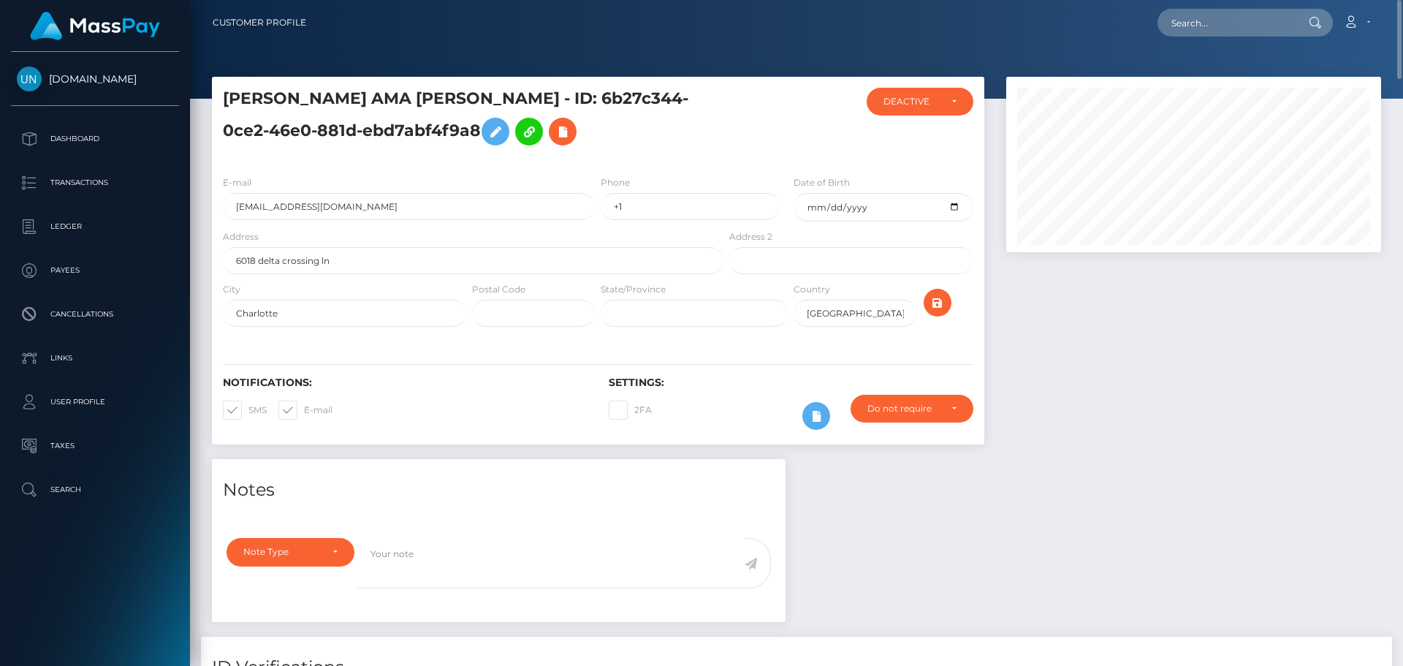
click at [451, 232] on div "Address 6018 delta crossing ln" at bounding box center [473, 251] width 500 height 45
click at [446, 206] on input "abcdefnatasha@gmail.com" at bounding box center [409, 206] width 372 height 27
drag, startPoint x: 438, startPoint y: 97, endPoint x: 335, endPoint y: 127, distance: 108.0
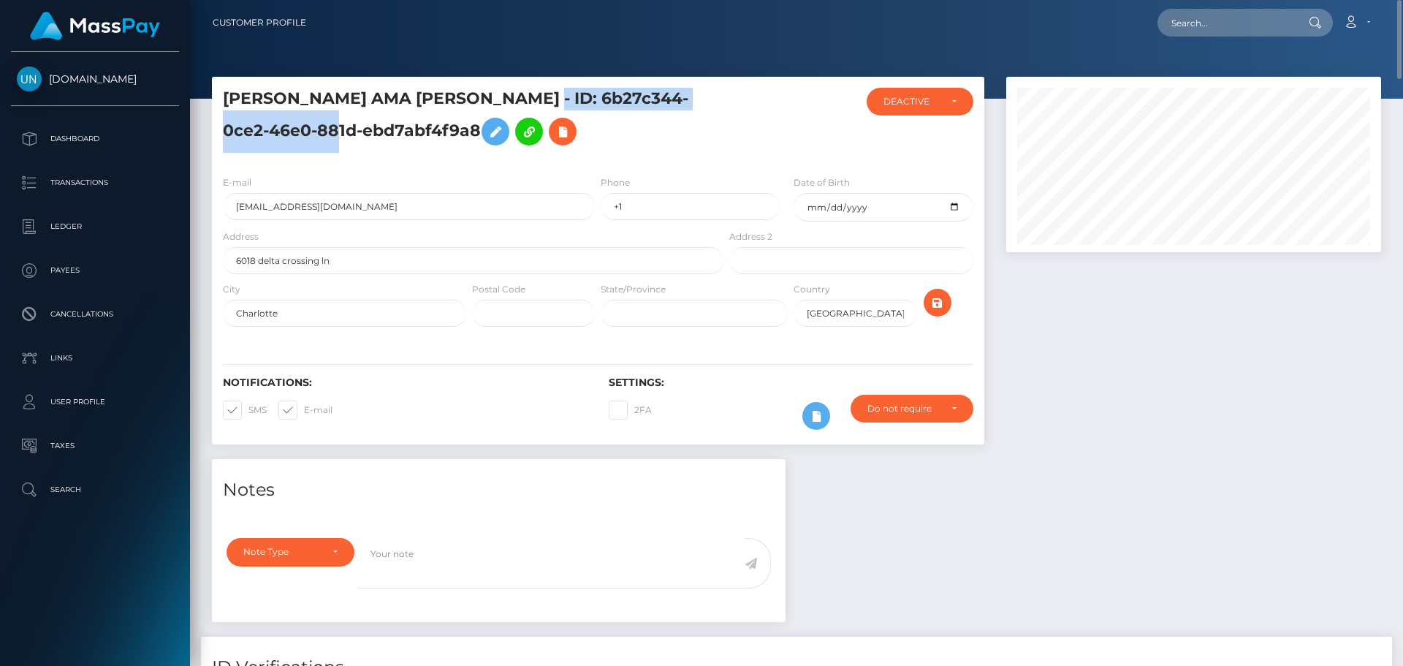
click at [335, 127] on h5 "GIFTY AMA MENSAH - ID: 6b27c344-0ce2-46e0-881d-ebd7abf4f9a8" at bounding box center [469, 120] width 492 height 65
copy h5 "6b27c344-0ce2-46e0-881d-ebd7abf4f9a8"
click at [617, 551] on textarea at bounding box center [550, 563] width 387 height 50
paste textarea "6b27c344-0ce2-46e0-881d-ebd7abf4f9a8"
type textarea "6b27c344-0ce2-46e0-881d-ebd7abf4f9a8"
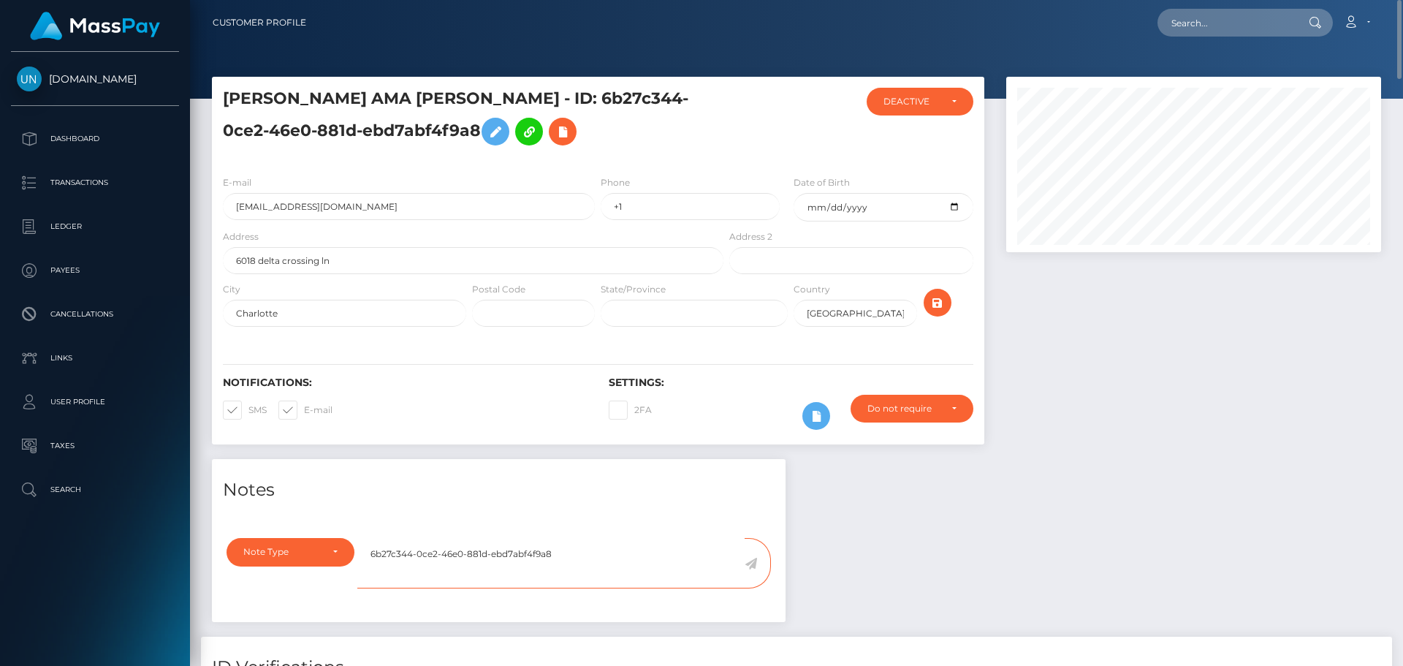
click at [567, 558] on textarea "6b27c344-0ce2-46e0-881d-ebd7abf4f9a8" at bounding box center [550, 563] width 387 height 50
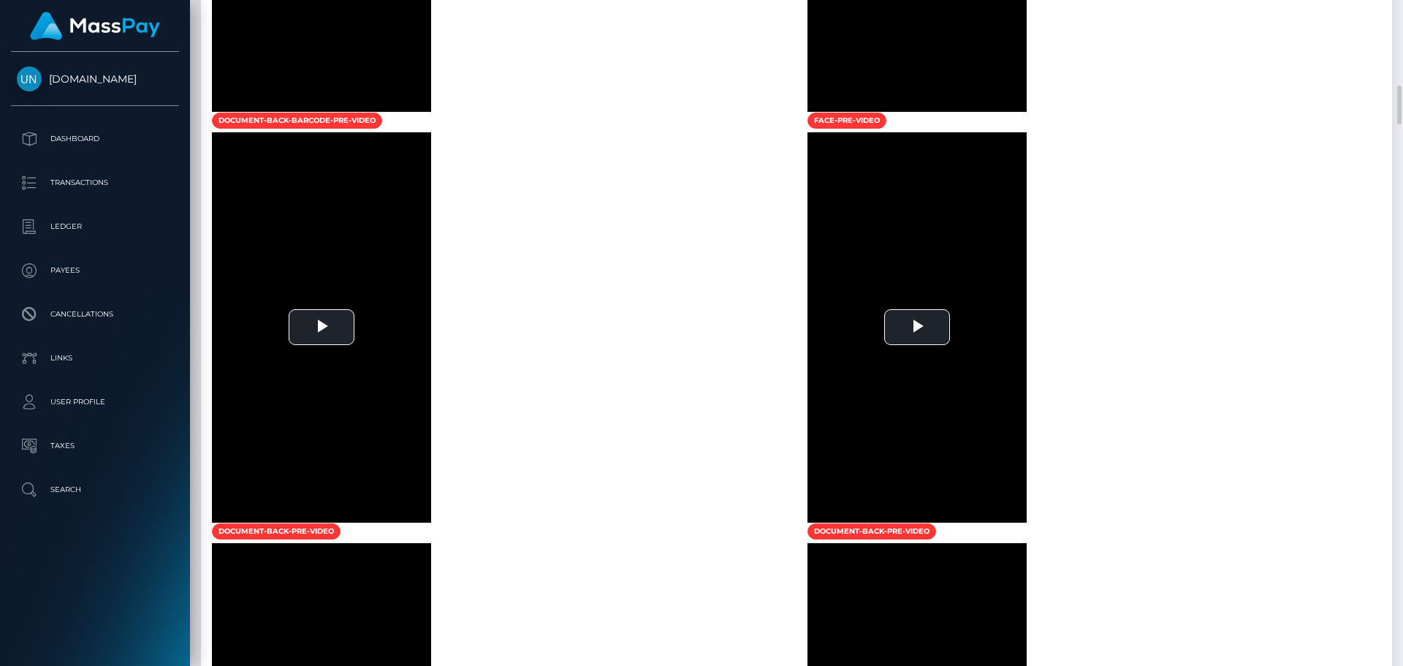
scroll to position [1899, 0]
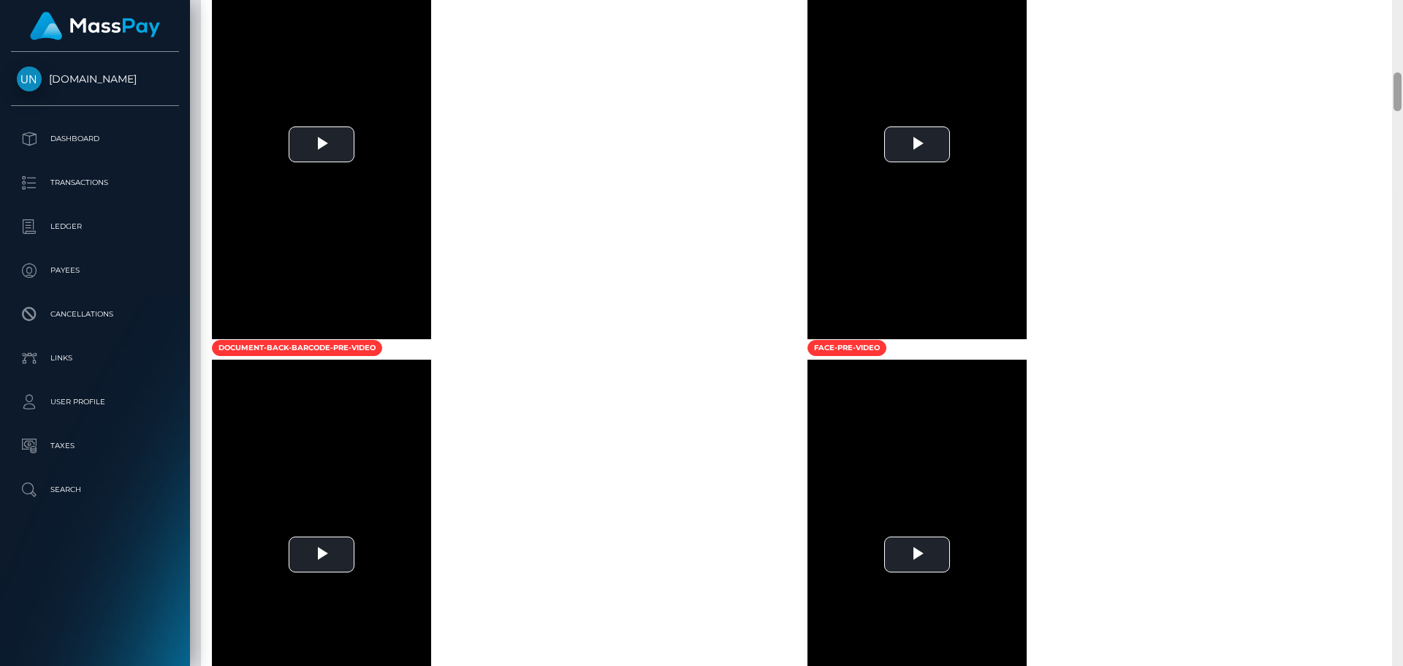
click at [1402, 11] on div at bounding box center [1397, 333] width 11 height 666
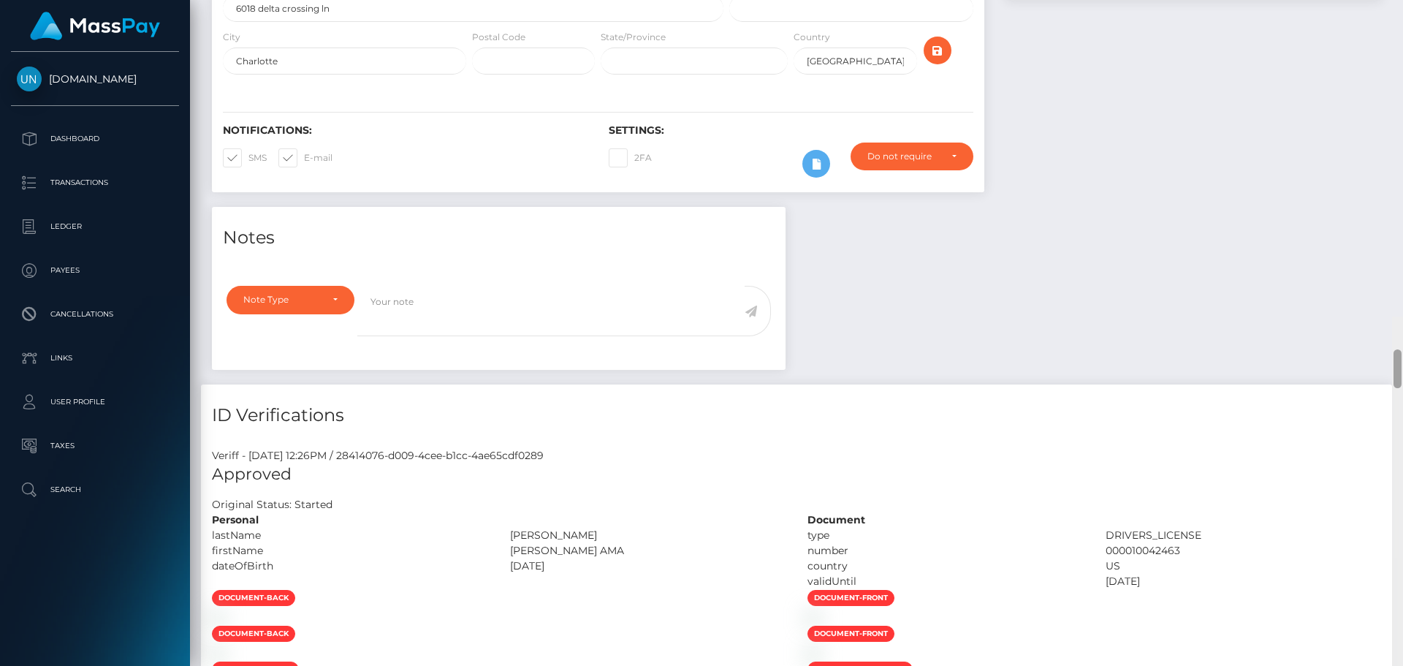
click at [1402, 11] on div "Customer Profile Loading... Loading..." at bounding box center [796, 333] width 1213 height 666
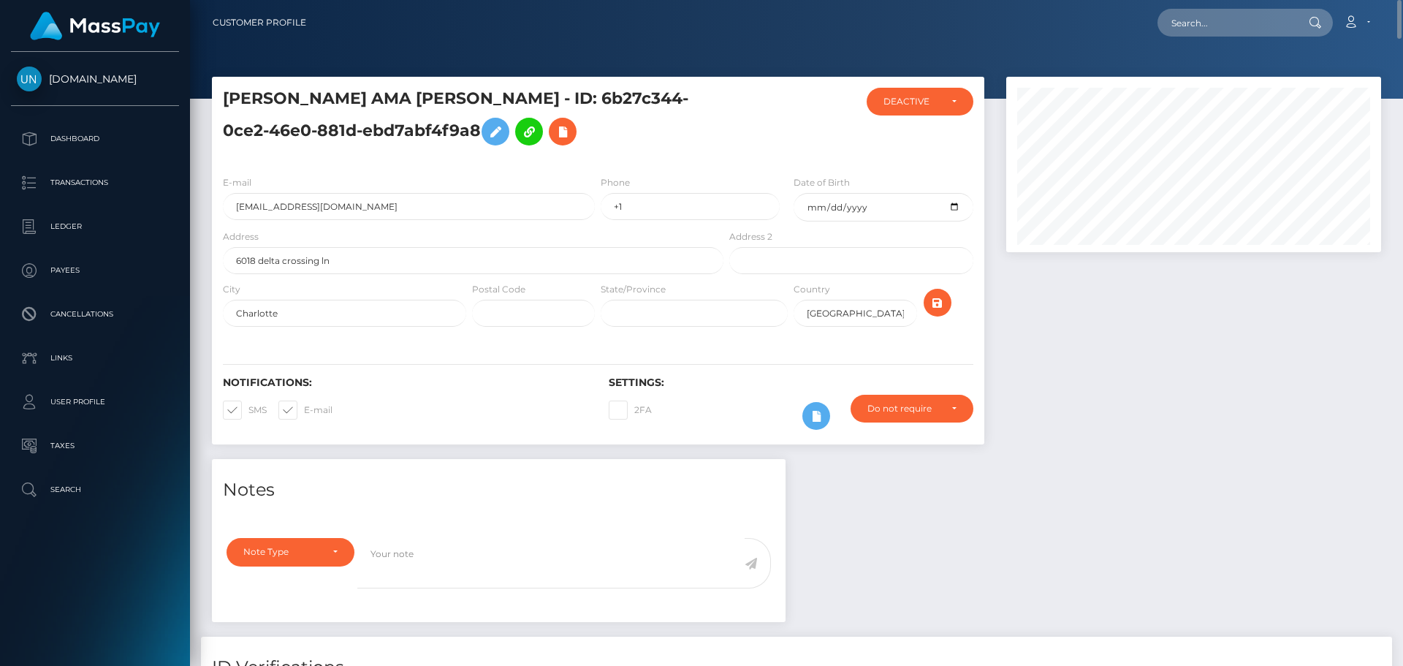
click at [1178, 37] on div "Loading... Loading... Account Edit Profile Logout" at bounding box center [849, 22] width 1062 height 31
click at [1200, 16] on input "text" at bounding box center [1225, 23] width 137 height 28
paste input "evatimbrell09@gmail.com"
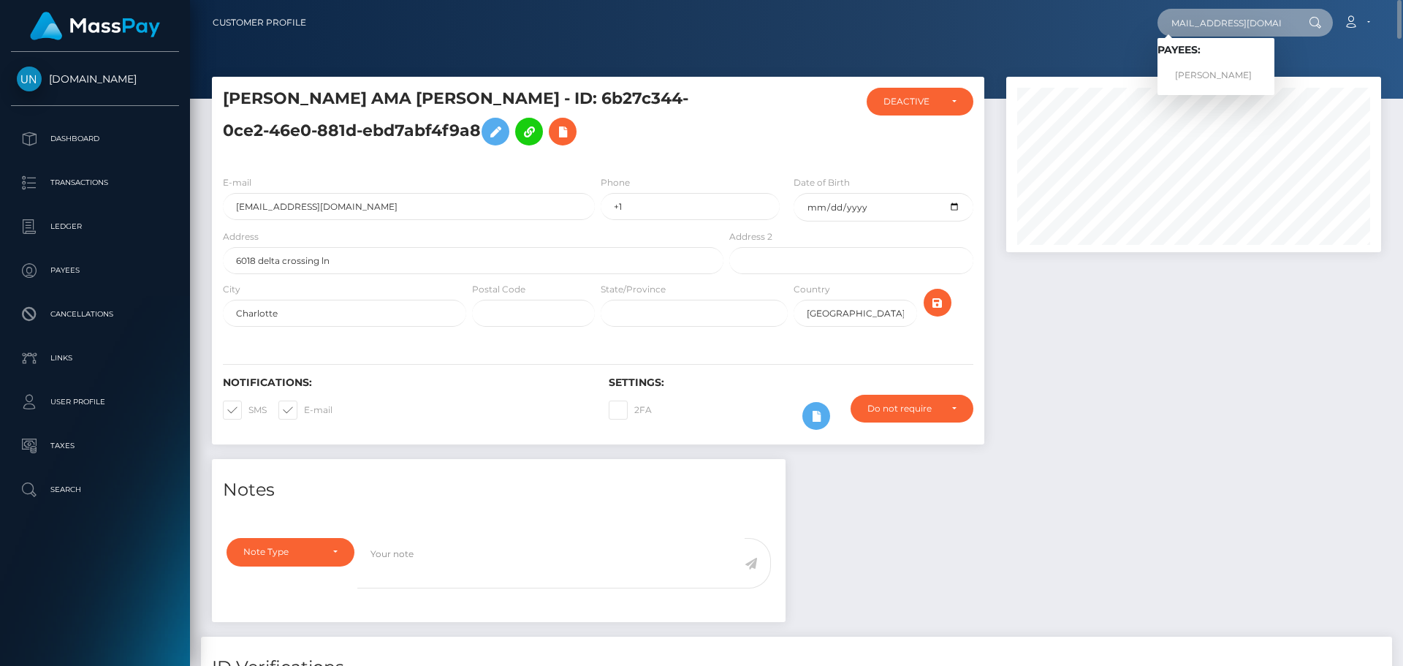
type input "evatimbrell09@gmail.com"
click at [1203, 74] on link "Natasha Allender" at bounding box center [1215, 75] width 117 height 27
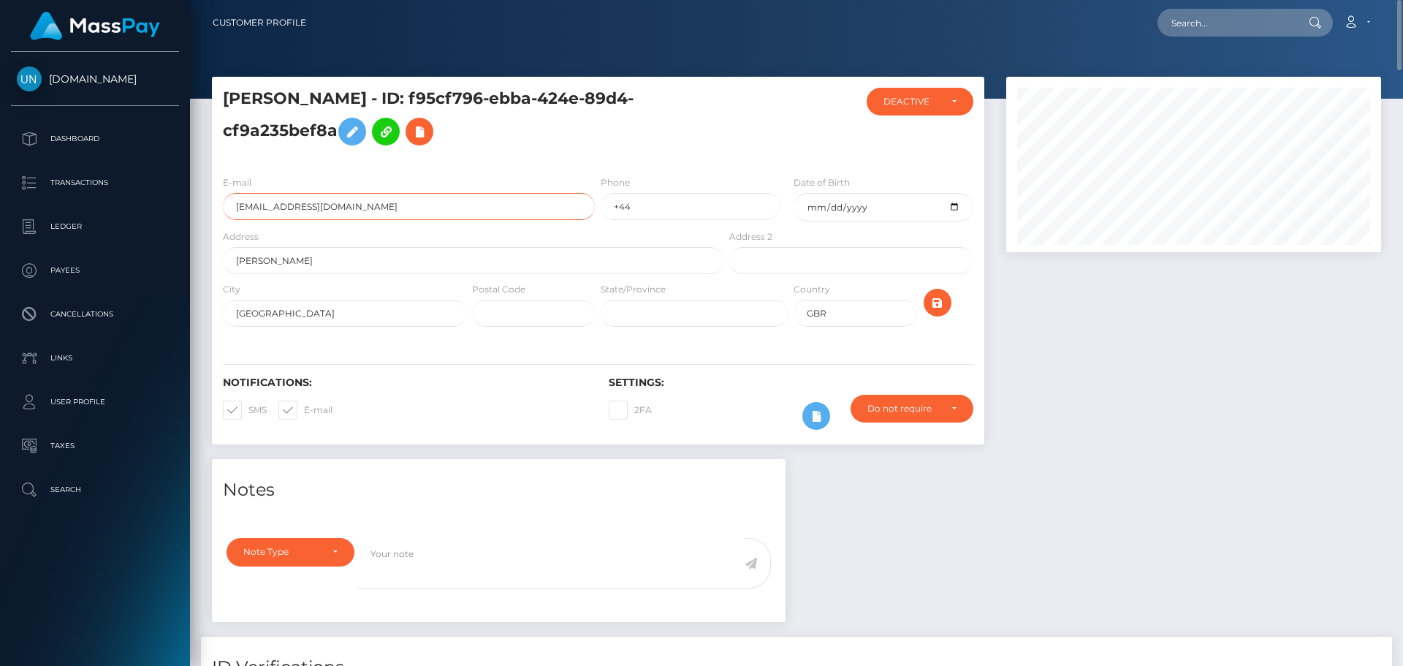
click at [394, 205] on input "evatimbrell09@gmail.com" at bounding box center [409, 206] width 372 height 27
drag, startPoint x: 413, startPoint y: 93, endPoint x: 334, endPoint y: 141, distance: 92.5
click at [334, 141] on h5 "Natasha Allender - ID: f95cf796-ebba-424e-89d4-cf9a235bef8a" at bounding box center [469, 120] width 492 height 65
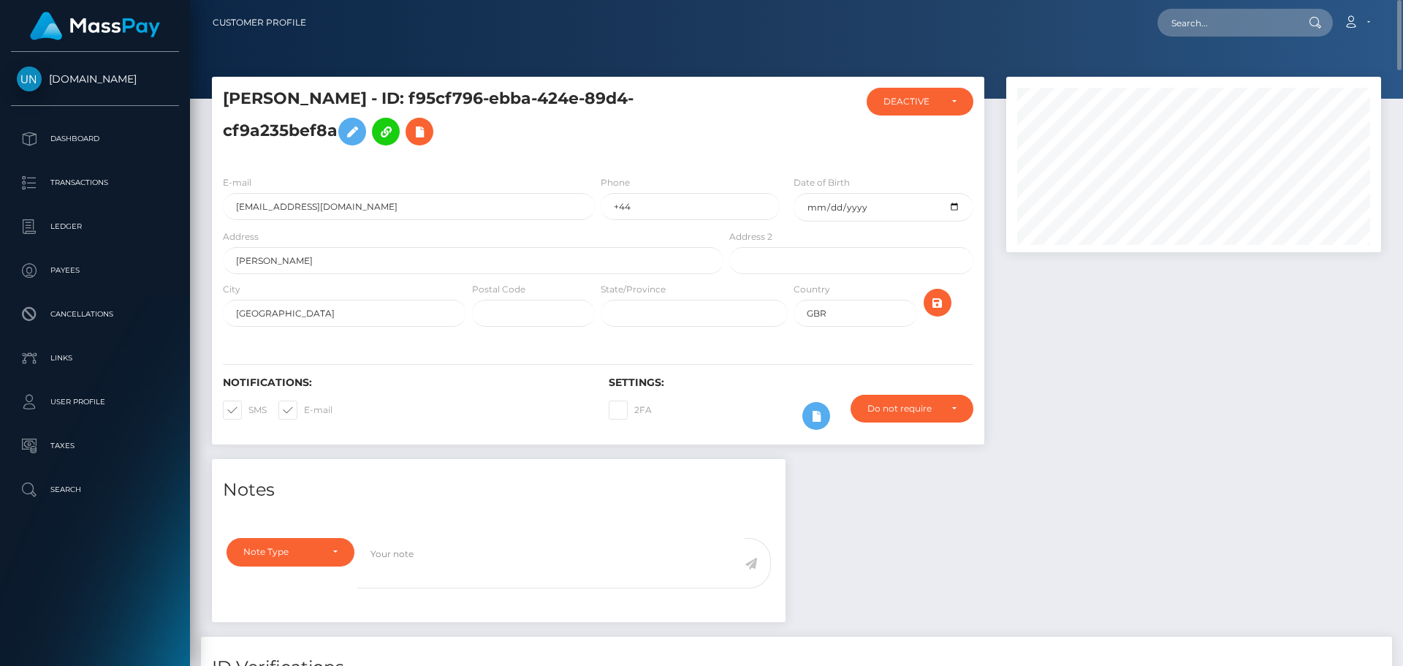
copy h5 "f95cf796-ebba-424e-89d4-cf9a235bef8a"
click at [597, 536] on div "Note Type Compliance Clear Compliance General Note Type" at bounding box center [498, 575] width 573 height 93
click at [576, 557] on textarea at bounding box center [550, 563] width 387 height 50
paste textarea "f95cf796-ebba-424e-89d4-cf9a235bef8a"
type textarea "f95cf796-ebba-424e-89d4-cf9a235bef8a"
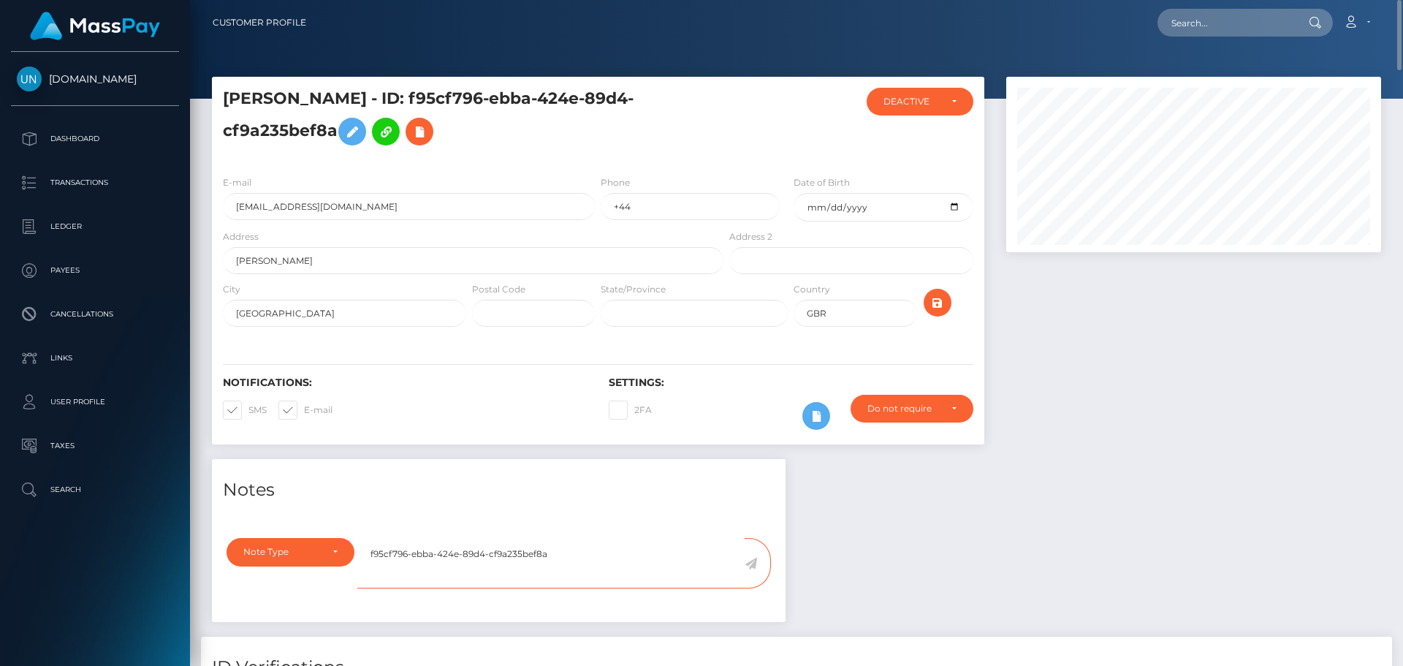
click at [540, 565] on textarea "f95cf796-ebba-424e-89d4-cf9a235bef8a" at bounding box center [550, 563] width 387 height 50
click at [540, 556] on textarea "f95cf796-ebba-424e-89d4-cf9a235bef8a" at bounding box center [550, 563] width 387 height 50
click at [539, 556] on textarea "f95cf796-ebba-424e-89d4-cf9a235bef8a" at bounding box center [550, 563] width 387 height 50
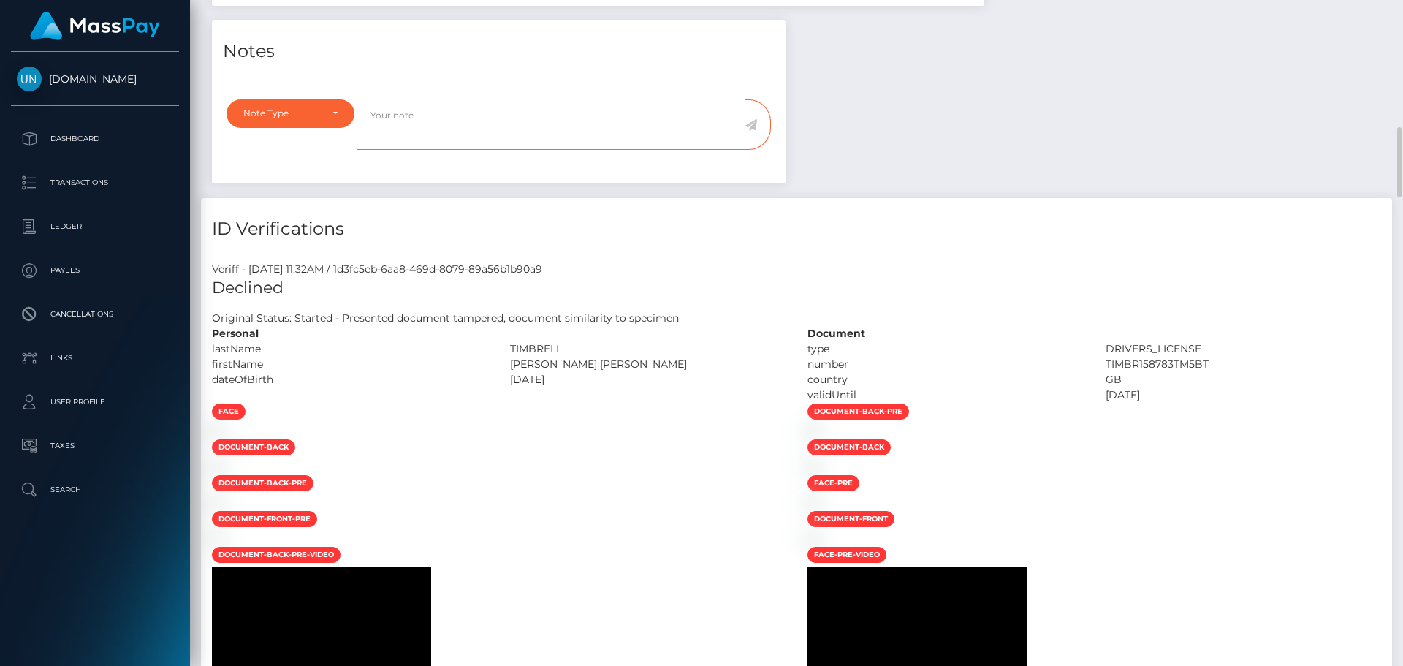
scroll to position [511, 0]
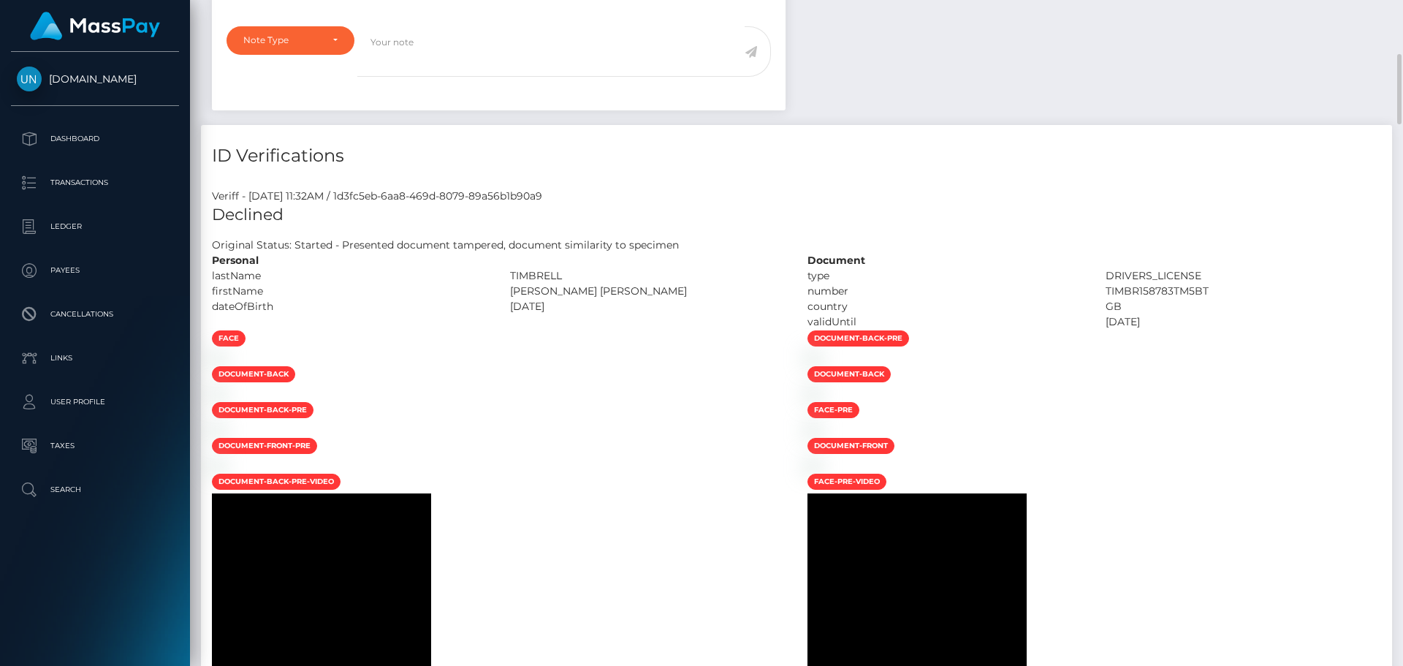
drag, startPoint x: 513, startPoint y: 274, endPoint x: 529, endPoint y: 281, distance: 17.7
click at [529, 281] on div "TIMBRELL" at bounding box center [648, 275] width 298 height 15
click at [508, 275] on div "TIMBRELL" at bounding box center [648, 275] width 298 height 15
drag, startPoint x: 508, startPoint y: 275, endPoint x: 562, endPoint y: 286, distance: 55.0
click at [562, 286] on div "Personal lastName TIMBRELL" at bounding box center [498, 291] width 595 height 77
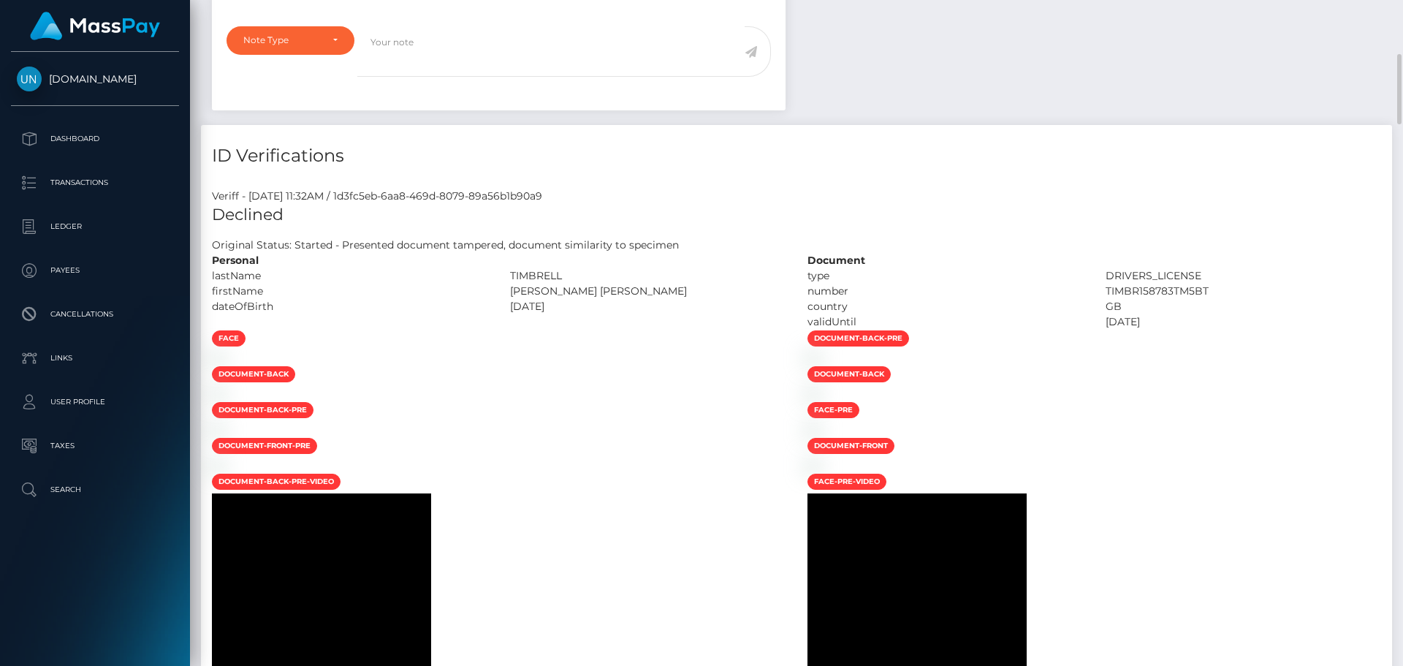
copy div "TIMBRELL firstName EVA MAE"
